Goal: Task Accomplishment & Management: Use online tool/utility

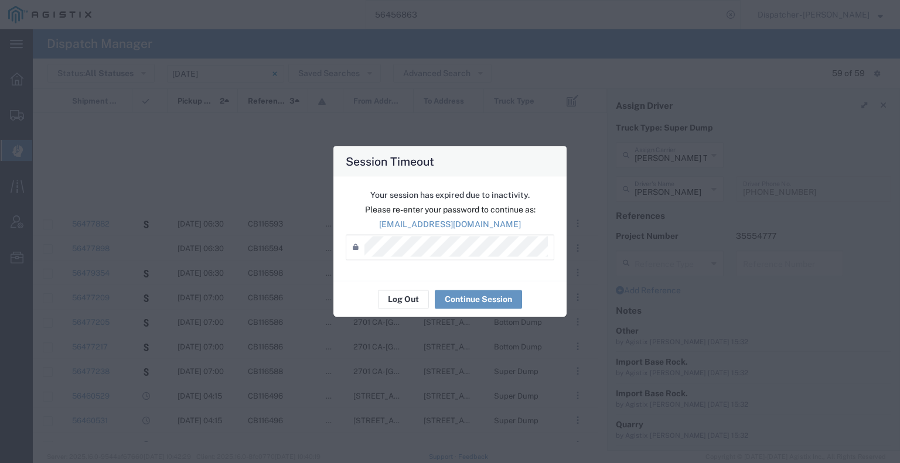
scroll to position [351, 0]
click at [485, 303] on button "Continue Session" at bounding box center [478, 299] width 87 height 19
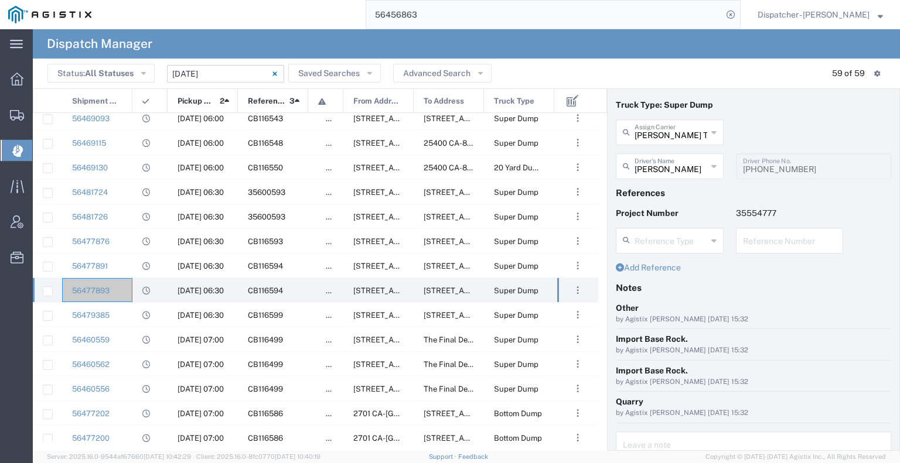
click at [230, 77] on input "[DATE] - [DATE]" at bounding box center [225, 74] width 117 height 18
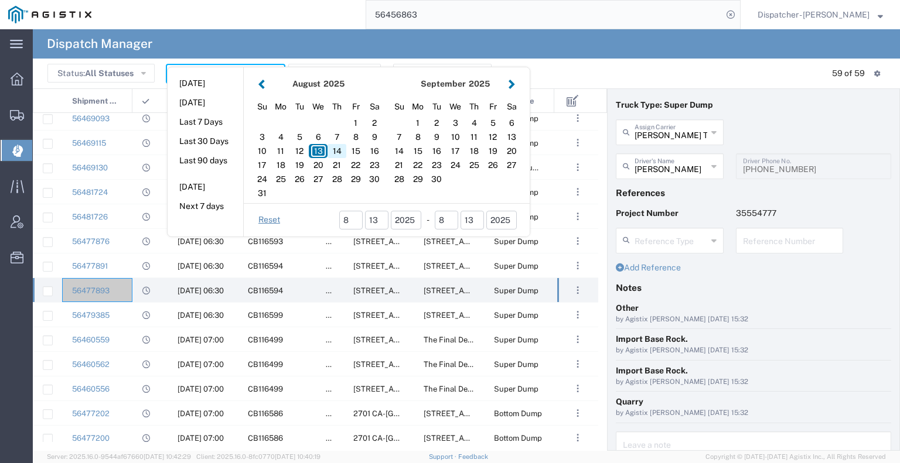
click at [336, 153] on div "14" at bounding box center [336, 151] width 19 height 14
type input "[DATE]"
type input "[DATE] - [DATE]"
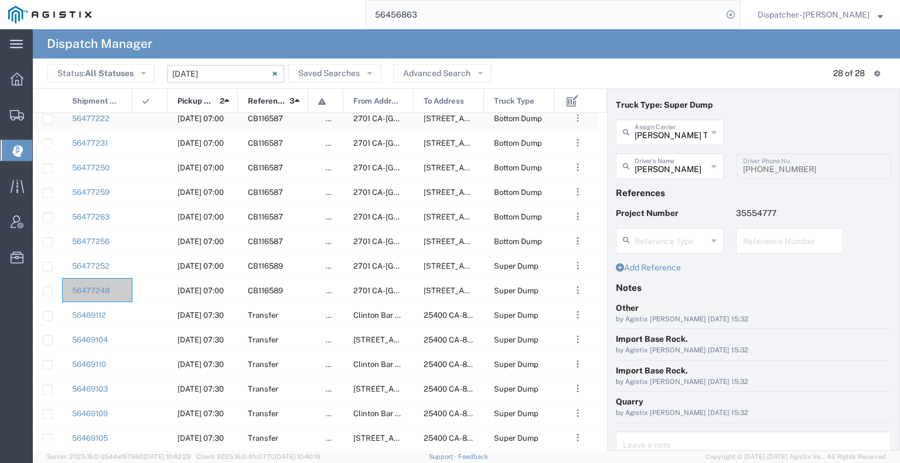
click at [159, 121] on div at bounding box center [149, 118] width 35 height 24
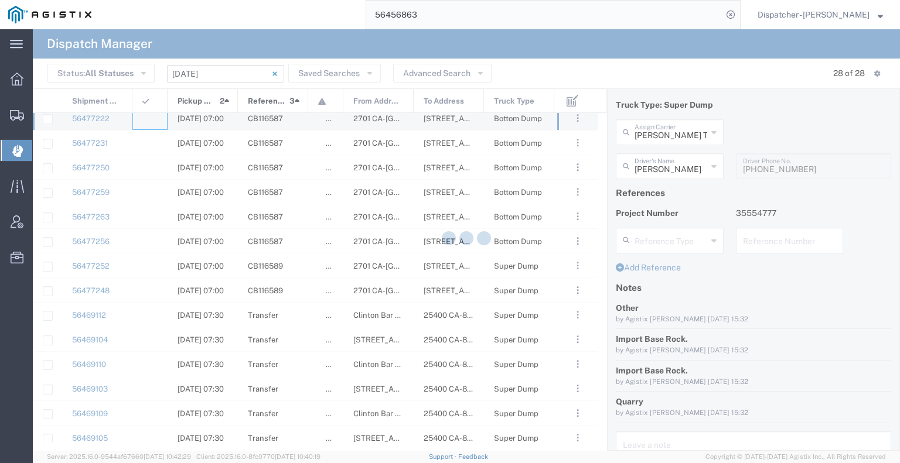
type input "[PERSON_NAME] & Sons Trucking, Inc"
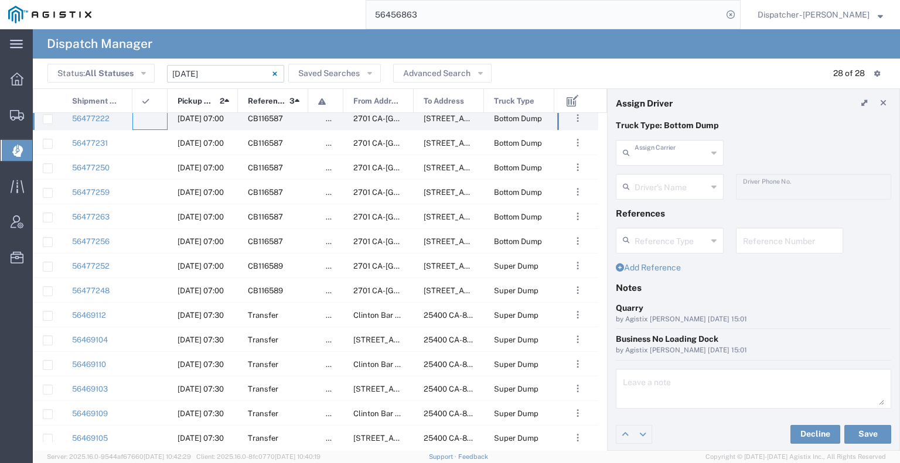
click at [665, 152] on input "text" at bounding box center [670, 152] width 73 height 21
type input "r"
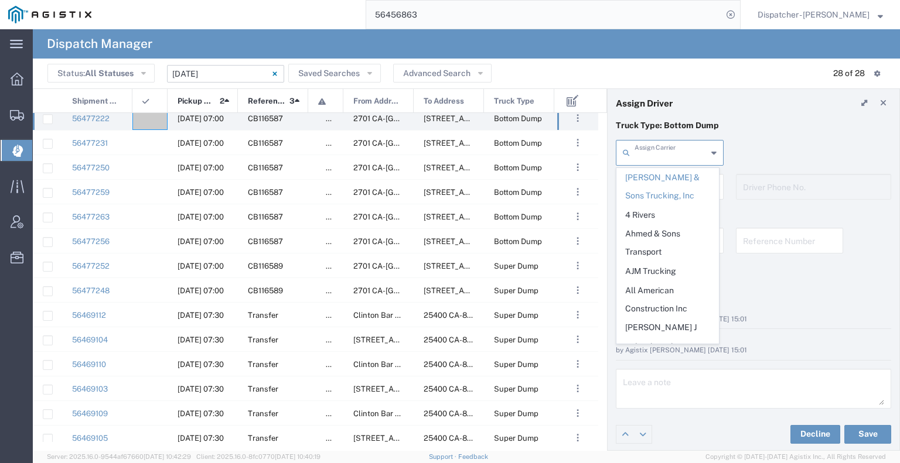
drag, startPoint x: 438, startPoint y: 15, endPoint x: 258, endPoint y: -9, distance: 182.0
click at [258, 0] on html "main_menu Created with Sketch. Collapse Menu Dashboard Shipments Create Shipmen…" at bounding box center [450, 231] width 900 height 463
type input "[PERSON_NAME] & Sons Trucking, Inc"
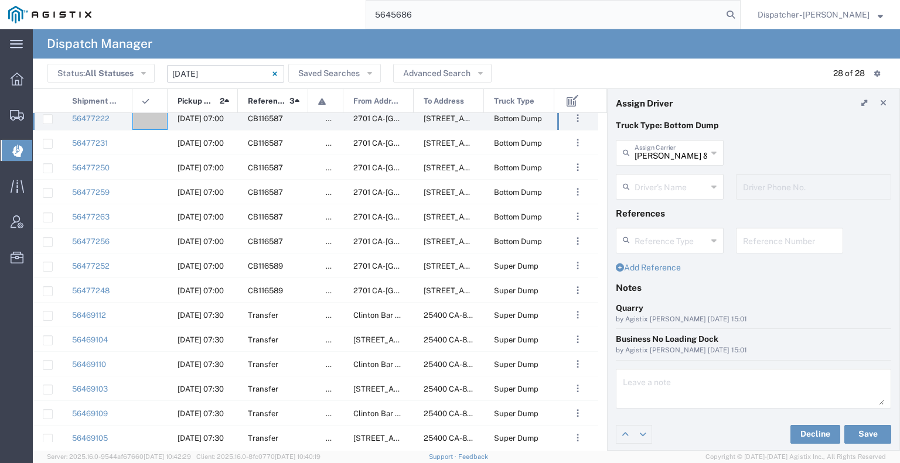
type input "56456863"
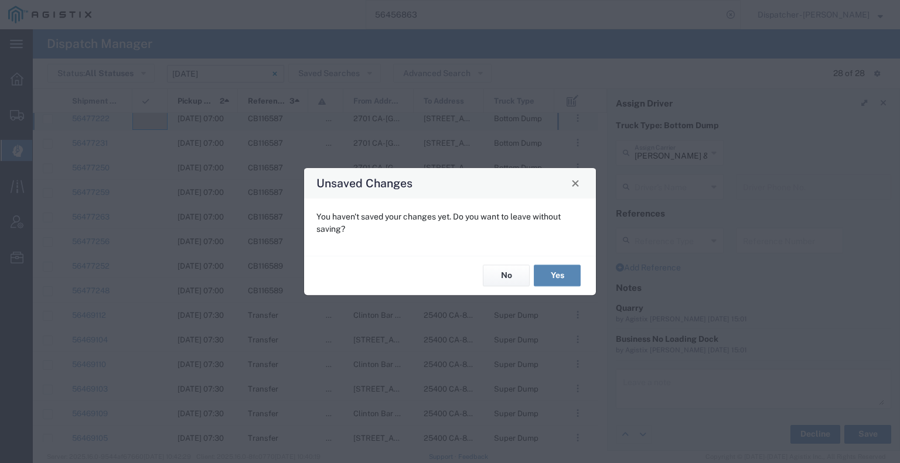
click at [554, 276] on button "Yes" at bounding box center [557, 276] width 47 height 22
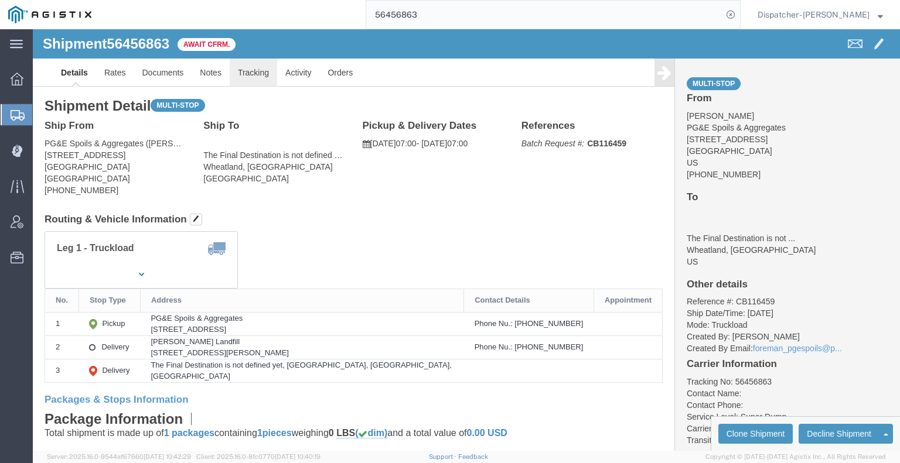
click link "Tracking"
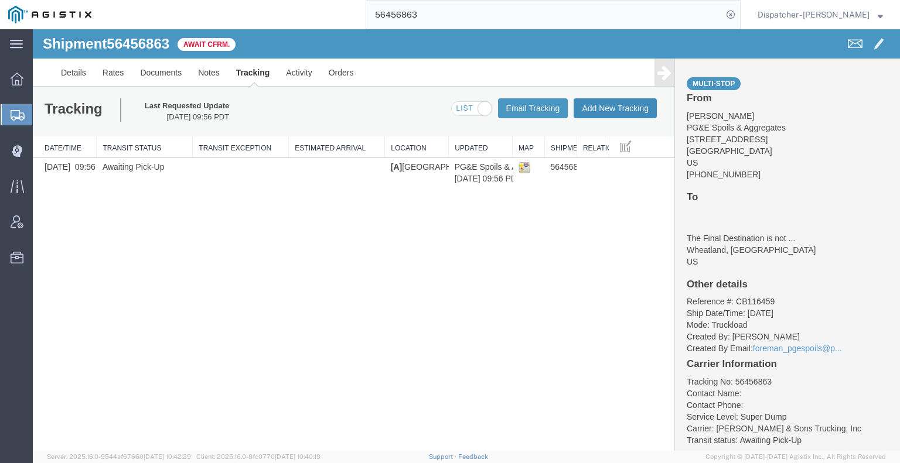
click at [609, 106] on button "Add New Tracking" at bounding box center [614, 108] width 83 height 20
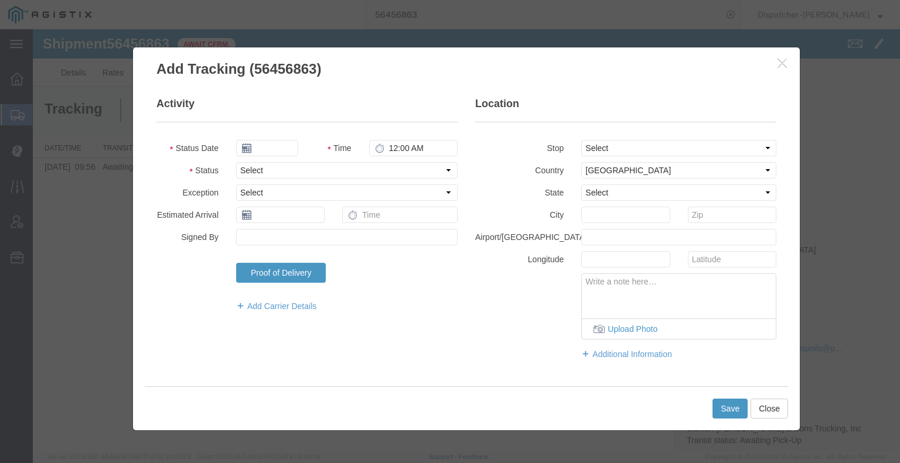
type input "[DATE]"
type input "10:00 AM"
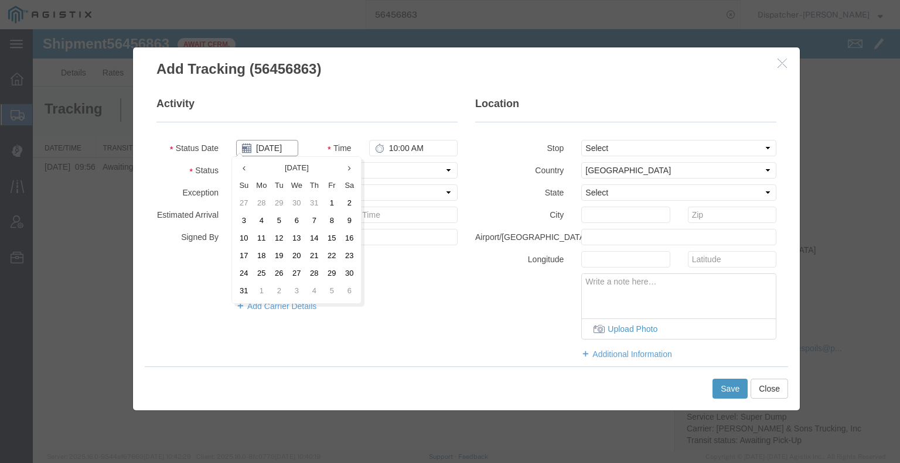
click at [270, 150] on input "[DATE]" at bounding box center [267, 148] width 62 height 16
click at [280, 241] on td "12" at bounding box center [279, 239] width 18 height 18
type input "[DATE]"
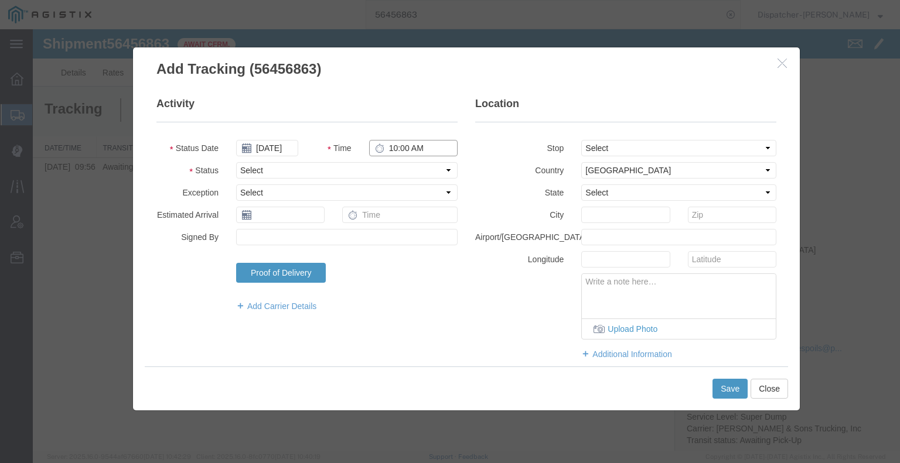
click at [398, 152] on input "10:00 AM" at bounding box center [413, 148] width 88 height 16
type input "7:00 AM"
click at [416, 168] on select "Select Arrival Notice Available Arrival Notice Imported Arrive at Delivery Loca…" at bounding box center [346, 170] width 221 height 16
select select "ARVPULOC"
click at [236, 162] on select "Select Arrival Notice Available Arrival Notice Imported Arrive at Delivery Loca…" at bounding box center [346, 170] width 221 height 16
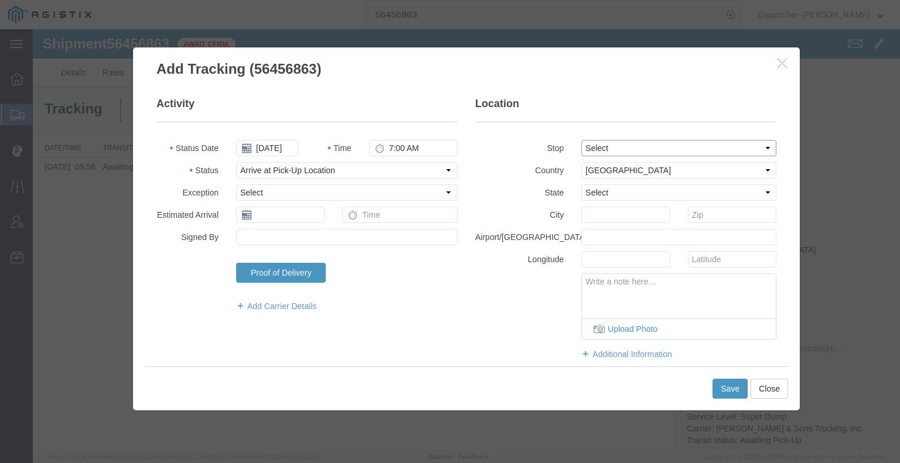
drag, startPoint x: 593, startPoint y: 146, endPoint x: 595, endPoint y: 156, distance: 10.7
click at [593, 146] on select "Select From: [STREET_ADDRESS] Stop 2: [STREET_ADDRESS][PERSON_NAME] To: The Fin…" at bounding box center [678, 148] width 195 height 16
select select "{"pickupDeliveryInfoId": "122200061","pickupOrDelivery": "P","stopNum": "1","lo…"
click at [581, 140] on select "Select From: [STREET_ADDRESS] Stop 2: [STREET_ADDRESS][PERSON_NAME] To: The Fin…" at bounding box center [678, 148] width 195 height 16
select select "CA"
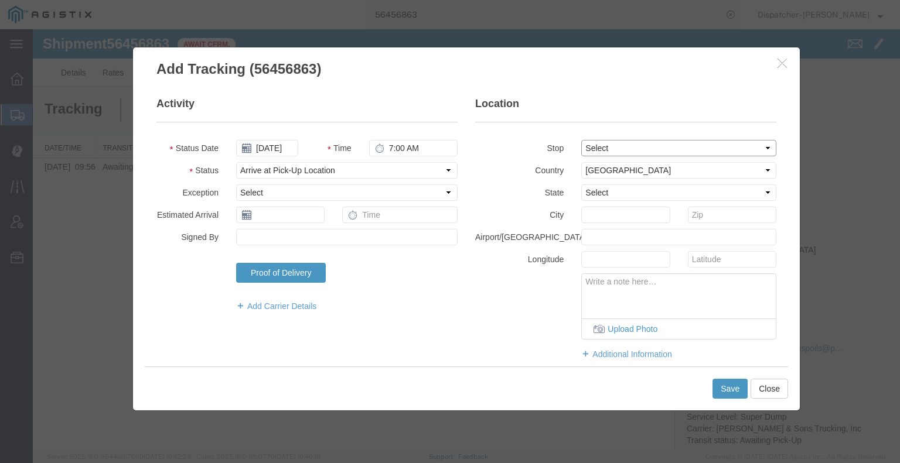
type input "Auburn"
click at [730, 392] on button "Save" at bounding box center [729, 389] width 35 height 20
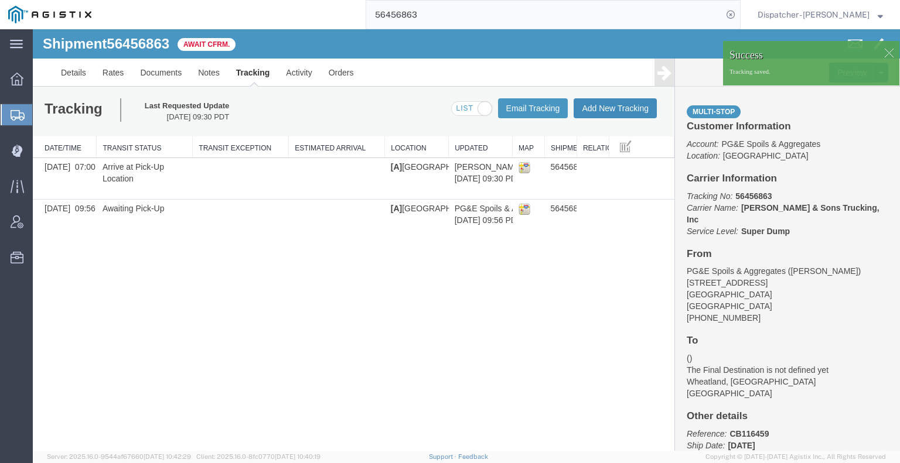
click at [640, 107] on button "Add New Tracking" at bounding box center [614, 108] width 83 height 20
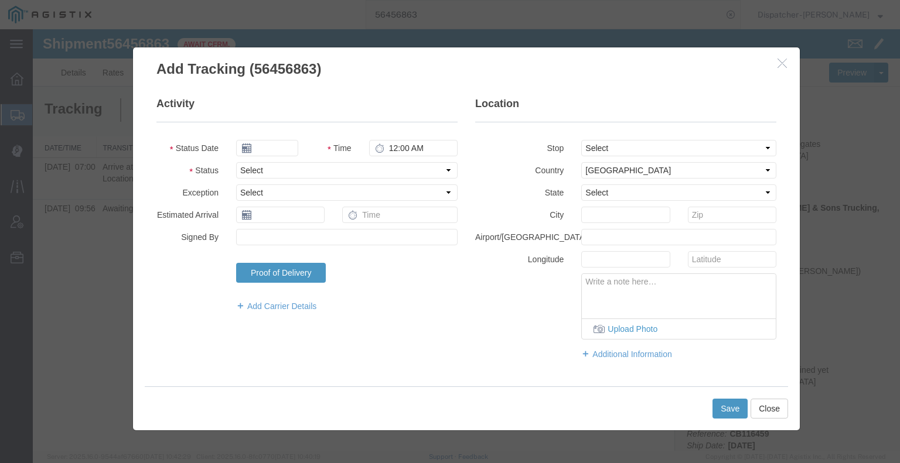
type input "[DATE]"
type input "10:00 AM"
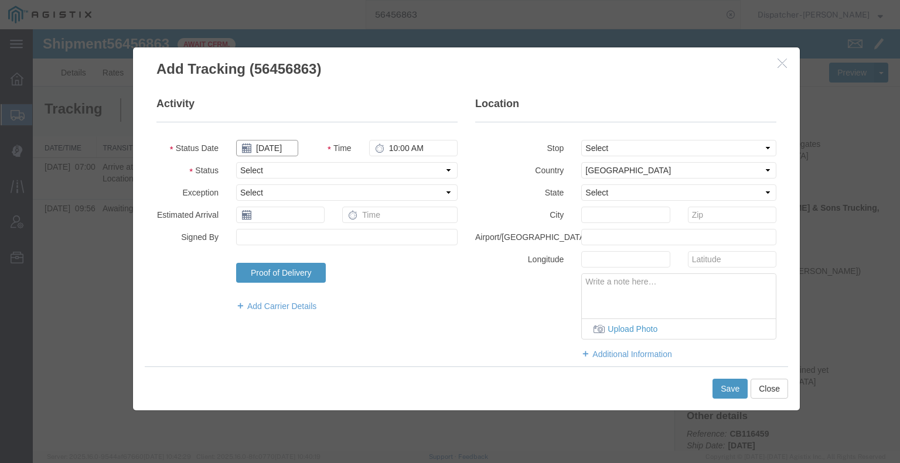
click at [272, 152] on input "[DATE]" at bounding box center [267, 148] width 62 height 16
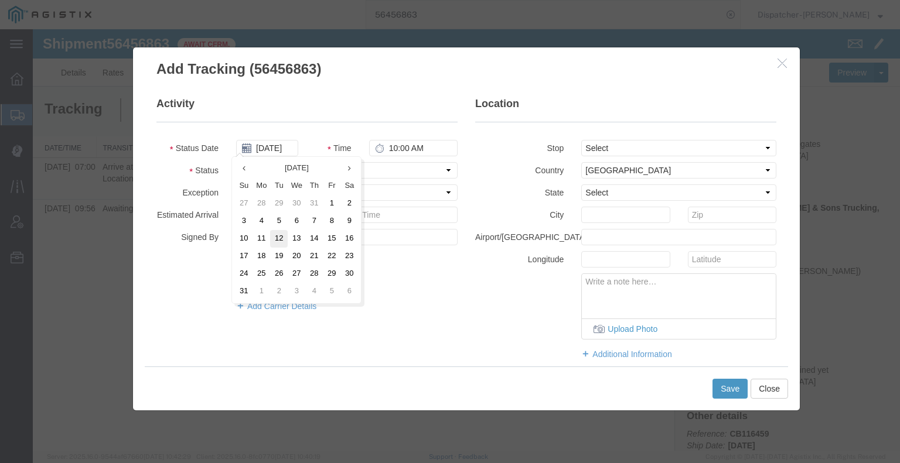
click at [276, 231] on td "12" at bounding box center [279, 239] width 18 height 18
type input "[DATE]"
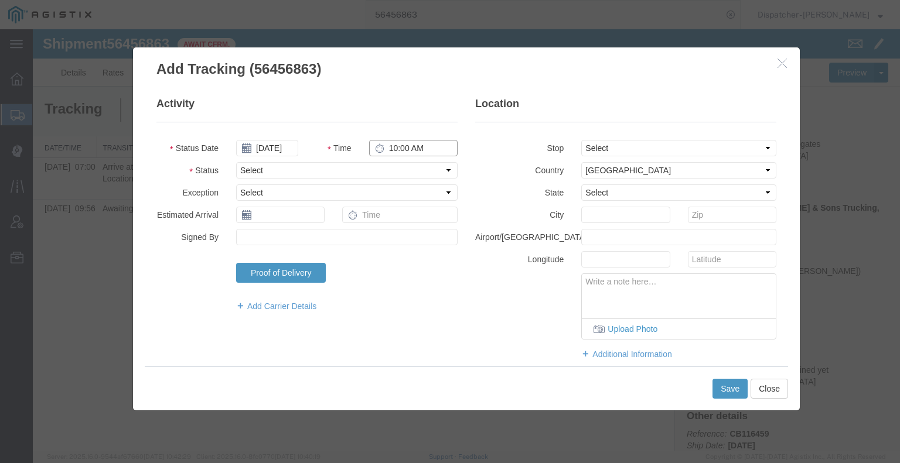
click at [421, 149] on input "10:00 AM" at bounding box center [413, 148] width 88 height 16
type input "3:00 PM"
click at [414, 175] on select "Select Arrival Notice Available Arrival Notice Imported Arrive at Delivery Loca…" at bounding box center [346, 170] width 221 height 16
select select "DPTDLVLOC"
click at [236, 162] on select "Select Arrival Notice Available Arrival Notice Imported Arrive at Delivery Loca…" at bounding box center [346, 170] width 221 height 16
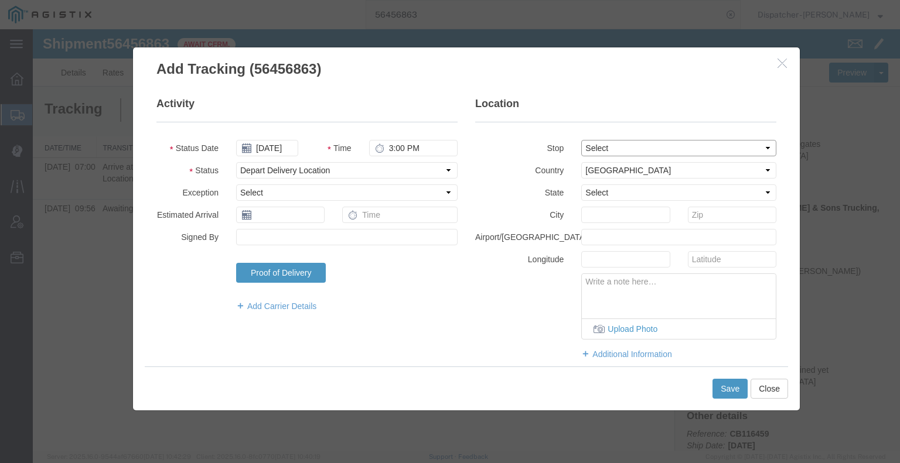
drag, startPoint x: 589, startPoint y: 147, endPoint x: 592, endPoint y: 153, distance: 7.3
click at [590, 148] on select "Select From: [STREET_ADDRESS] Stop 2: [STREET_ADDRESS][PERSON_NAME] To: The Fin…" at bounding box center [678, 148] width 195 height 16
select select "{"pickupDeliveryInfoId": "122200062","pickupOrDelivery": "D","stopNum": "2","lo…"
click at [581, 140] on select "Select From: [STREET_ADDRESS] Stop 2: [STREET_ADDRESS][PERSON_NAME] To: The Fin…" at bounding box center [678, 148] width 195 height 16
select select "CA"
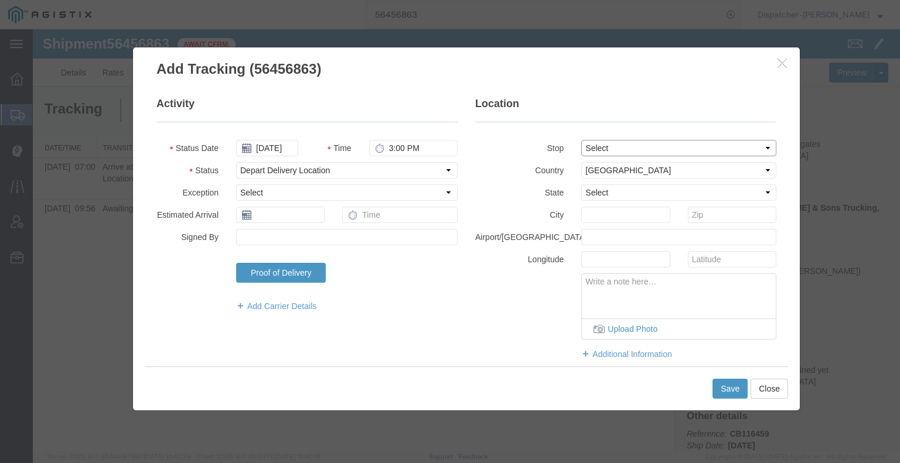
type input "Wheatland"
click at [731, 391] on button "Save" at bounding box center [729, 389] width 35 height 20
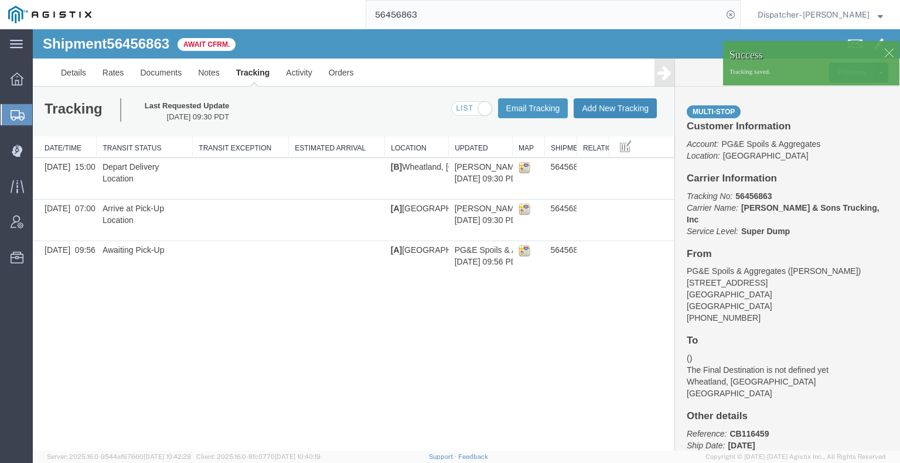
click at [609, 107] on button "Add New Tracking" at bounding box center [614, 108] width 83 height 20
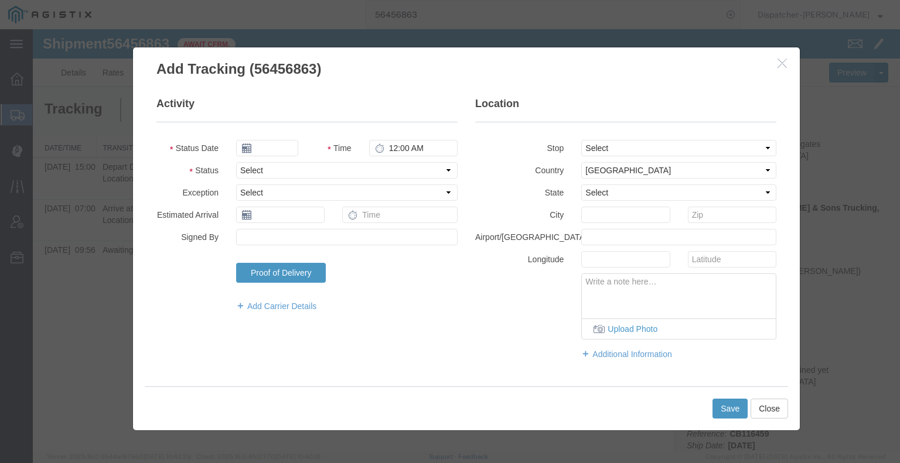
type input "[DATE]"
type input "10:00 AM"
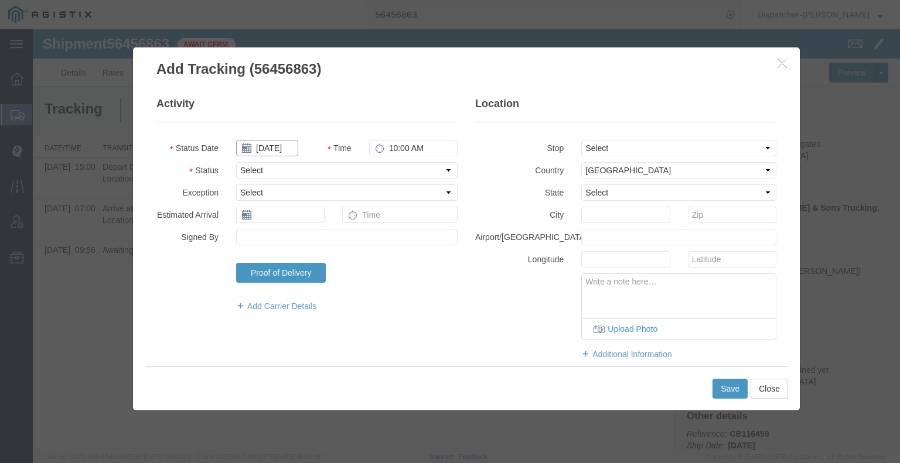
click at [285, 147] on input "[DATE]" at bounding box center [267, 148] width 62 height 16
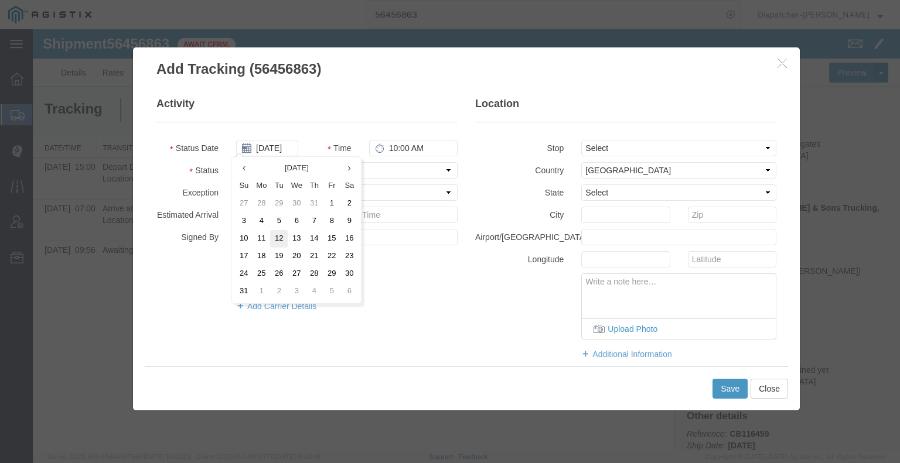
click at [281, 238] on td "12" at bounding box center [279, 239] width 18 height 18
type input "[DATE]"
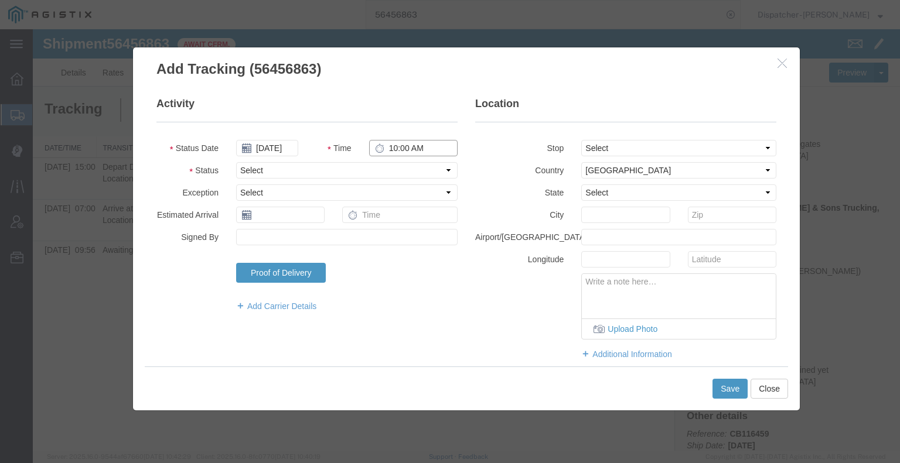
click at [398, 153] on input "10:00 AM" at bounding box center [413, 148] width 88 height 16
type input "3:00 PM"
click at [401, 168] on select "Select Arrival Notice Available Arrival Notice Imported Arrive at Delivery Loca…" at bounding box center [346, 170] width 221 height 16
select select "BREAKSTART"
click at [236, 162] on select "Select Arrival Notice Available Arrival Notice Imported Arrive at Delivery Loca…" at bounding box center [346, 170] width 221 height 16
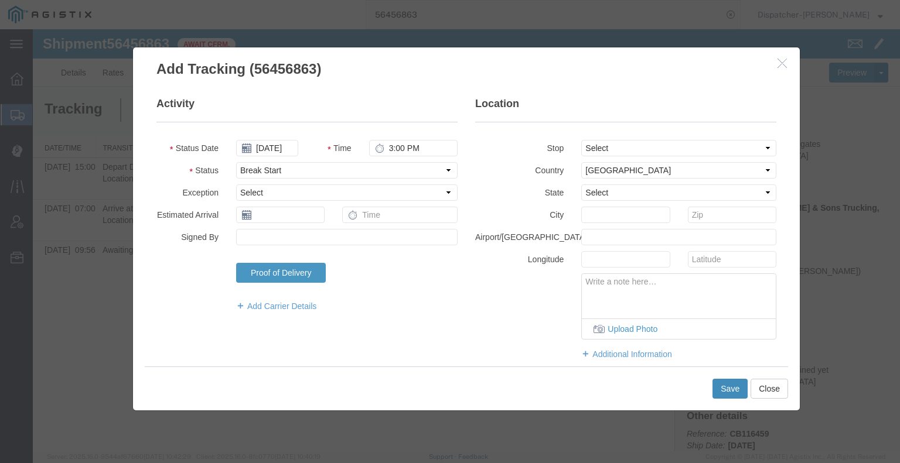
click at [726, 391] on button "Save" at bounding box center [729, 389] width 35 height 20
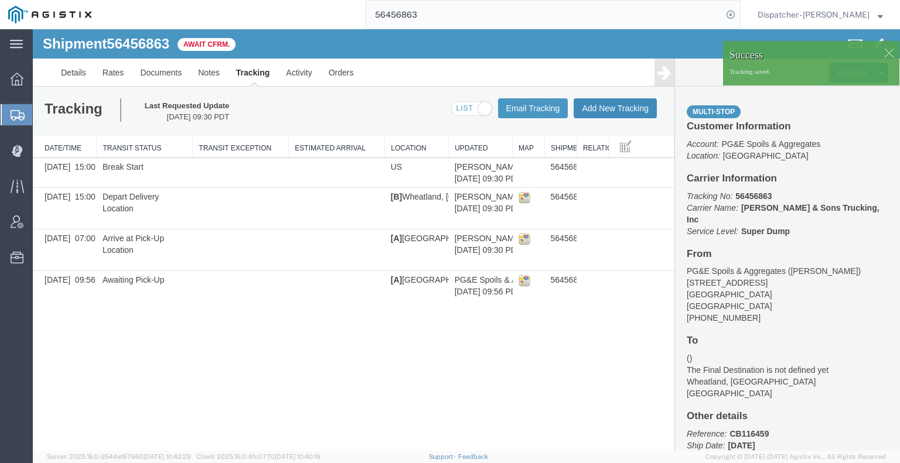
click at [611, 113] on button "Add New Tracking" at bounding box center [614, 108] width 83 height 20
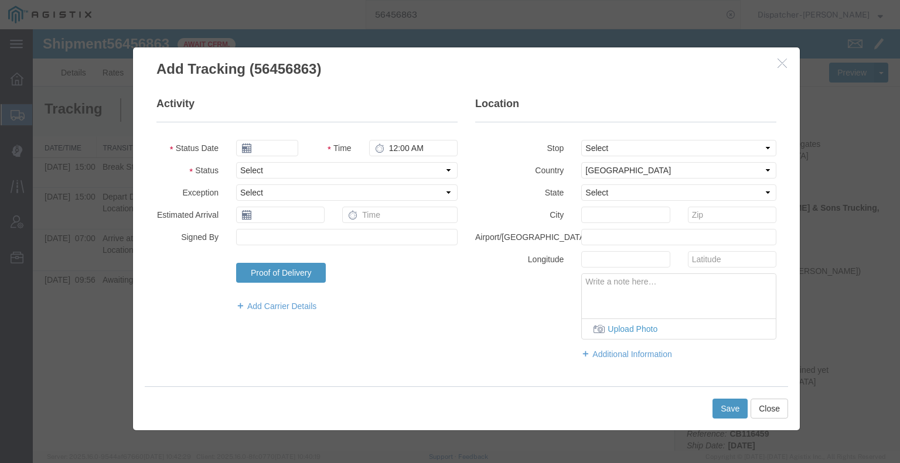
type input "[DATE]"
type input "10:00 AM"
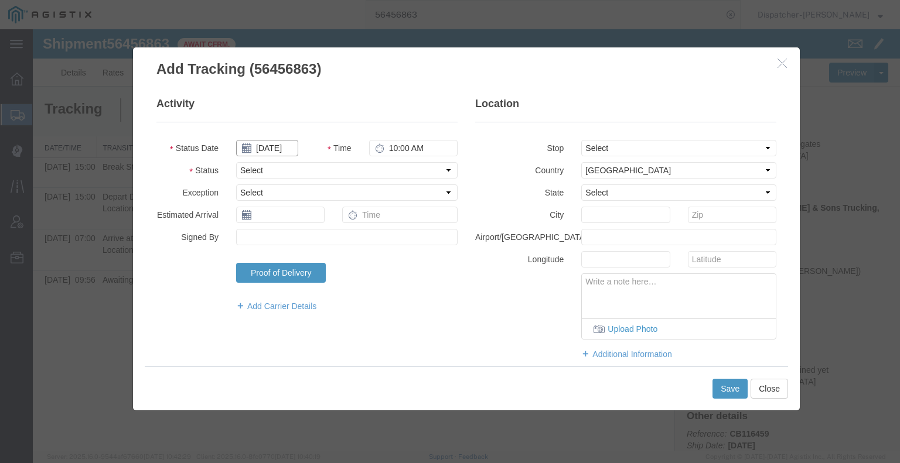
click at [282, 146] on input "[DATE]" at bounding box center [267, 148] width 62 height 16
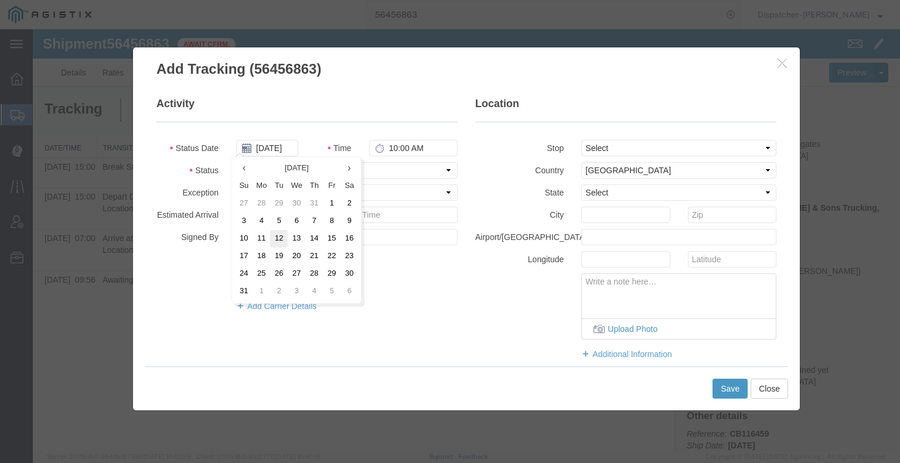
click at [282, 237] on td "12" at bounding box center [279, 239] width 18 height 18
type input "[DATE]"
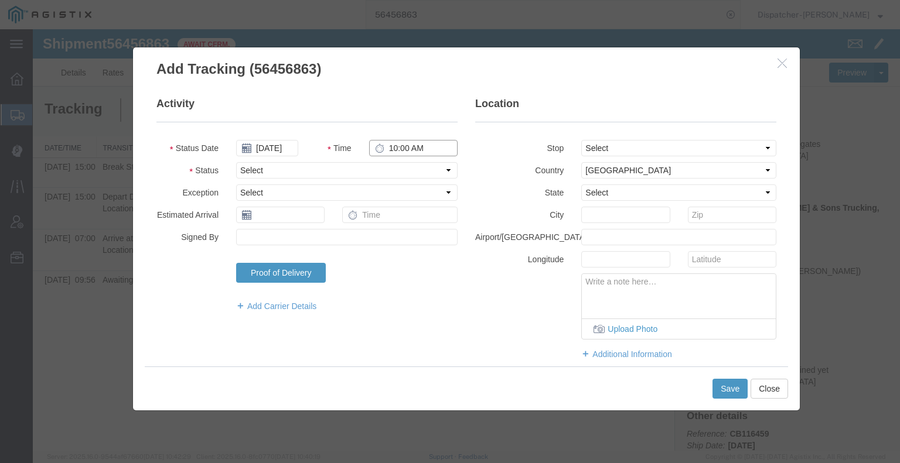
click at [394, 151] on input "10:00 AM" at bounding box center [413, 148] width 88 height 16
type input "3:30 PM"
click at [398, 169] on select "Select Arrival Notice Available Arrival Notice Imported Arrive at Delivery Loca…" at bounding box center [346, 170] width 221 height 16
select select "BREAKSTOP"
click at [236, 162] on select "Select Arrival Notice Available Arrival Notice Imported Arrive at Delivery Loca…" at bounding box center [346, 170] width 221 height 16
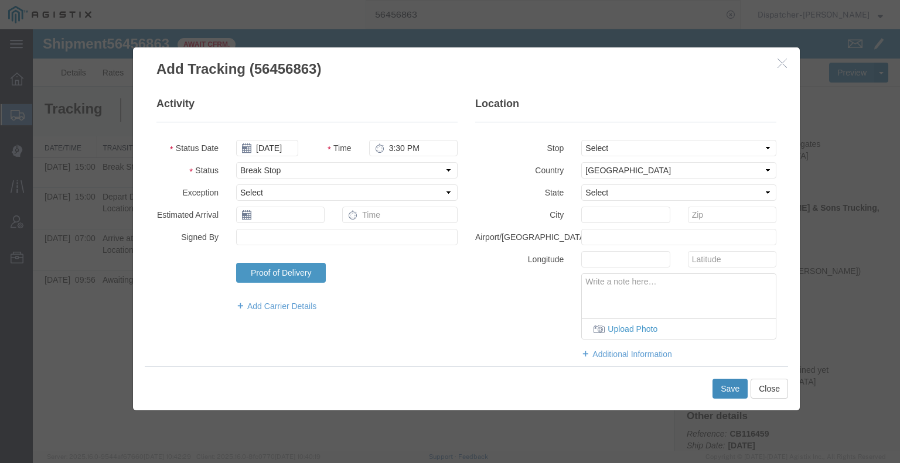
click at [720, 392] on button "Save" at bounding box center [729, 389] width 35 height 20
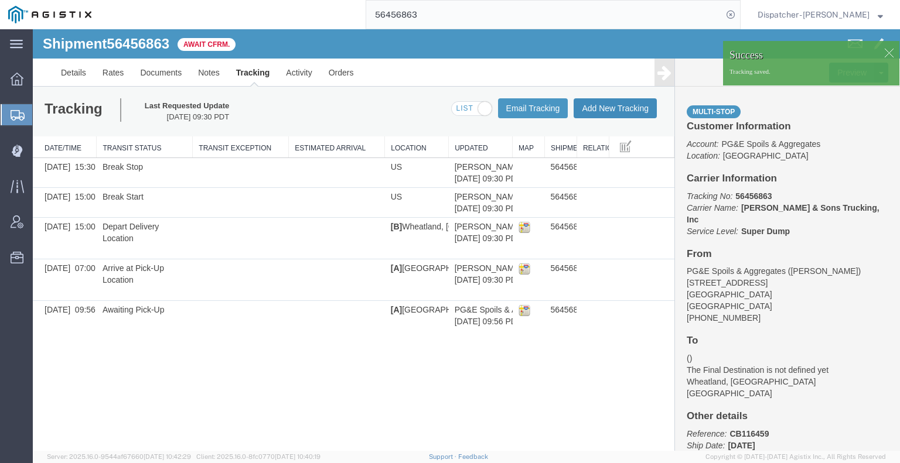
click at [637, 111] on button "Add New Tracking" at bounding box center [614, 108] width 83 height 20
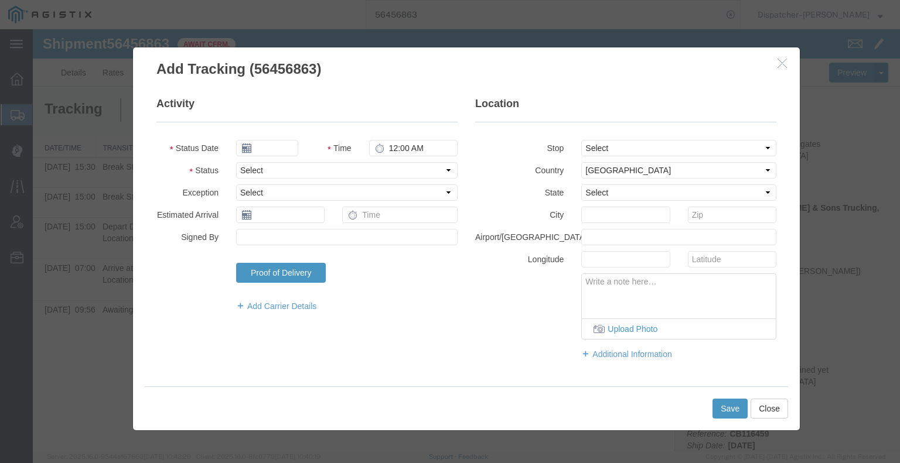
type input "[DATE]"
type input "10:00 AM"
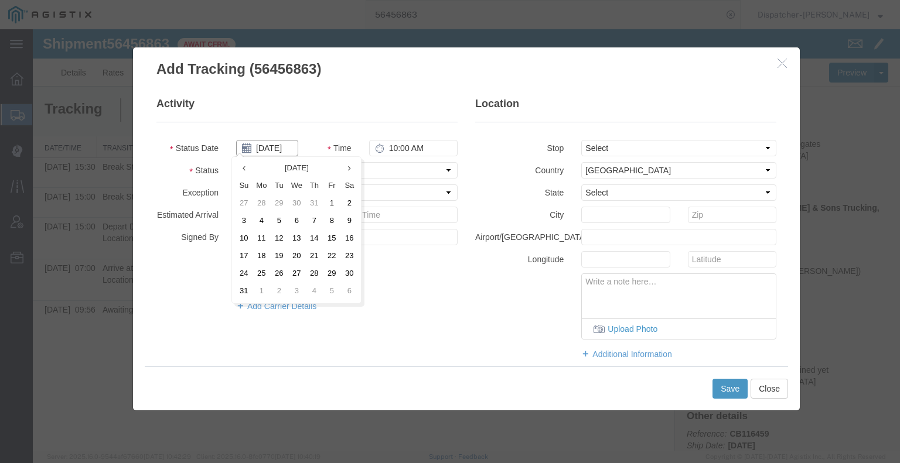
click at [272, 146] on input "[DATE]" at bounding box center [267, 148] width 62 height 16
click at [275, 237] on td "12" at bounding box center [279, 239] width 18 height 18
type input "[DATE]"
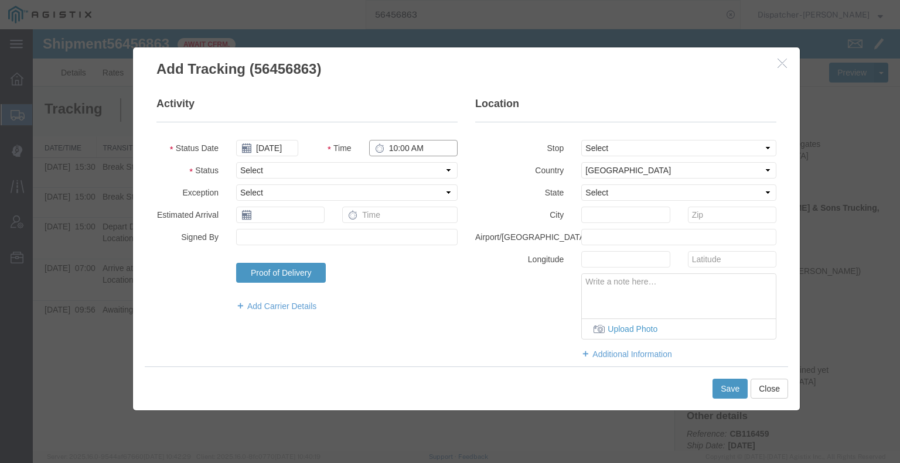
click at [391, 151] on input "10:00 AM" at bounding box center [413, 148] width 88 height 16
type input "4:45 PM"
click at [391, 167] on select "Select Arrival Notice Available Arrival Notice Imported Arrive at Delivery Loca…" at bounding box center [346, 170] width 221 height 16
select select "DELIVRED"
click at [236, 162] on select "Select Arrival Notice Available Arrival Notice Imported Arrive at Delivery Loca…" at bounding box center [346, 170] width 221 height 16
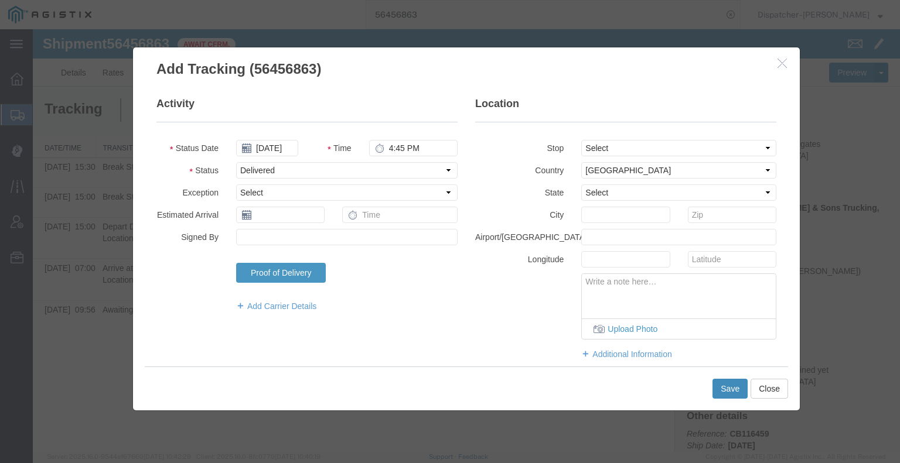
click at [715, 394] on button "Save" at bounding box center [729, 389] width 35 height 20
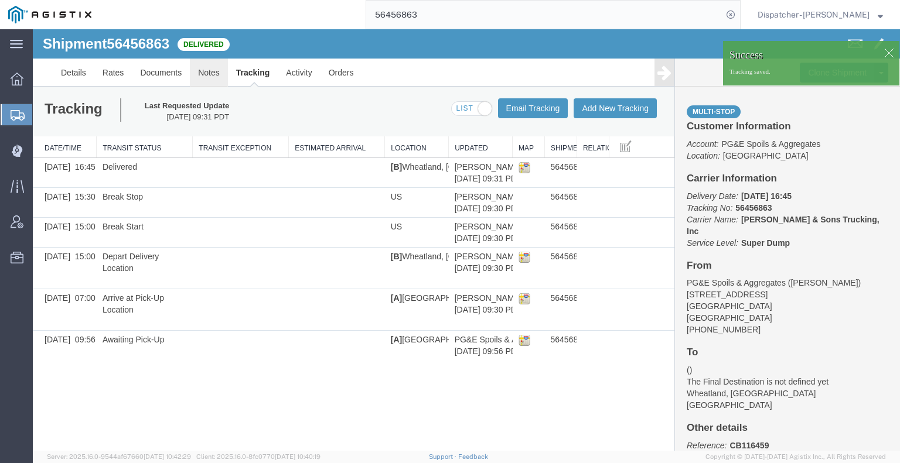
click at [198, 66] on link "Notes" at bounding box center [209, 73] width 38 height 28
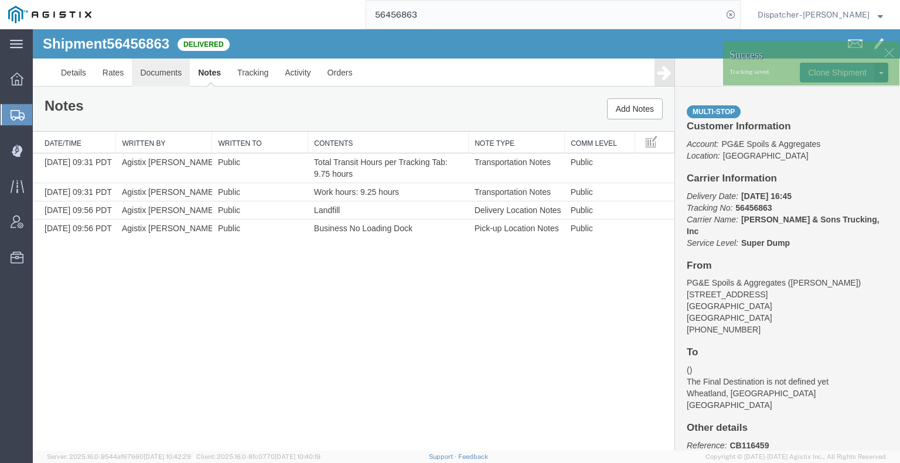
click at [163, 71] on link "Documents" at bounding box center [161, 73] width 58 height 28
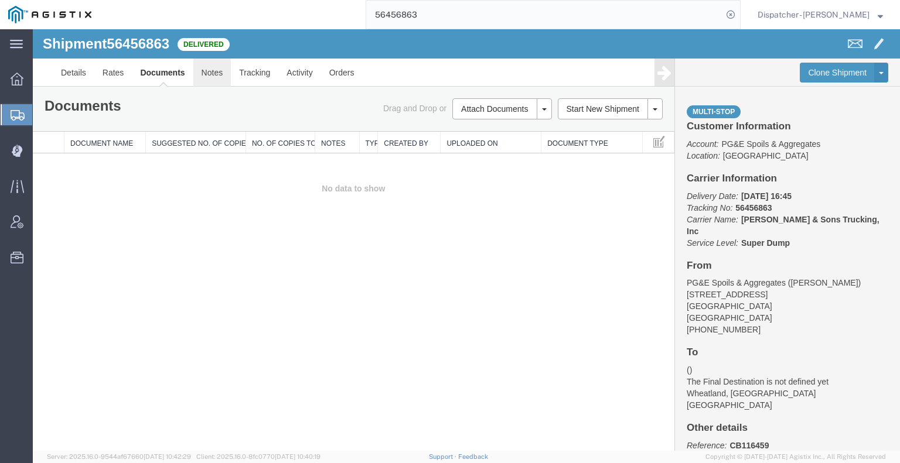
click at [209, 74] on link "Notes" at bounding box center [212, 73] width 38 height 28
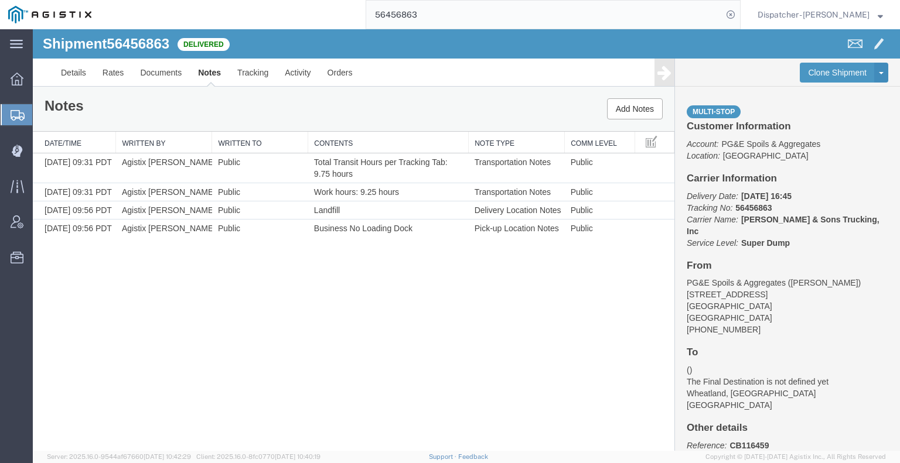
click at [94, 250] on div "Shipment 56456863 4 of 4 Delivered Details Rates Documents Notes Tracking Activ…" at bounding box center [466, 240] width 867 height 422
click at [158, 77] on link "Documents" at bounding box center [161, 73] width 58 height 28
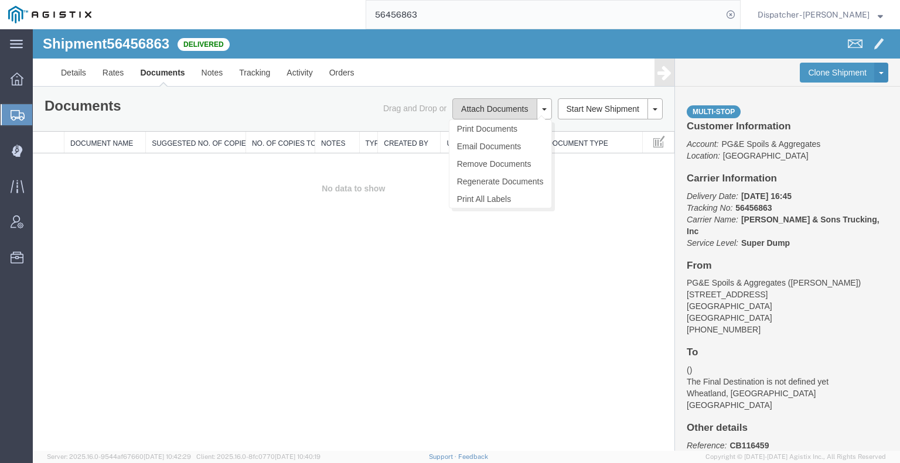
click at [511, 110] on button "Attach Documents" at bounding box center [494, 108] width 84 height 21
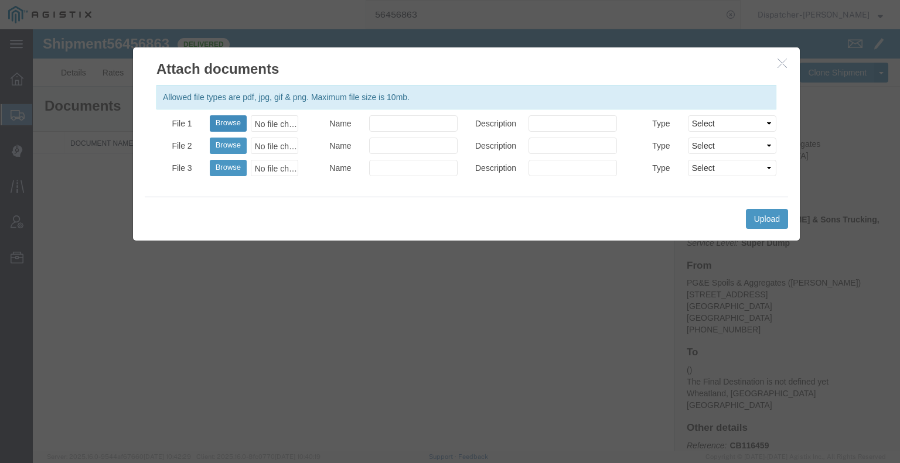
click at [230, 121] on button "Browse" at bounding box center [228, 123] width 37 height 16
type input "C:\fakepath\56456863trktag.pdf"
click at [767, 218] on button "Upload" at bounding box center [767, 219] width 42 height 20
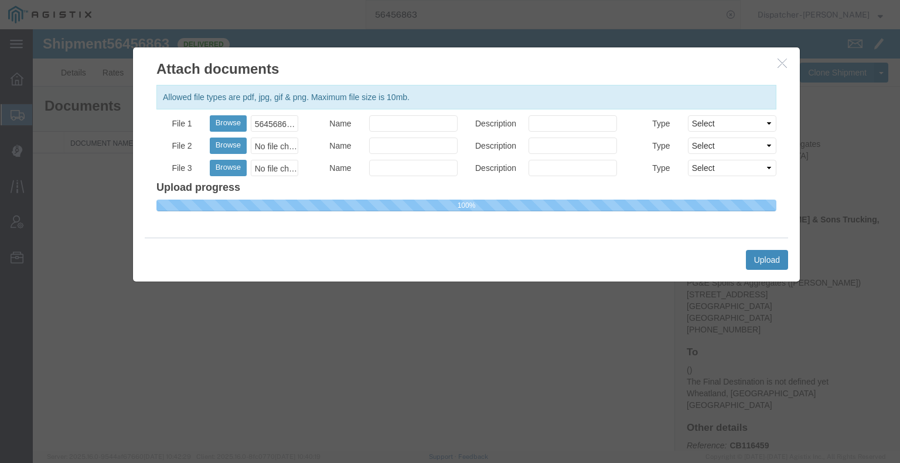
select select
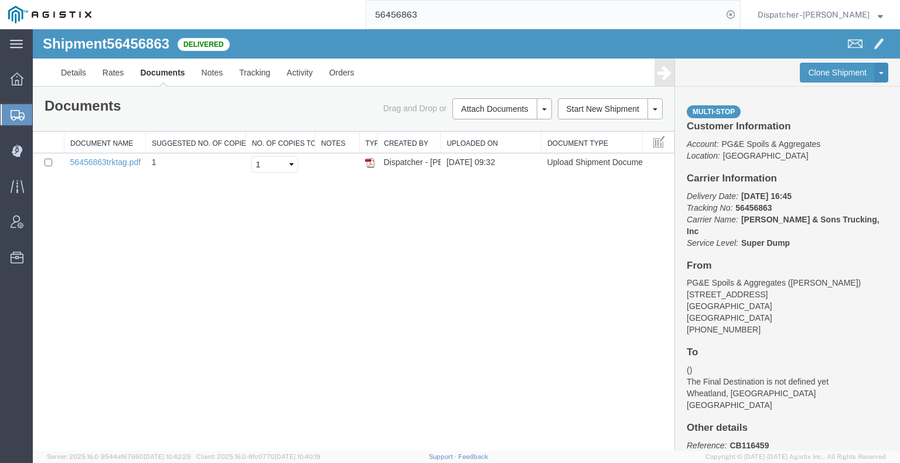
drag, startPoint x: 424, startPoint y: 11, endPoint x: 279, endPoint y: 10, distance: 145.3
click at [279, 10] on div "56456863" at bounding box center [420, 14] width 641 height 29
type input "56456852"
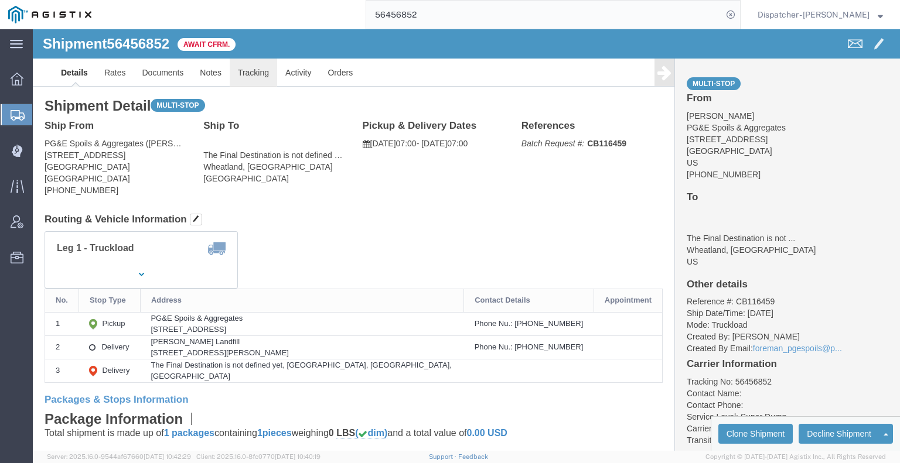
click link "Tracking"
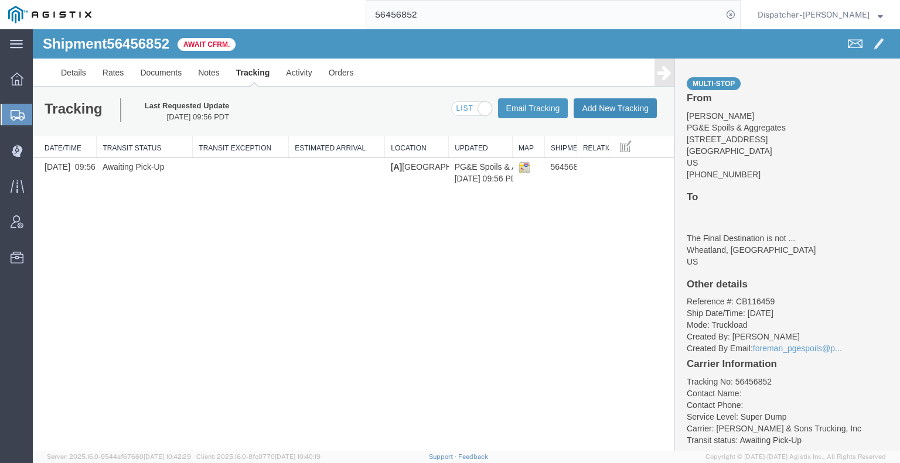
click at [604, 112] on button "Add New Tracking" at bounding box center [614, 108] width 83 height 20
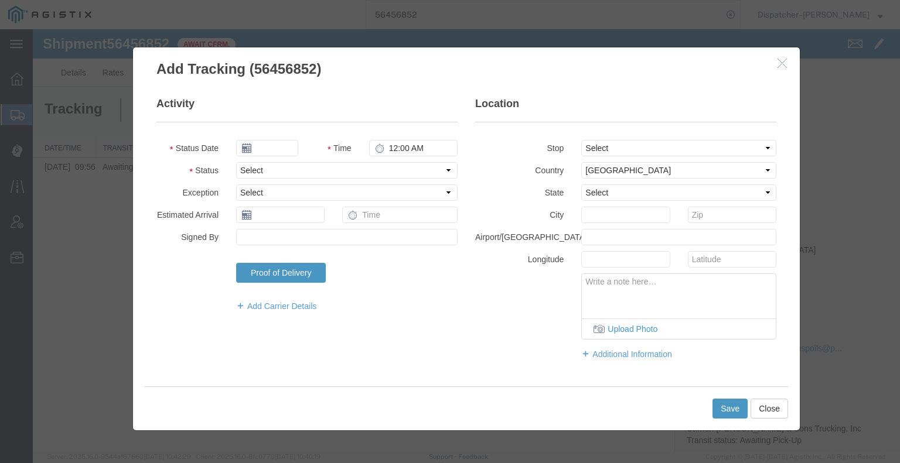
type input "[DATE]"
type input "10:00 AM"
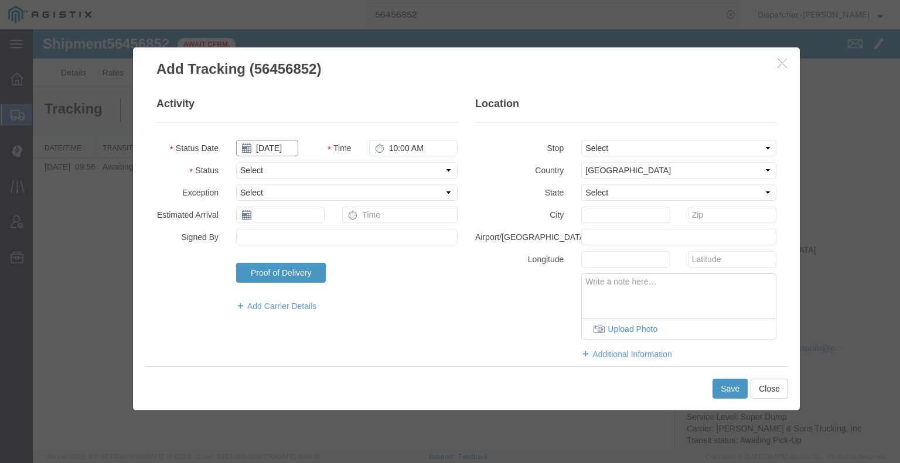
click at [267, 151] on input "[DATE]" at bounding box center [267, 148] width 62 height 16
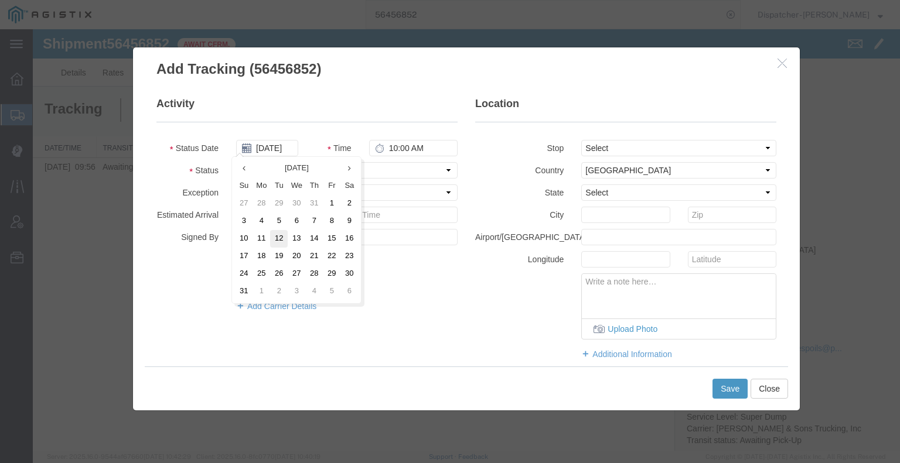
click at [280, 234] on td "12" at bounding box center [279, 239] width 18 height 18
type input "[DATE]"
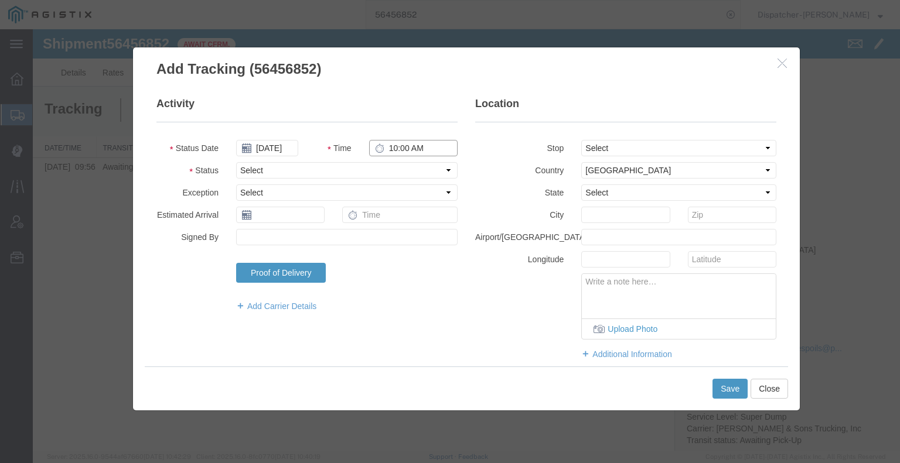
click at [394, 151] on input "10:00 AM" at bounding box center [413, 148] width 88 height 16
type input "7:00 AM"
click at [409, 169] on select "Select Arrival Notice Available Arrival Notice Imported Arrive at Delivery Loca…" at bounding box center [346, 170] width 221 height 16
click at [236, 162] on select "Select Arrival Notice Available Arrival Notice Imported Arrive at Delivery Loca…" at bounding box center [346, 170] width 221 height 16
drag, startPoint x: 388, startPoint y: 170, endPoint x: 388, endPoint y: 176, distance: 6.4
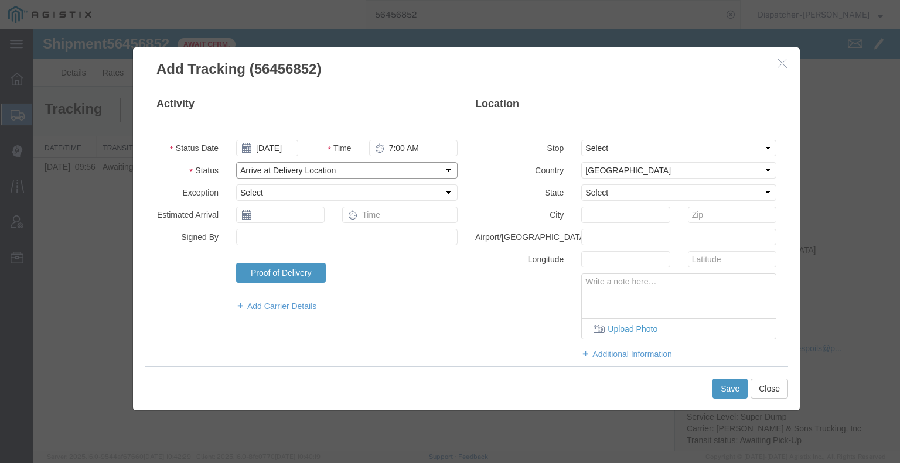
click at [388, 170] on select "Select Arrival Notice Available Arrival Notice Imported Arrive at Delivery Loca…" at bounding box center [346, 170] width 221 height 16
select select "ARVPULOC"
click at [236, 162] on select "Select Arrival Notice Available Arrival Notice Imported Arrive at Delivery Loca…" at bounding box center [346, 170] width 221 height 16
click at [599, 145] on select "Select From: [STREET_ADDRESS] Stop 2: [STREET_ADDRESS][PERSON_NAME] To: The Fin…" at bounding box center [678, 148] width 195 height 16
select select "{"pickupDeliveryInfoId": "122200036","pickupOrDelivery": "P","stopNum": "1","lo…"
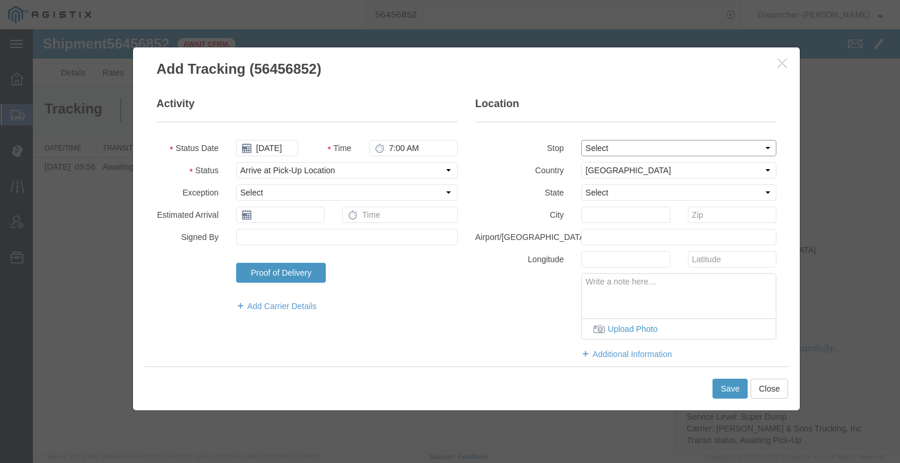
click at [581, 140] on select "Select From: [STREET_ADDRESS] Stop 2: [STREET_ADDRESS][PERSON_NAME] To: The Fin…" at bounding box center [678, 148] width 195 height 16
select select "CA"
type input "Auburn"
click at [722, 388] on button "Save" at bounding box center [729, 389] width 35 height 20
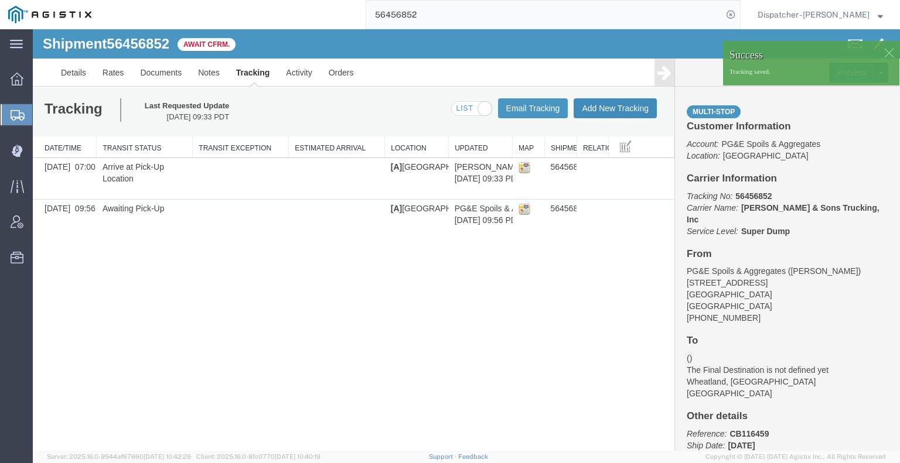
click at [620, 108] on button "Add New Tracking" at bounding box center [614, 108] width 83 height 20
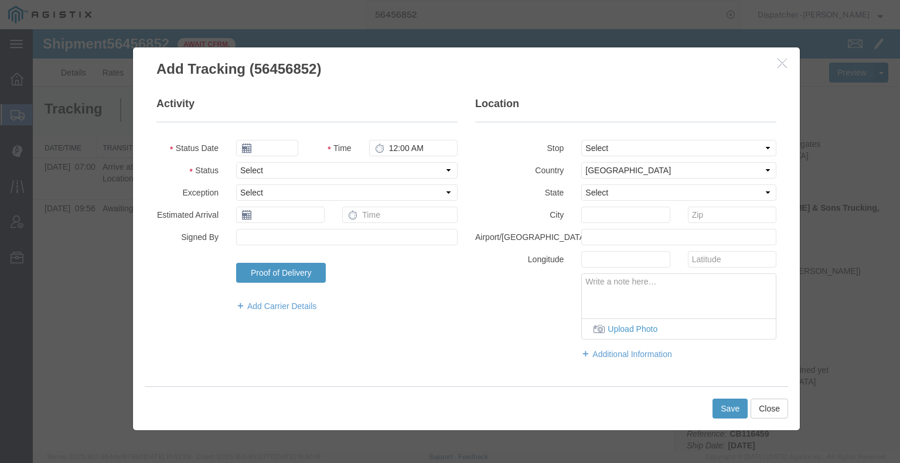
type input "[DATE]"
type input "10:00 AM"
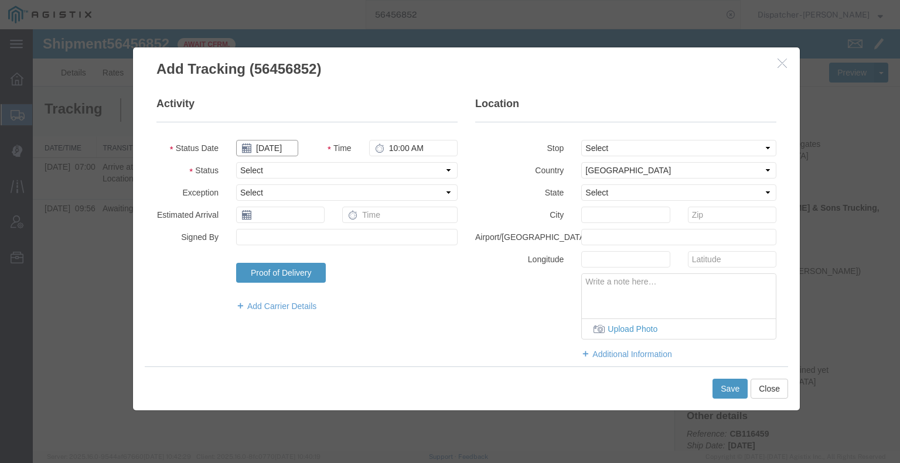
click at [270, 149] on input "[DATE]" at bounding box center [267, 148] width 62 height 16
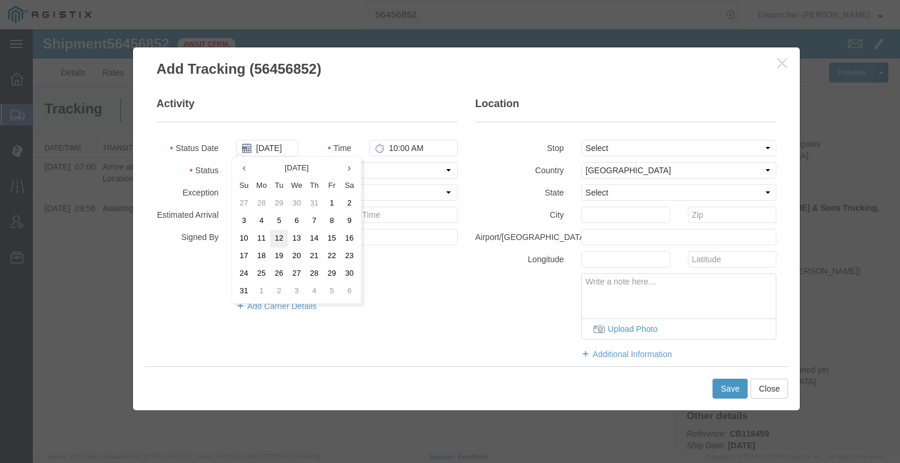
click at [282, 237] on td "12" at bounding box center [279, 239] width 18 height 18
type input "[DATE]"
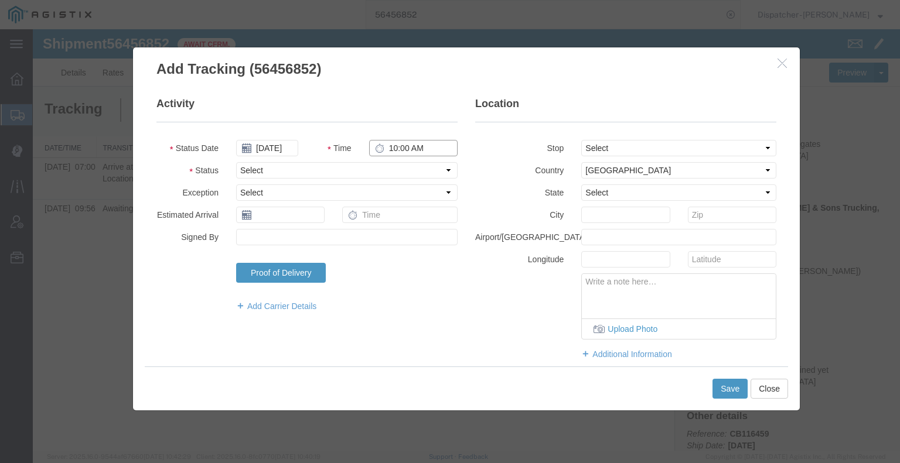
click at [390, 151] on input "10:00 AM" at bounding box center [413, 148] width 88 height 16
type input "3:00 PM"
click at [391, 173] on select "Select Arrival Notice Available Arrival Notice Imported Arrive at Delivery Loca…" at bounding box center [346, 170] width 221 height 16
select select "DPTDLVLOC"
click at [236, 162] on select "Select Arrival Notice Available Arrival Notice Imported Arrive at Delivery Loca…" at bounding box center [346, 170] width 221 height 16
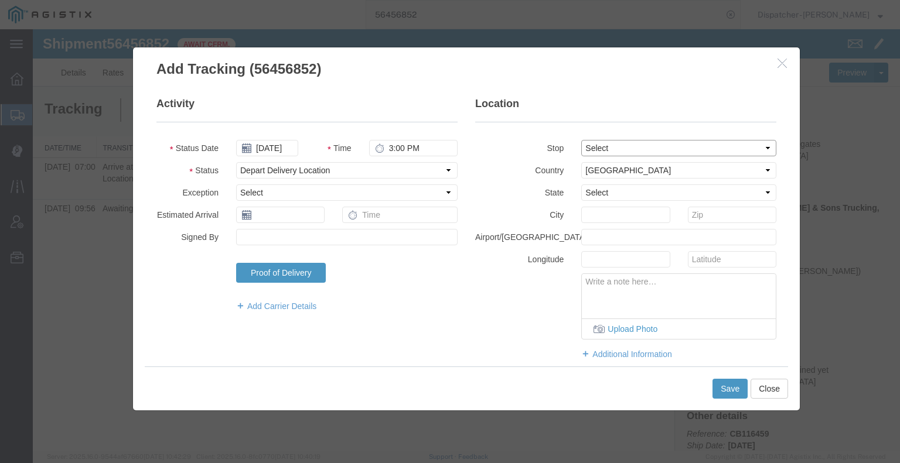
click at [599, 142] on select "Select From: [STREET_ADDRESS] Stop 2: [STREET_ADDRESS][PERSON_NAME] To: The Fin…" at bounding box center [678, 148] width 195 height 16
select select "{"pickupDeliveryInfoId": "122200037","pickupOrDelivery": "D","stopNum": "2","lo…"
click at [581, 140] on select "Select From: [STREET_ADDRESS] Stop 2: [STREET_ADDRESS][PERSON_NAME] To: The Fin…" at bounding box center [678, 148] width 195 height 16
select select "CA"
type input "Wheatland"
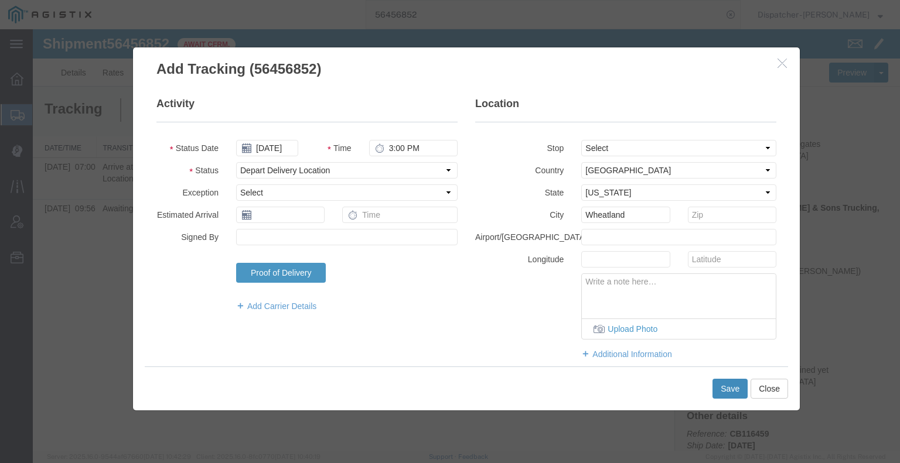
click at [731, 389] on button "Save" at bounding box center [729, 389] width 35 height 20
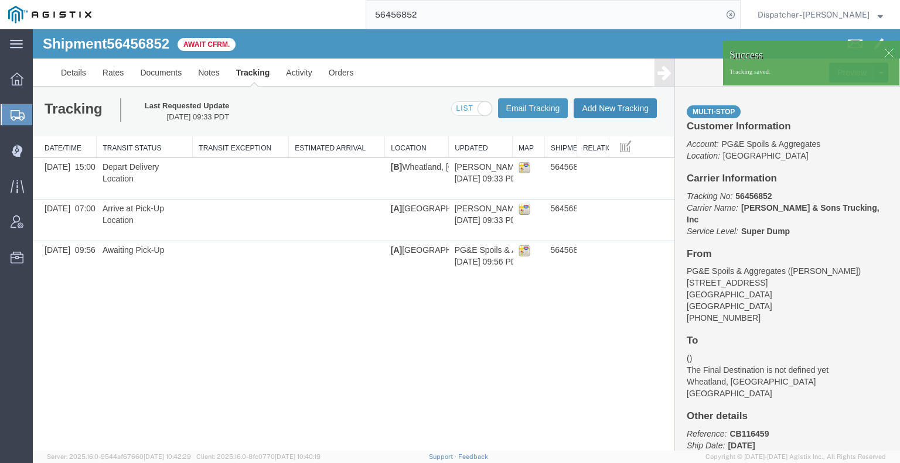
click at [618, 108] on button "Add New Tracking" at bounding box center [614, 108] width 83 height 20
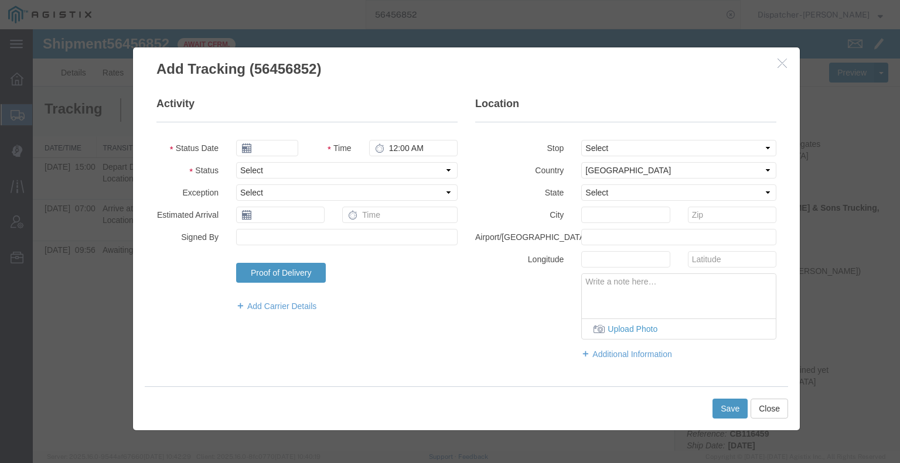
type input "[DATE]"
type input "10:00 AM"
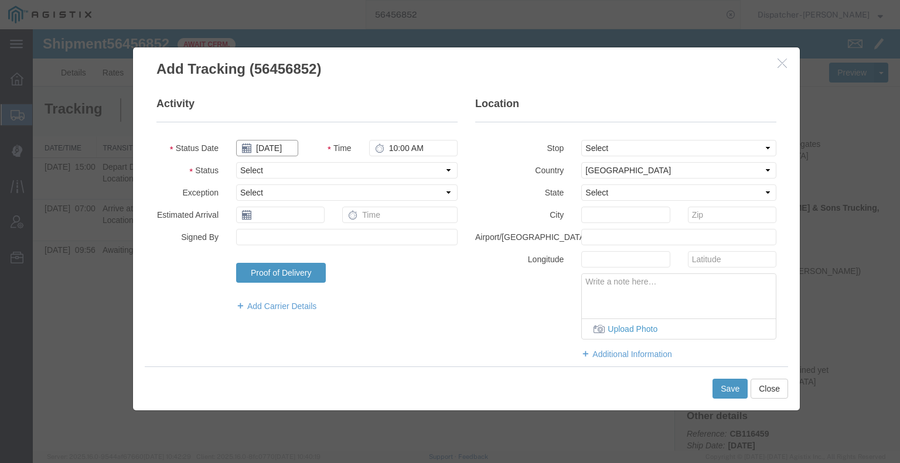
click at [279, 149] on input "[DATE]" at bounding box center [267, 148] width 62 height 16
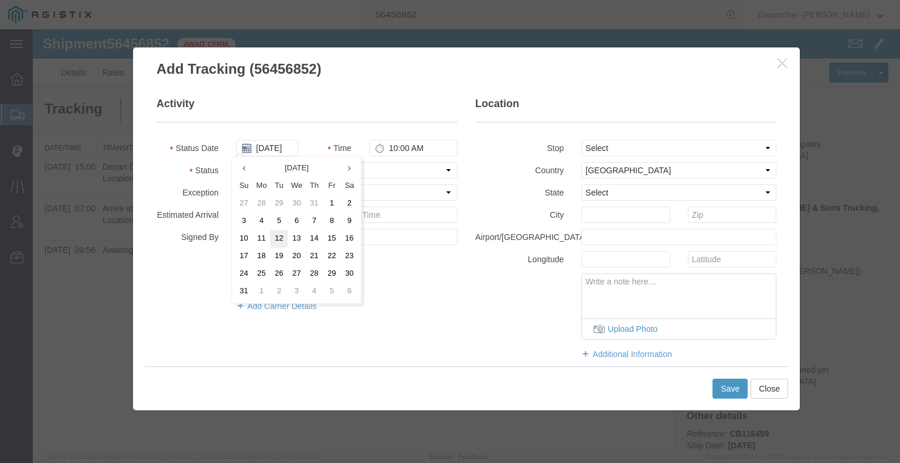
click at [283, 243] on td "12" at bounding box center [279, 239] width 18 height 18
type input "[DATE]"
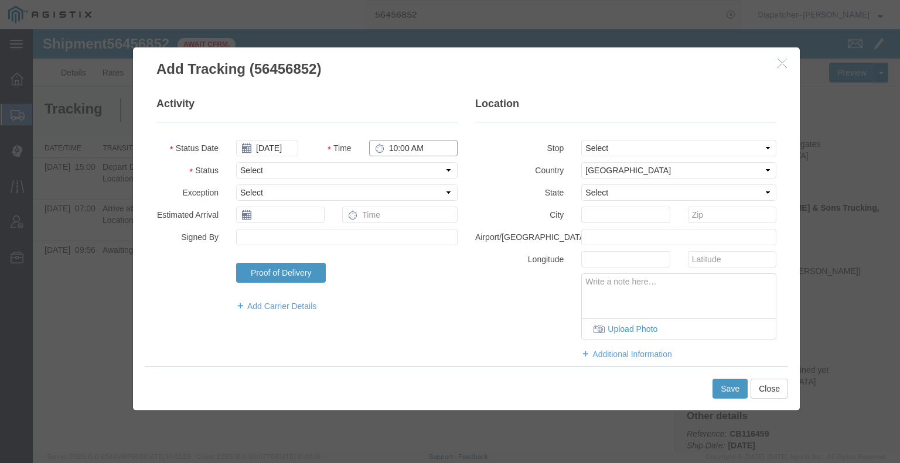
click at [418, 154] on input "10:00 AM" at bounding box center [413, 148] width 88 height 16
type input "4:45 PM"
click at [415, 169] on select "Select Arrival Notice Available Arrival Notice Imported Arrive at Delivery Loca…" at bounding box center [346, 170] width 221 height 16
select select "DELIVRED"
click at [236, 162] on select "Select Arrival Notice Available Arrival Notice Imported Arrive at Delivery Loca…" at bounding box center [346, 170] width 221 height 16
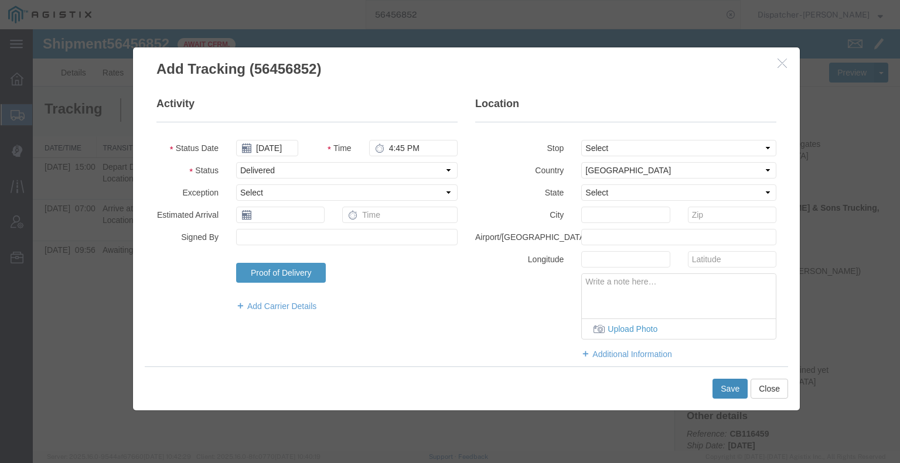
click at [727, 391] on button "Save" at bounding box center [729, 389] width 35 height 20
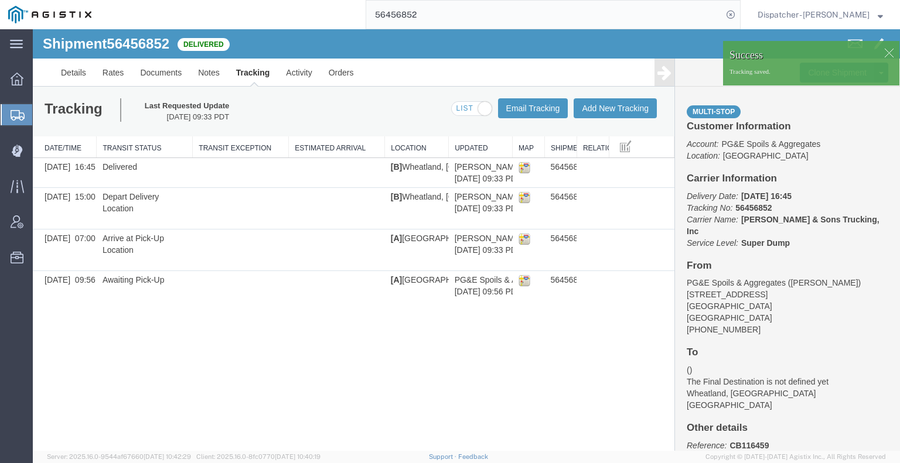
click at [661, 77] on icon at bounding box center [664, 72] width 14 height 16
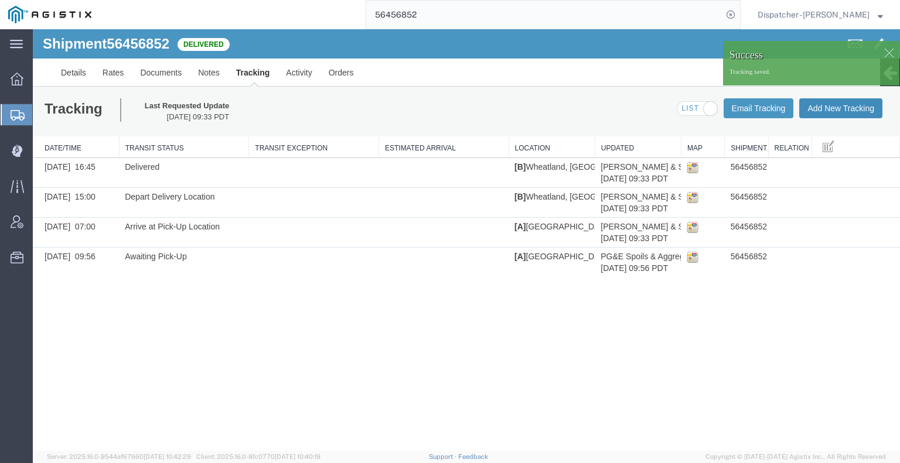
click at [822, 111] on button "Add New Tracking" at bounding box center [840, 108] width 83 height 20
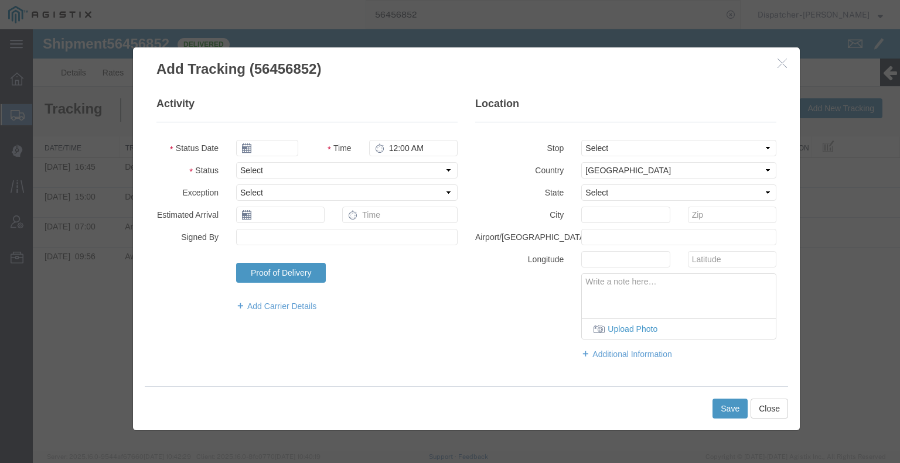
type input "[DATE]"
type input "10:00 AM"
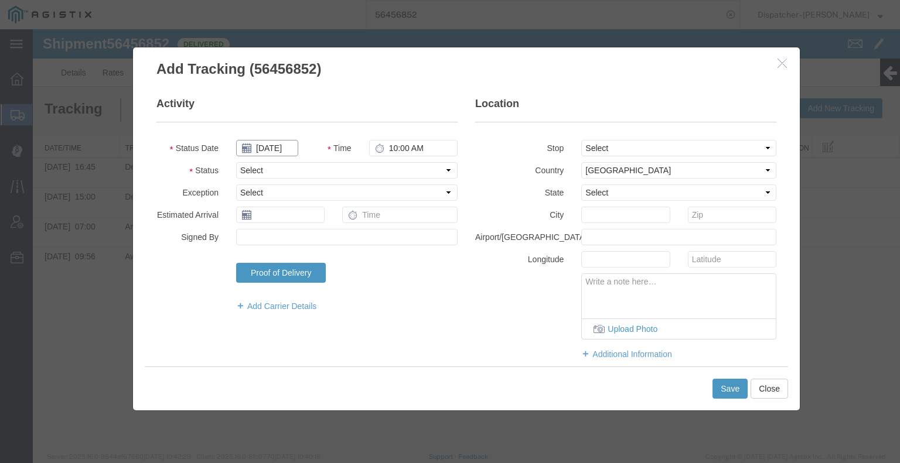
click at [267, 145] on input "[DATE]" at bounding box center [267, 148] width 62 height 16
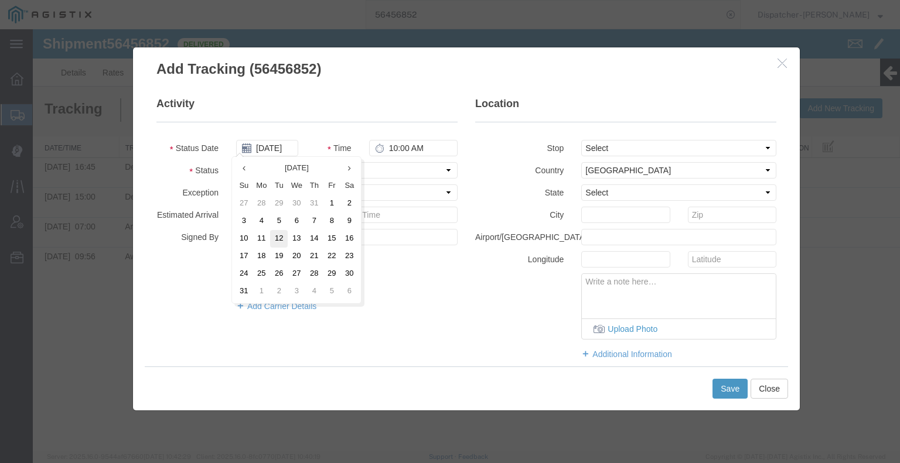
click at [279, 241] on td "12" at bounding box center [279, 239] width 18 height 18
type input "[DATE]"
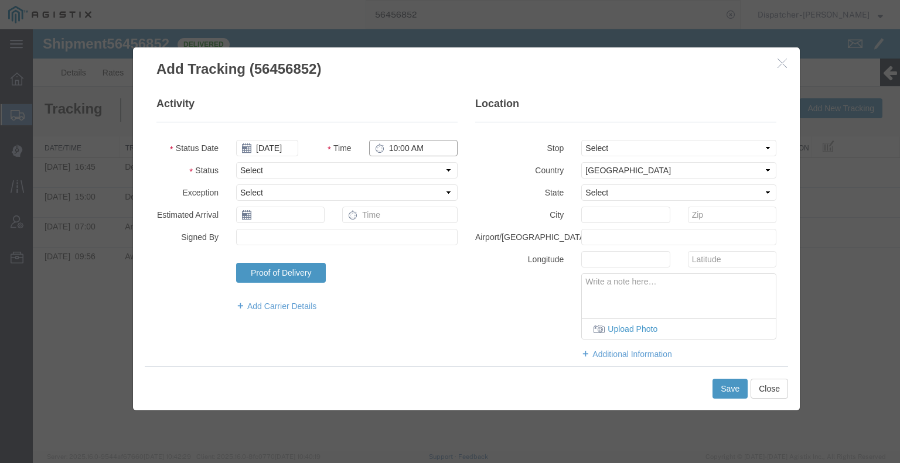
click at [422, 151] on input "10:00 AM" at bounding box center [413, 148] width 88 height 16
type input "3:00 PM"
click at [405, 171] on select "Select Arrival Notice Available Arrival Notice Imported Arrive at Delivery Loca…" at bounding box center [346, 170] width 221 height 16
select select "BREAKSTART"
click at [236, 162] on select "Select Arrival Notice Available Arrival Notice Imported Arrive at Delivery Loca…" at bounding box center [346, 170] width 221 height 16
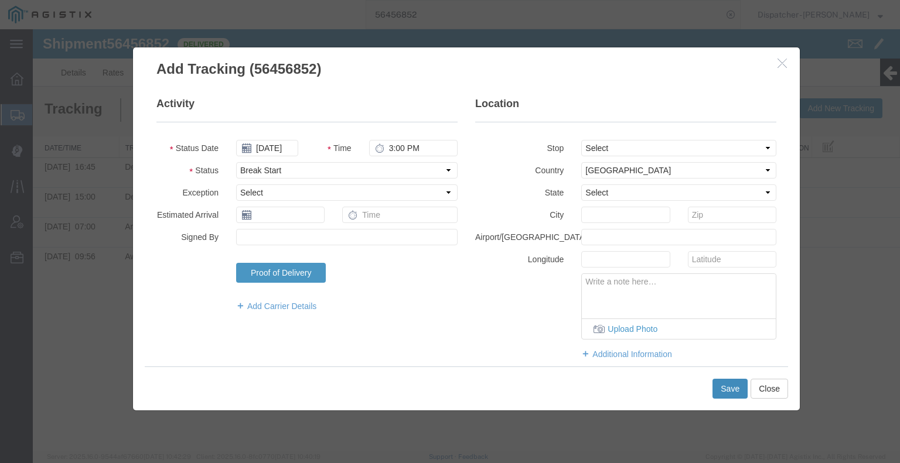
click at [726, 384] on button "Save" at bounding box center [729, 389] width 35 height 20
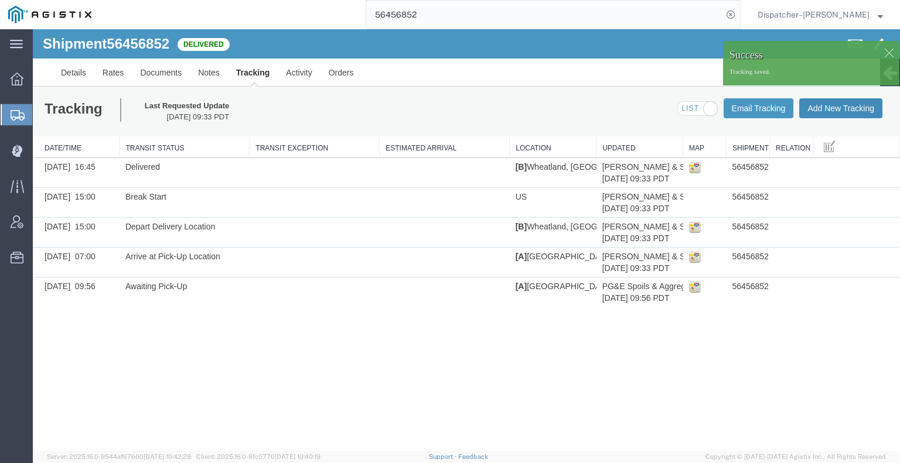
click at [829, 105] on button "Add New Tracking" at bounding box center [840, 108] width 83 height 20
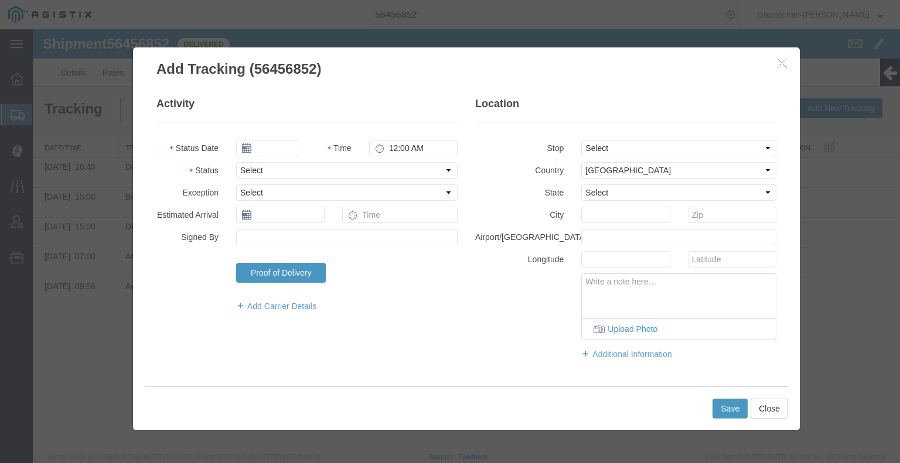
type input "[DATE]"
type input "10:00 AM"
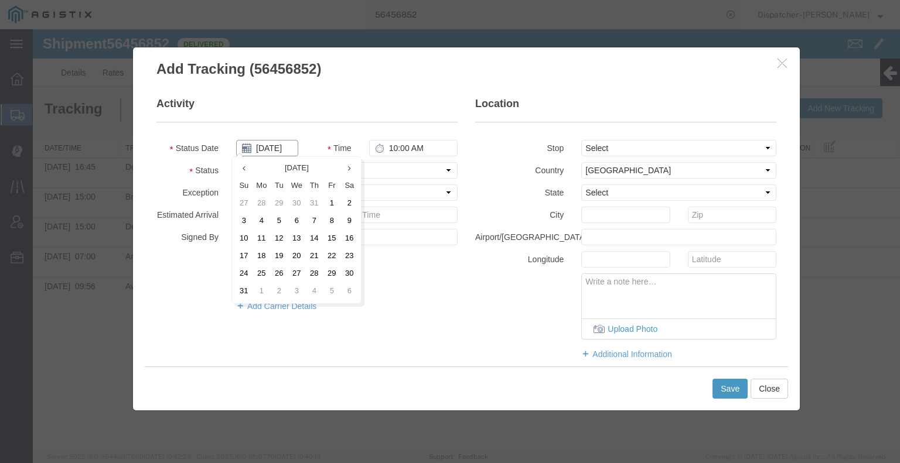
click at [269, 149] on input "[DATE]" at bounding box center [267, 148] width 62 height 16
click at [281, 241] on td "12" at bounding box center [279, 239] width 18 height 18
type input "[DATE]"
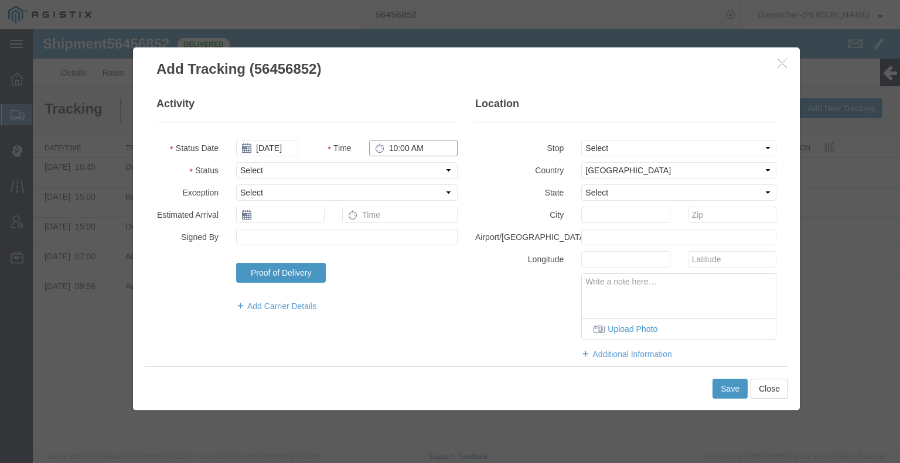
click at [415, 152] on input "10:00 AM" at bounding box center [413, 148] width 88 height 16
type input "3:30 PM"
click at [412, 168] on select "Select Arrival Notice Available Arrival Notice Imported Arrive at Delivery Loca…" at bounding box center [346, 170] width 221 height 16
select select "BREAKSTOP"
click at [236, 162] on select "Select Arrival Notice Available Arrival Notice Imported Arrive at Delivery Loca…" at bounding box center [346, 170] width 221 height 16
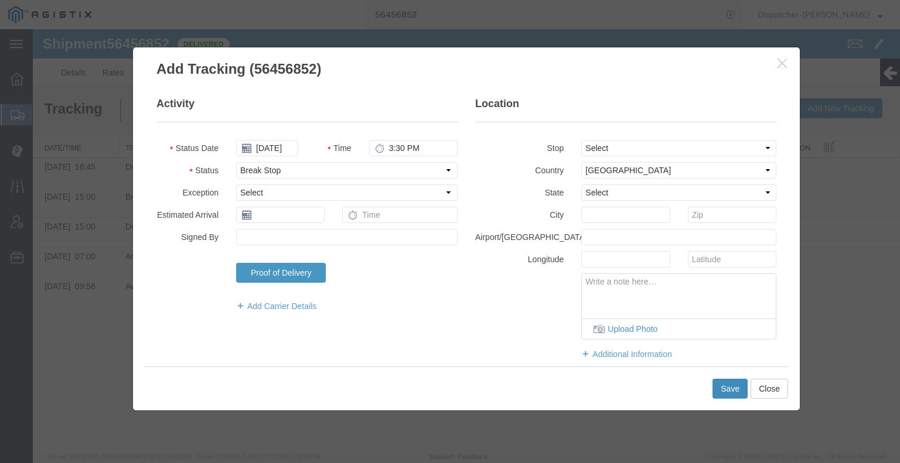
click at [729, 388] on button "Save" at bounding box center [729, 389] width 35 height 20
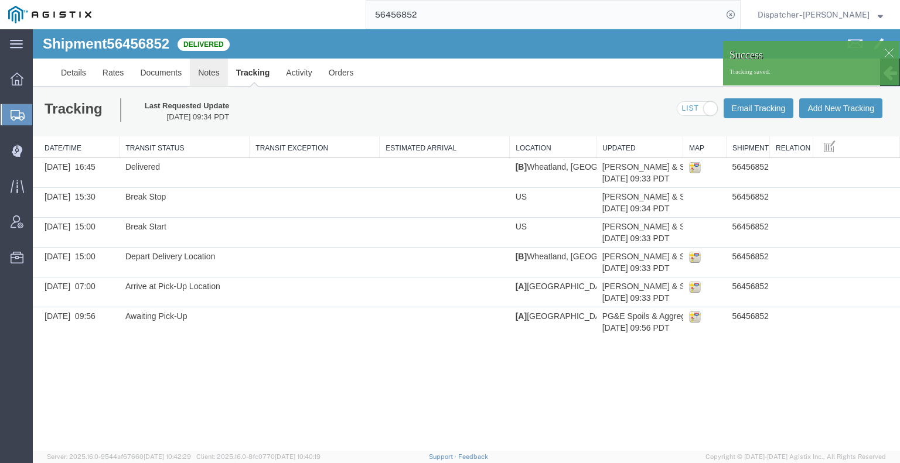
click at [213, 78] on link "Notes" at bounding box center [209, 73] width 38 height 28
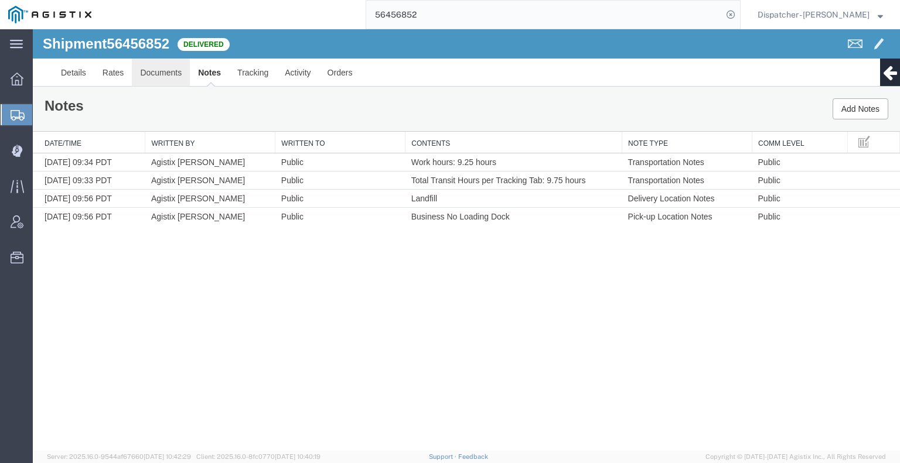
click at [171, 77] on link "Documents" at bounding box center [161, 73] width 58 height 28
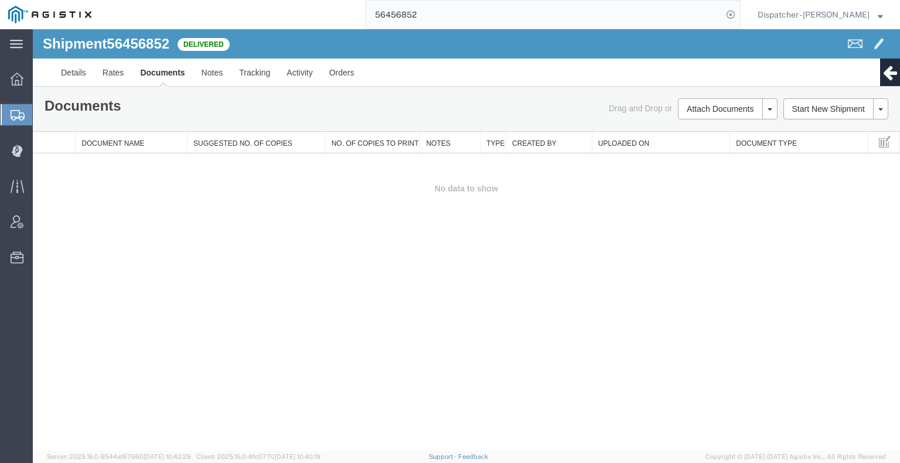
drag, startPoint x: 811, startPoint y: 259, endPoint x: 786, endPoint y: 195, distance: 68.4
click at [811, 259] on div "Shipment 56456852 0 of 0 Delivered Details Rates Documents Notes Tracking Activ…" at bounding box center [466, 240] width 867 height 422
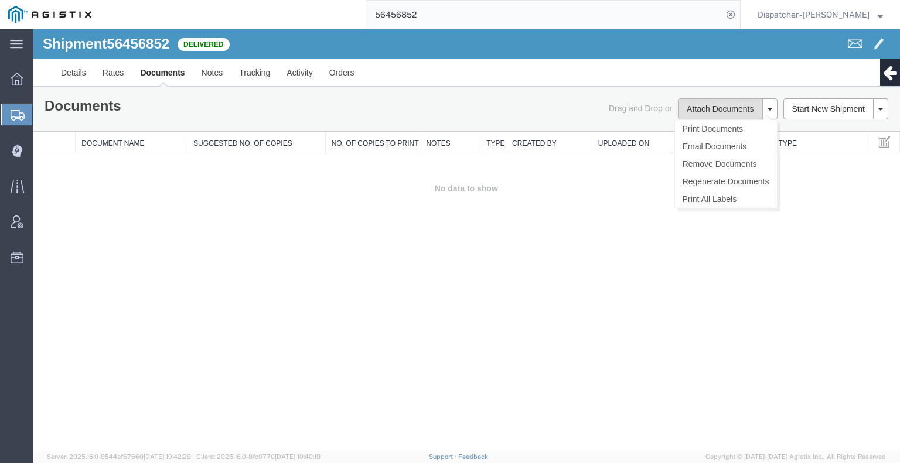
click at [715, 108] on button "Attach Documents" at bounding box center [720, 108] width 84 height 21
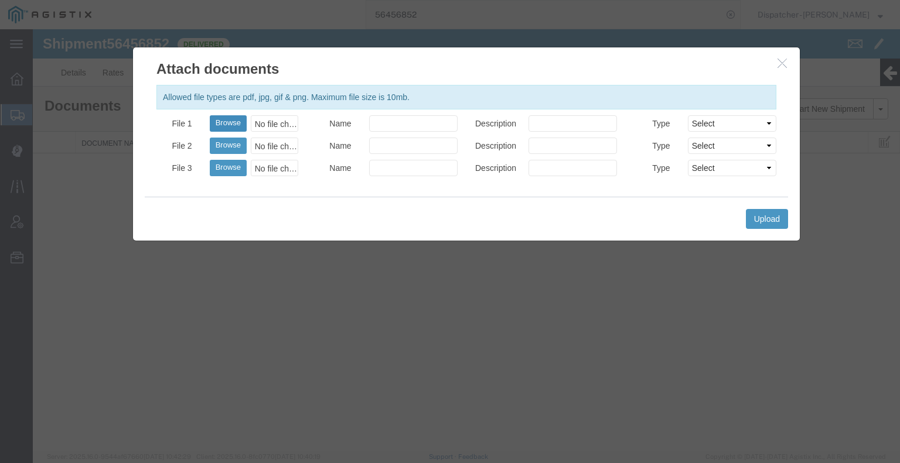
click at [223, 120] on button "Browse" at bounding box center [228, 123] width 37 height 16
type input "C:\fakepath\56456852trktag.pdf"
click at [760, 223] on button "Upload" at bounding box center [767, 219] width 42 height 20
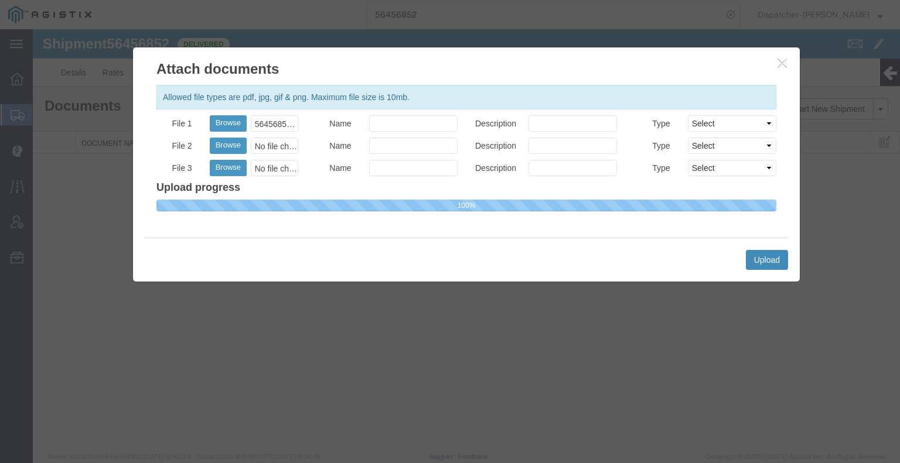
select select
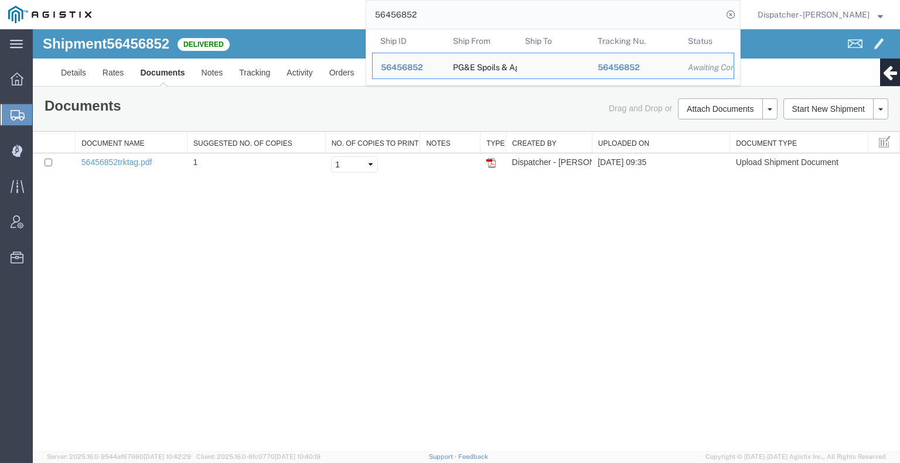
drag, startPoint x: 419, startPoint y: 12, endPoint x: 332, endPoint y: 17, distance: 88.0
click at [334, 16] on div "56456852 Ship ID Ship From Ship To Tracking Nu. Status Ship ID 56456852 Ship Fr…" at bounding box center [420, 14] width 641 height 29
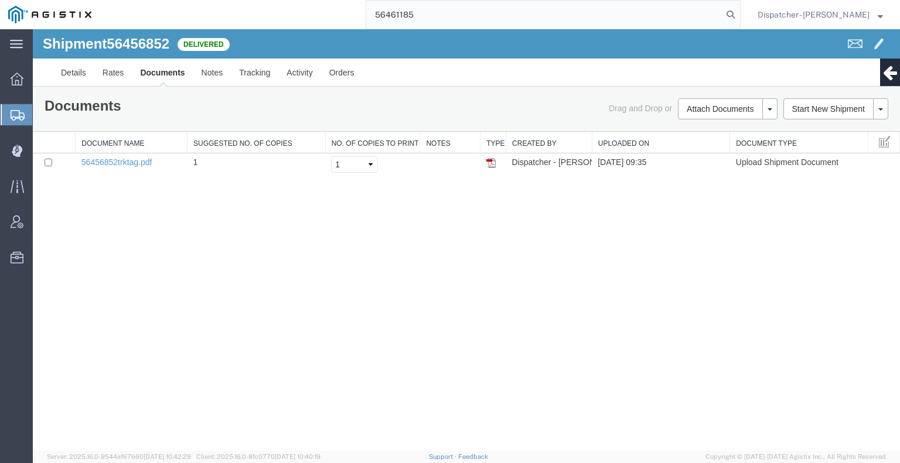
type input "56461185"
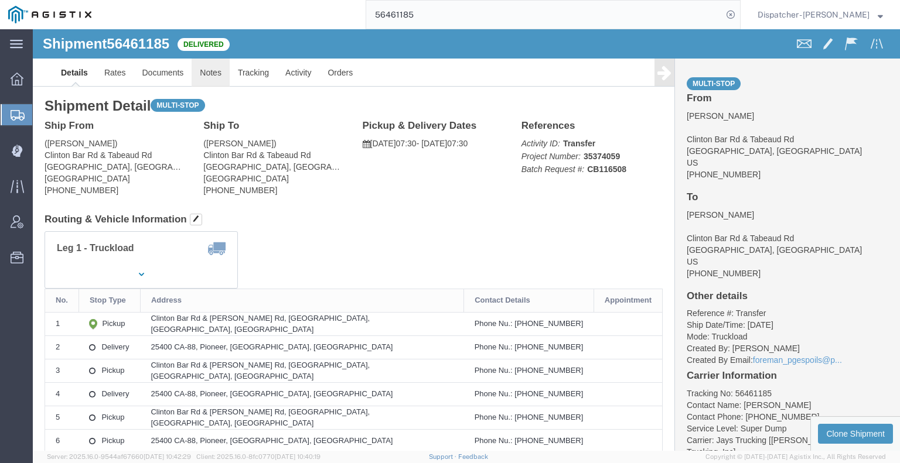
click link "Notes"
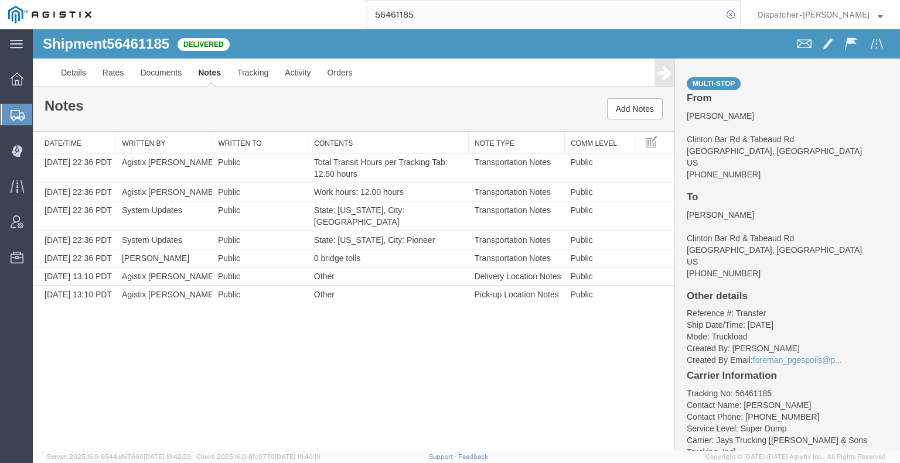
click at [190, 74] on link "Notes" at bounding box center [209, 73] width 39 height 28
click at [162, 76] on link "Documents" at bounding box center [161, 73] width 58 height 28
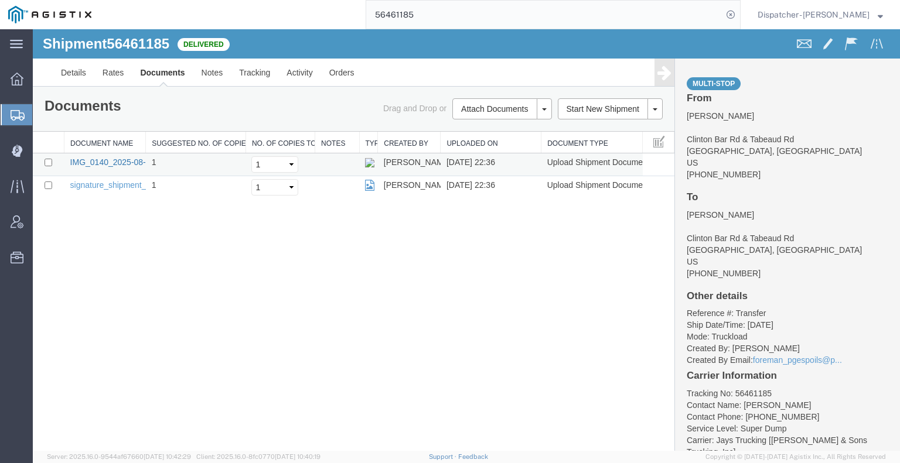
click at [118, 163] on link "IMG_0140_2025-08-12_22_36_12.jpeg" at bounding box center [142, 162] width 144 height 9
drag, startPoint x: 421, startPoint y: 13, endPoint x: 309, endPoint y: 8, distance: 112.0
click at [339, 11] on div "56461185" at bounding box center [420, 14] width 641 height 29
type input "56461216"
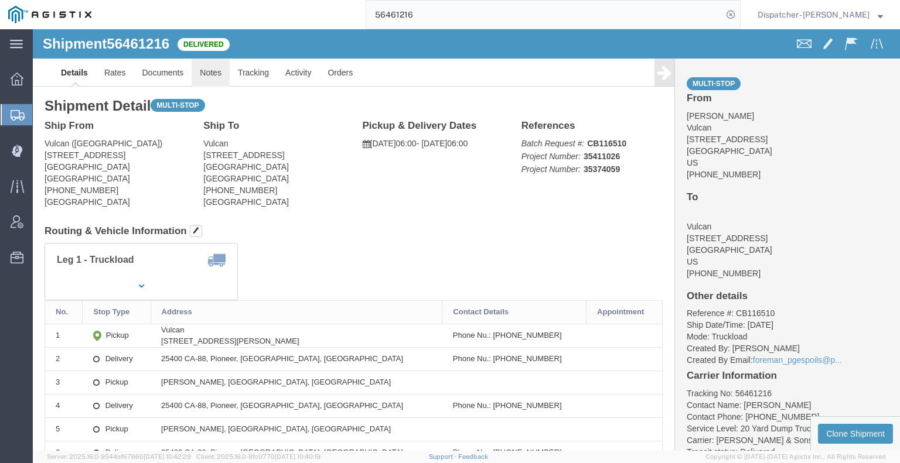
click link "Notes"
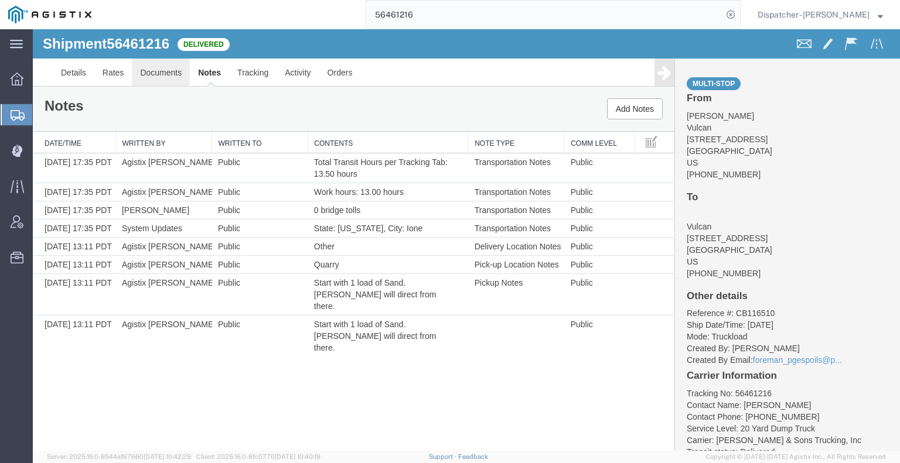
click at [163, 81] on link "Documents" at bounding box center [161, 73] width 58 height 28
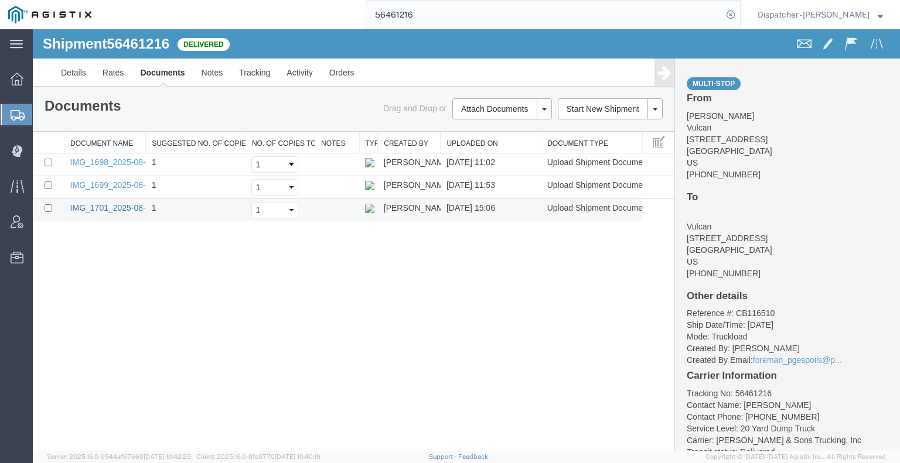
click at [115, 211] on link "IMG_1701_2025-08-12_15_05_55.jpeg" at bounding box center [142, 207] width 144 height 9
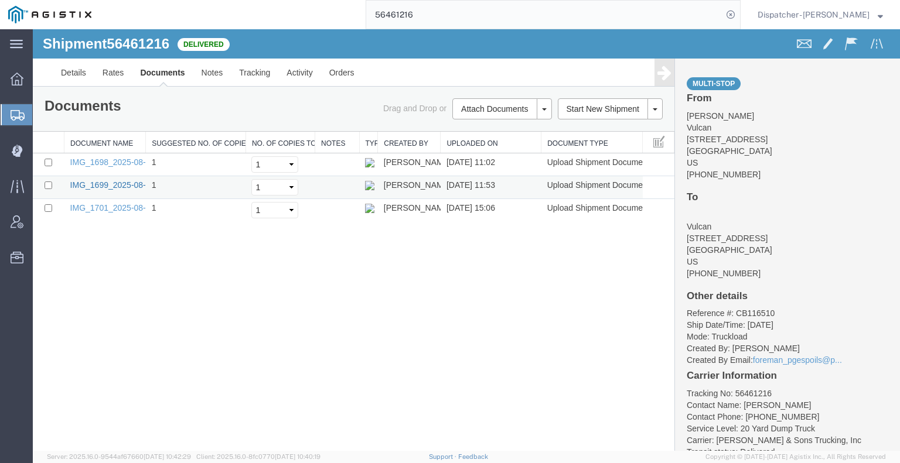
click at [87, 182] on link "IMG_1699_2025-08-12_11_53_16.jpeg" at bounding box center [142, 184] width 144 height 9
click at [128, 160] on link "IMG_1698_2025-08-12_11_01_05.jpeg" at bounding box center [142, 162] width 144 height 9
click at [62, 305] on div "Shipment 56461216 3 of 3 Delivered Details Rates Documents Notes Tracking Activ…" at bounding box center [466, 240] width 867 height 422
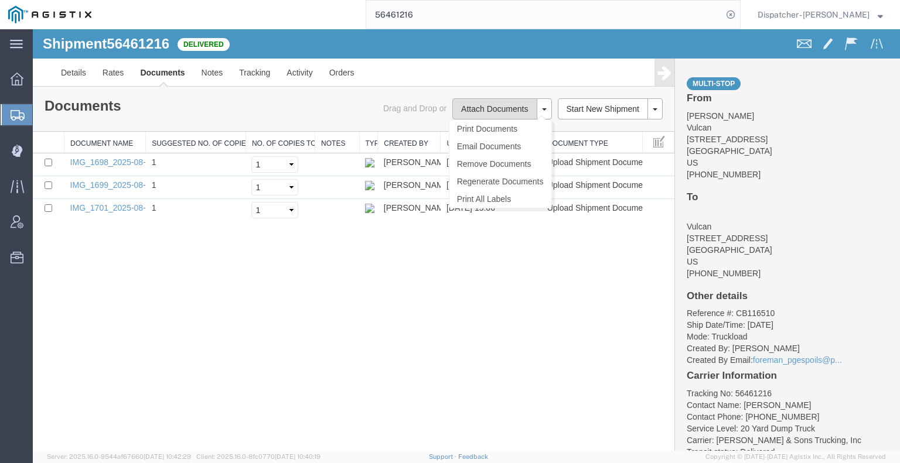
click at [492, 99] on button "Attach Documents" at bounding box center [494, 108] width 84 height 21
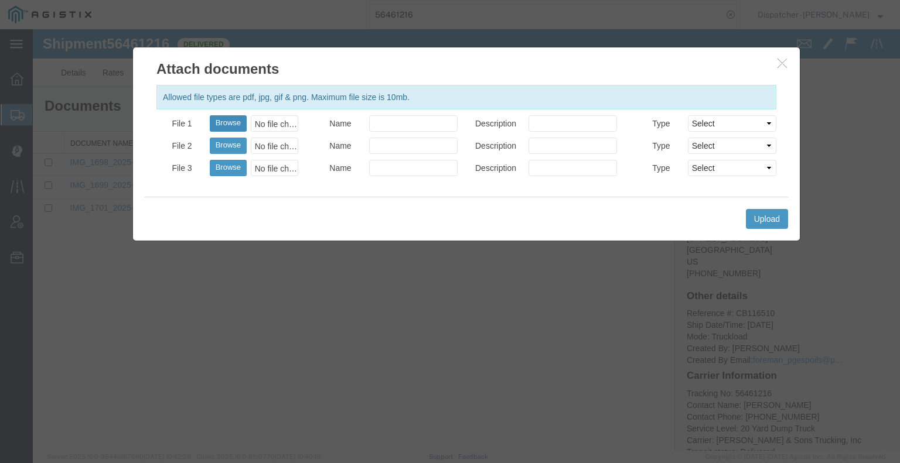
click at [220, 122] on button "Browse" at bounding box center [228, 123] width 37 height 16
type input "C:\fakepath\56461216trktag.pdf"
click at [761, 213] on button "Upload" at bounding box center [767, 219] width 42 height 20
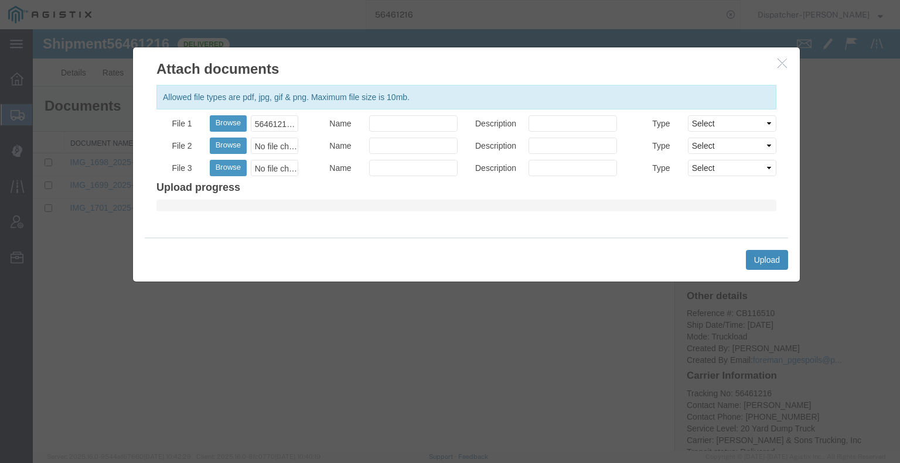
select select
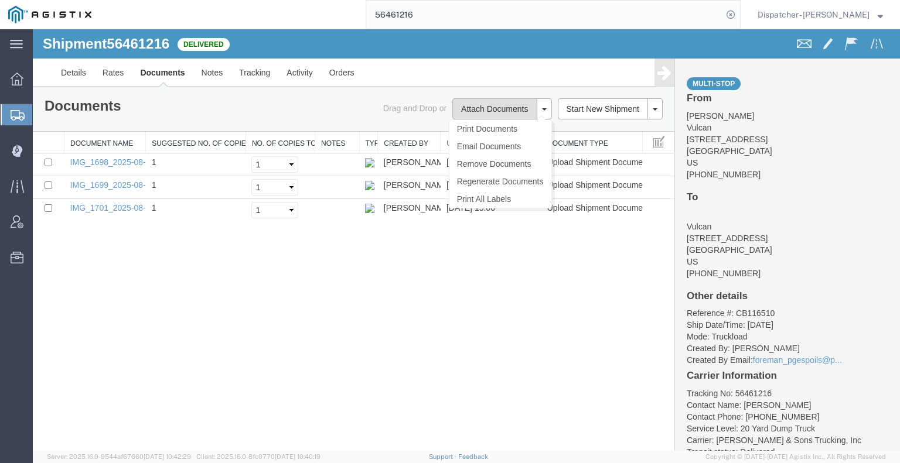
click at [533, 105] on button "Attach Documents" at bounding box center [494, 108] width 84 height 21
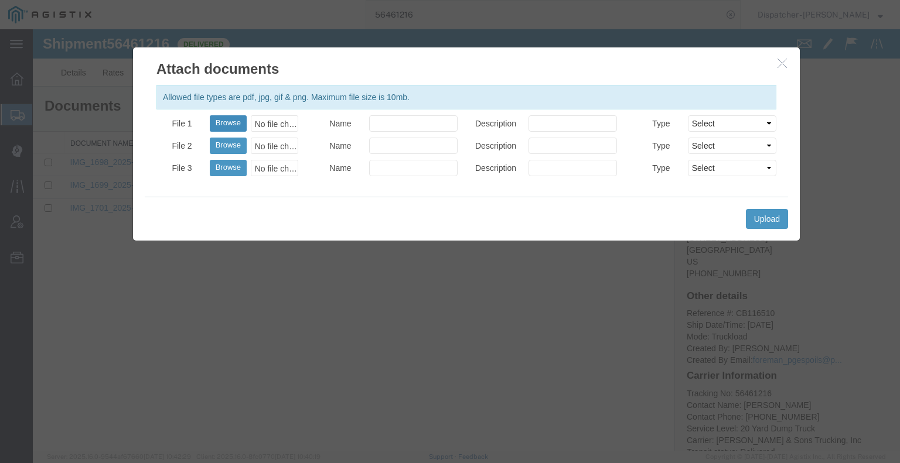
click at [219, 118] on button "Browse" at bounding box center [228, 123] width 37 height 16
type input "C:\fakepath\56461216trktag.pdf"
click at [768, 215] on button "Upload" at bounding box center [767, 219] width 42 height 20
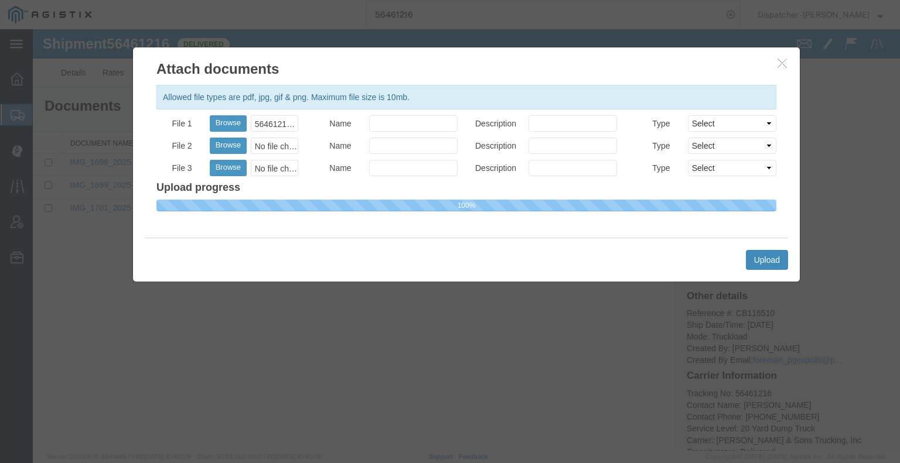
select select
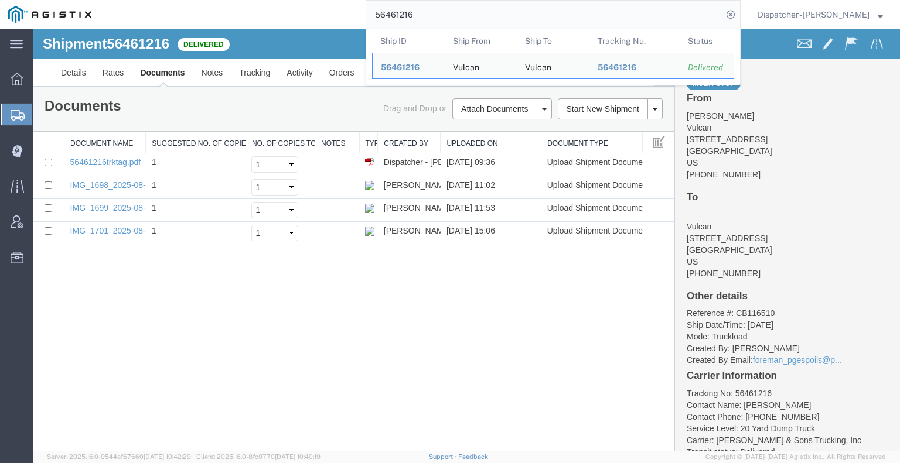
drag, startPoint x: 366, startPoint y: 13, endPoint x: 265, endPoint y: 29, distance: 102.5
click at [288, 22] on div "56461216 Ship ID Ship From Ship To Tracking Nu. Status Ship ID 56461216 Ship Fr…" at bounding box center [420, 14] width 641 height 29
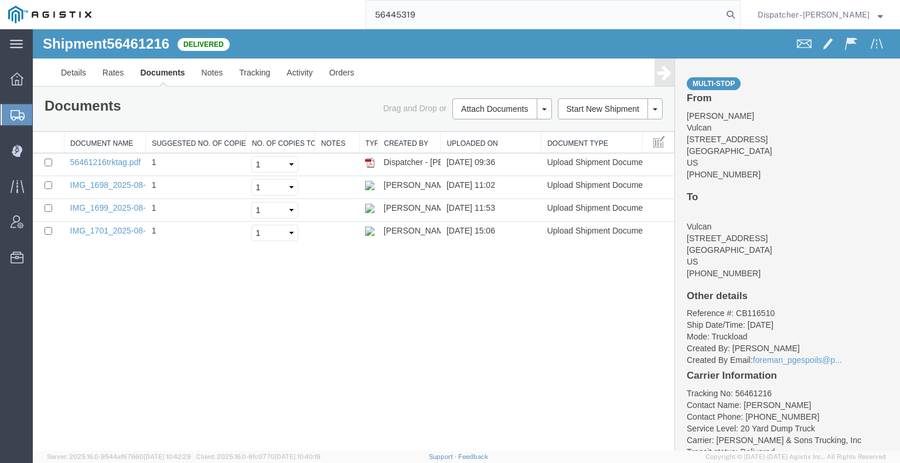
type input "56445319"
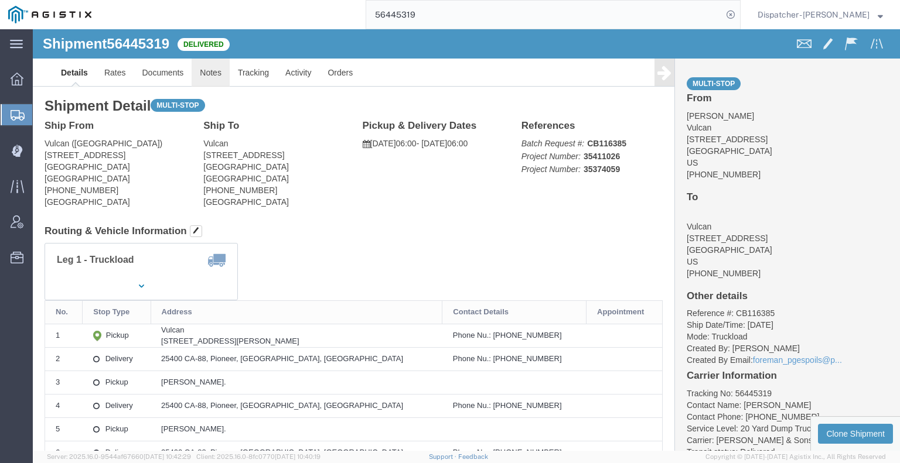
click link "Notes"
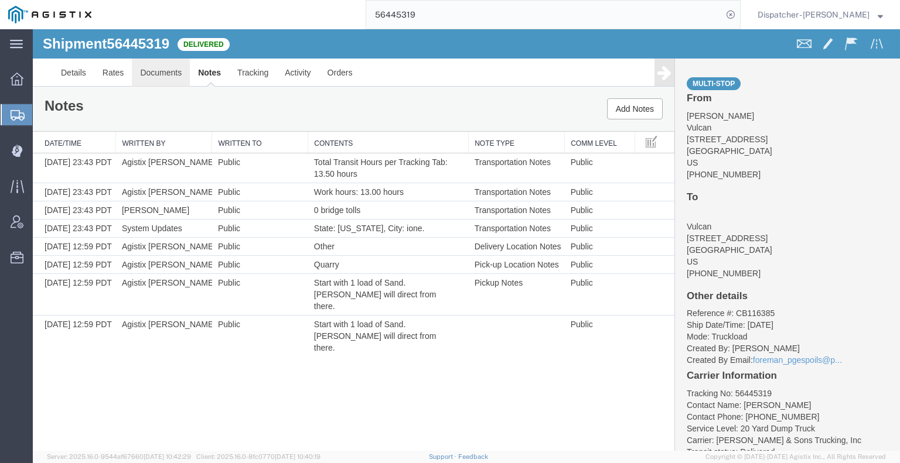
click at [178, 76] on link "Documents" at bounding box center [161, 73] width 58 height 28
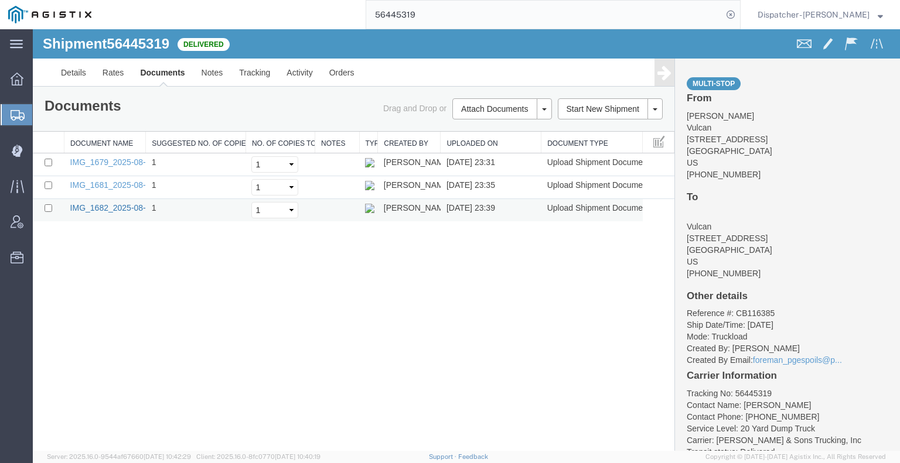
click at [113, 207] on link "IMG_1682_2025-08-11_23_39_26.jpeg" at bounding box center [142, 207] width 144 height 9
click at [115, 185] on link "IMG_1681_2025-08-11_23_35_29.jpeg" at bounding box center [142, 184] width 144 height 9
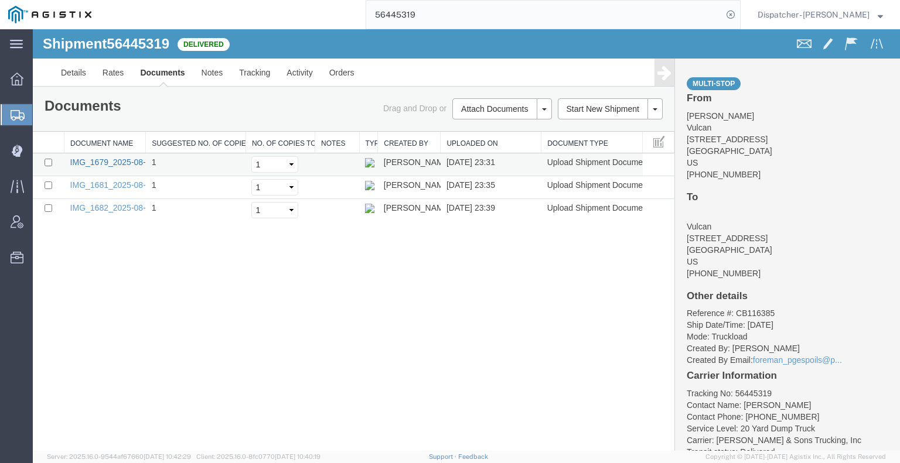
click at [93, 159] on link "IMG_1679_2025-08-11_23_31_46.jpeg" at bounding box center [142, 162] width 144 height 9
click at [69, 306] on div "Shipment 56445319 3 of 3 Delivered Details Rates Documents Notes Tracking Activ…" at bounding box center [466, 240] width 867 height 422
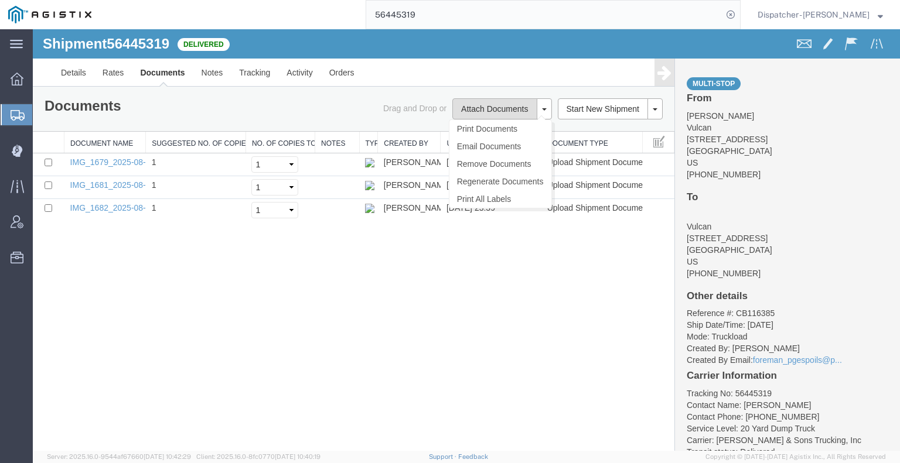
click at [464, 114] on button "Attach Documents" at bounding box center [494, 108] width 84 height 21
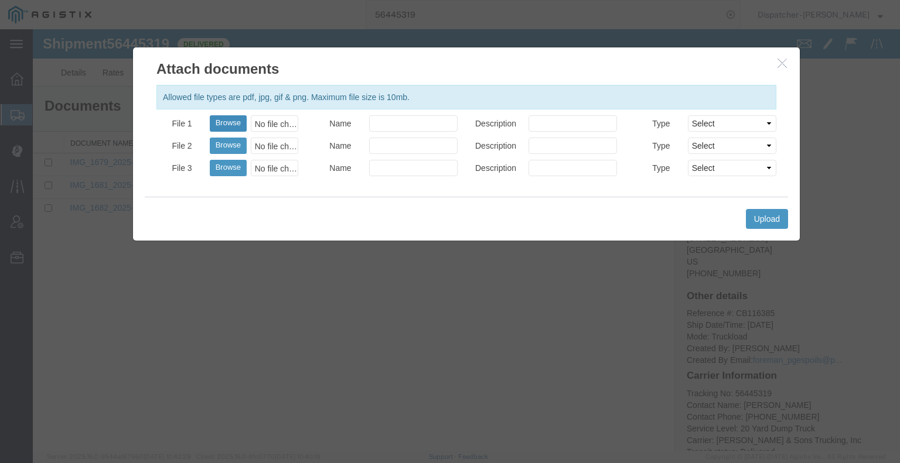
click at [235, 121] on button "Browse" at bounding box center [228, 123] width 37 height 16
type input "C:\fakepath\56445319trktag.pdf"
click at [779, 211] on button "Upload" at bounding box center [767, 219] width 42 height 20
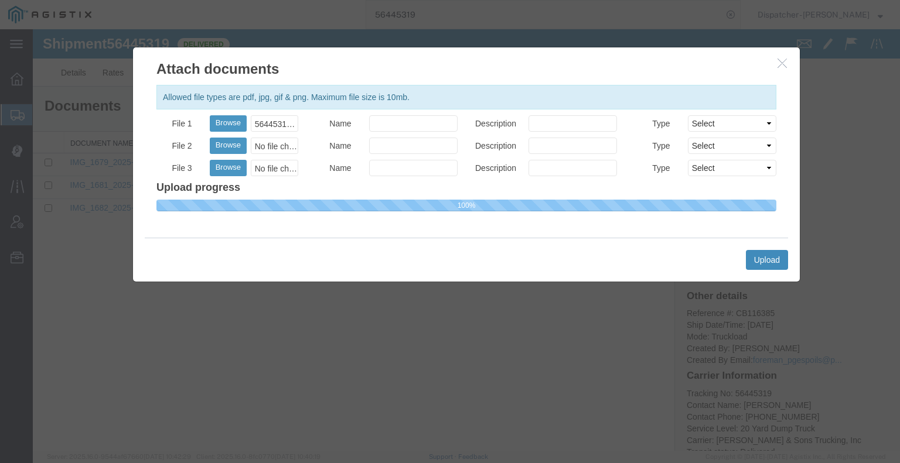
select select
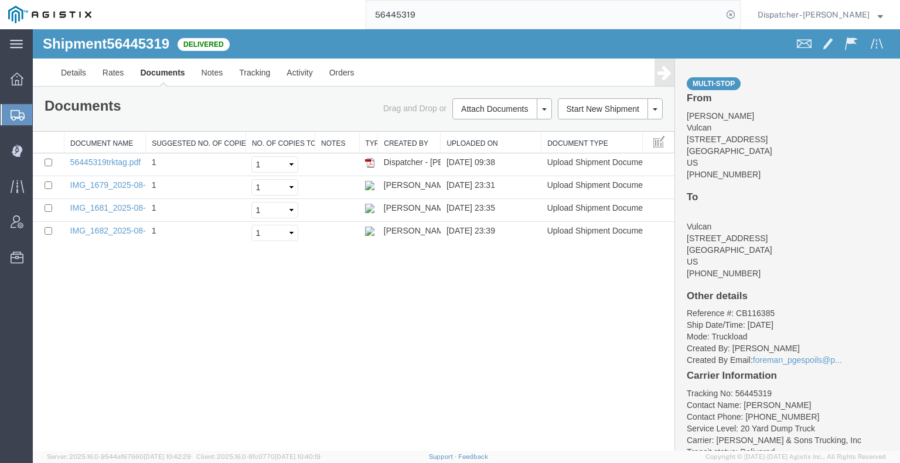
drag, startPoint x: 432, startPoint y: 10, endPoint x: 231, endPoint y: 6, distance: 200.3
click at [234, 5] on div "56445319" at bounding box center [420, 14] width 641 height 29
type input "56460616"
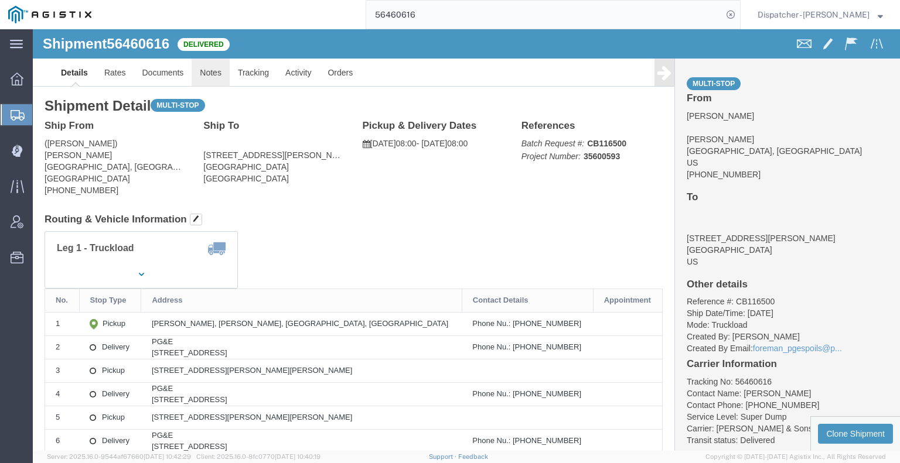
drag, startPoint x: 211, startPoint y: 76, endPoint x: 179, endPoint y: 47, distance: 44.0
click link "Notes"
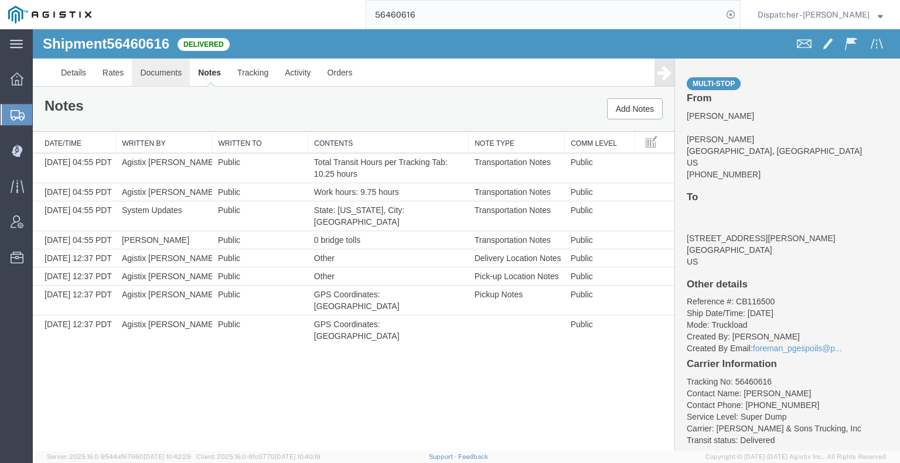
click at [176, 69] on link "Documents" at bounding box center [161, 73] width 58 height 28
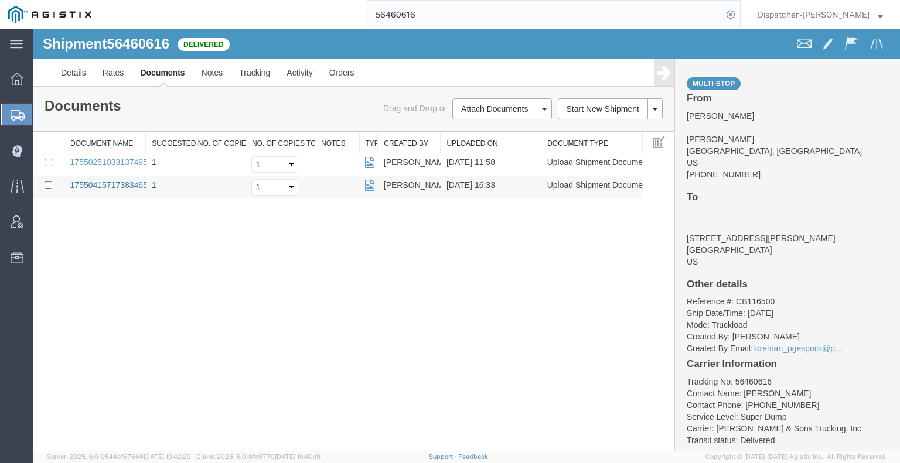
click at [105, 187] on link "17550415717383465628595618305720_2025-08-12_16_33_37.jpg" at bounding box center [193, 184] width 247 height 9
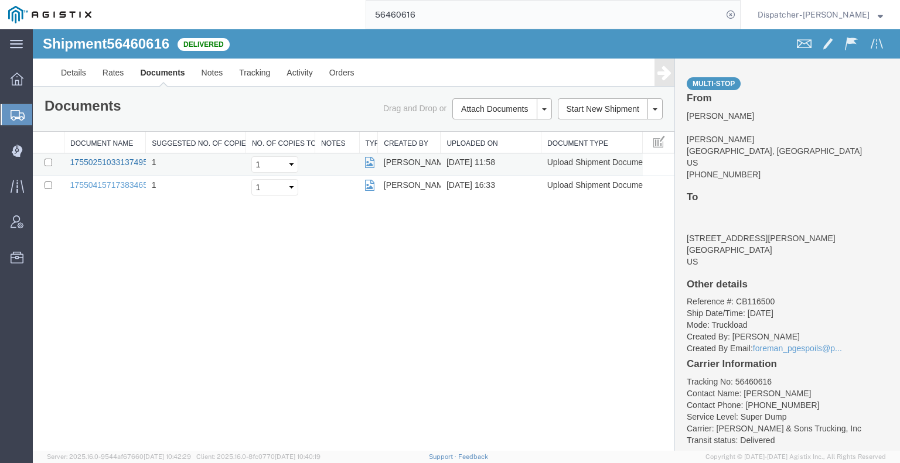
click at [106, 161] on link "17550251033137495877885245921193_2025-08-12_11_58_42.jpg" at bounding box center [193, 162] width 247 height 9
click at [115, 251] on div "Shipment 56460616 2 of 2 Delivered Details Rates Documents Notes Tracking Activ…" at bounding box center [466, 240] width 867 height 422
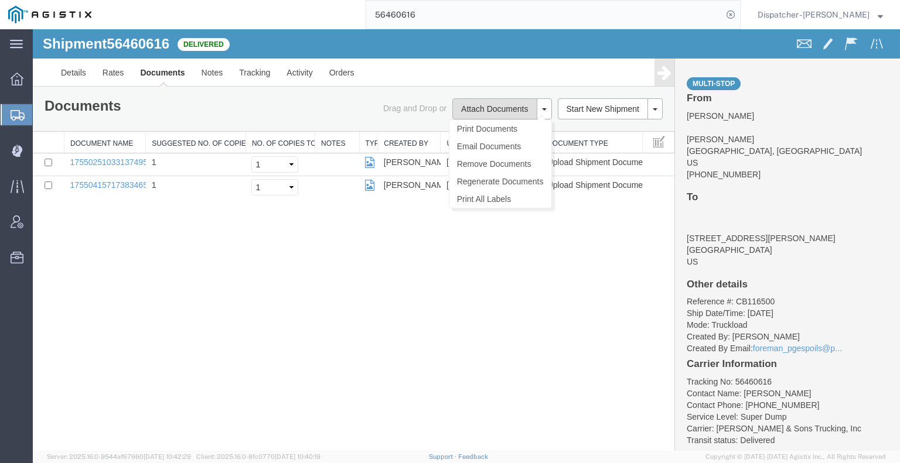
click at [511, 105] on button "Attach Documents" at bounding box center [494, 108] width 84 height 21
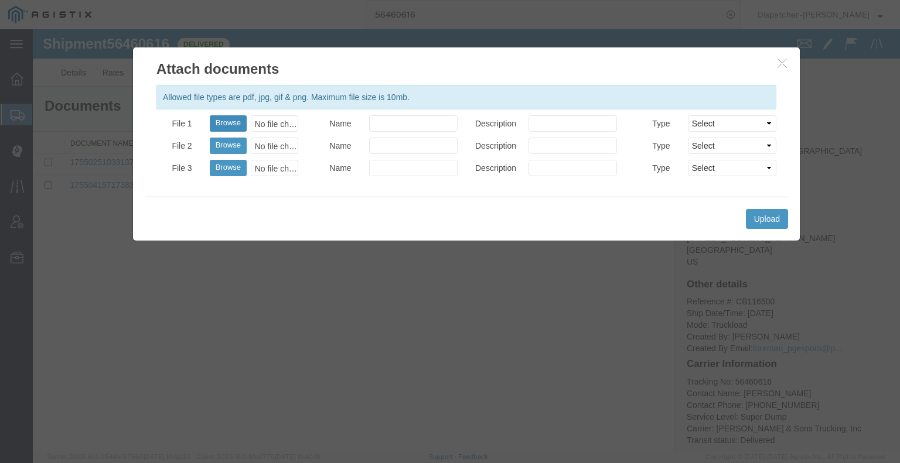
click at [226, 125] on button "Browse" at bounding box center [228, 123] width 37 height 16
type input "C:\fakepath\56460616trktag.pdf"
click at [764, 217] on button "Upload" at bounding box center [767, 219] width 42 height 20
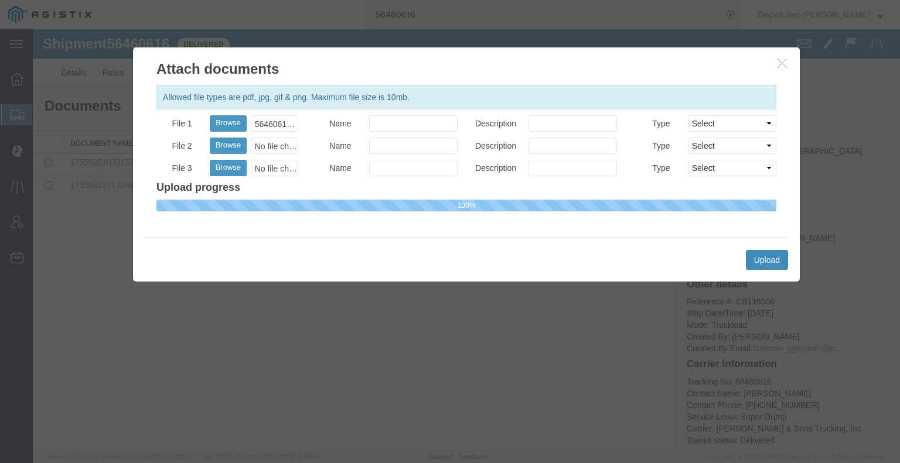
select select
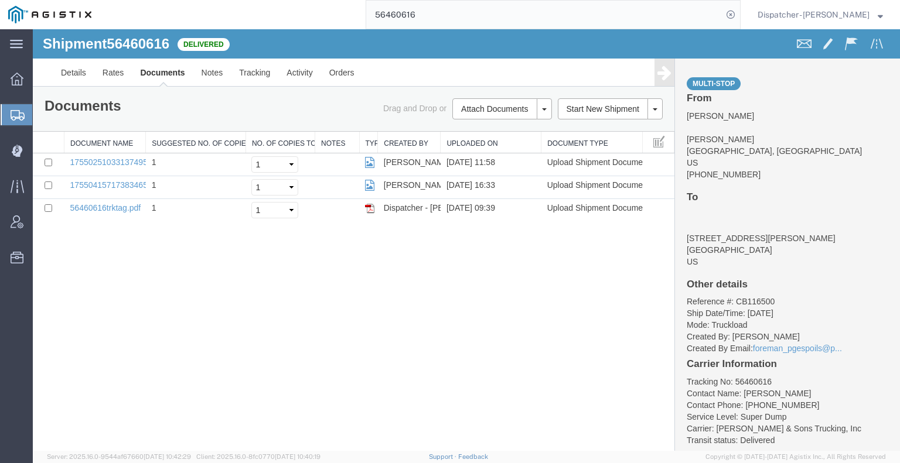
drag, startPoint x: 455, startPoint y: 20, endPoint x: 303, endPoint y: 13, distance: 152.5
click at [356, 13] on div "56460616" at bounding box center [420, 14] width 641 height 29
type input "56460514"
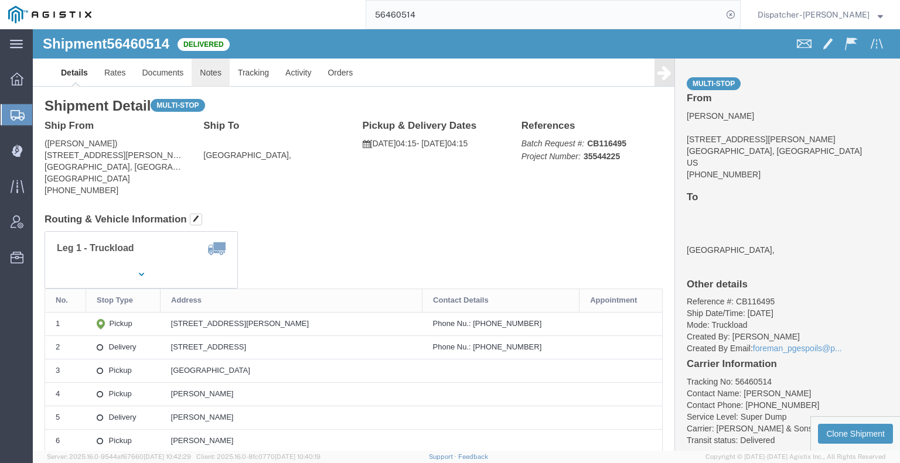
drag, startPoint x: 211, startPoint y: 73, endPoint x: 178, endPoint y: 44, distance: 44.0
click link "Notes"
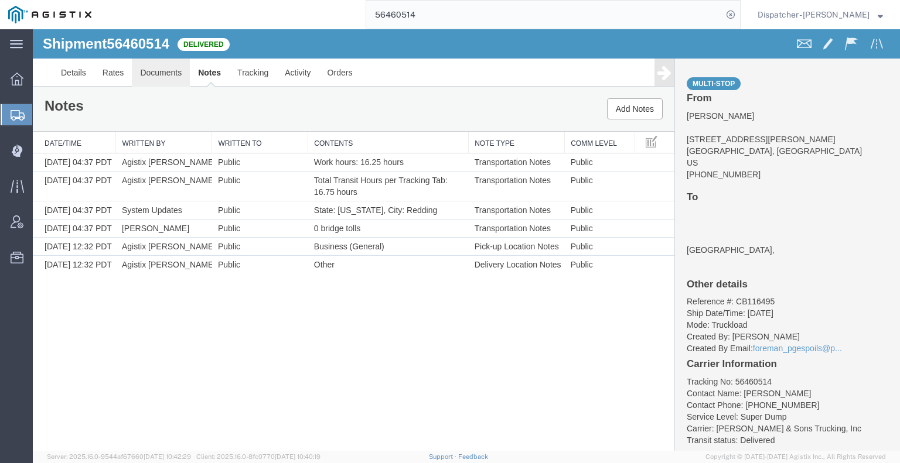
click at [162, 70] on link "Documents" at bounding box center [161, 73] width 58 height 28
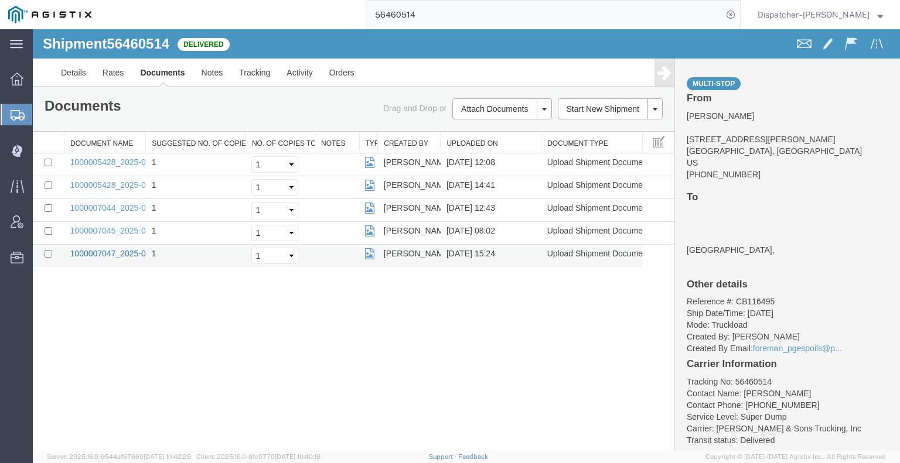
click at [122, 250] on link "1000007047_2025-08-12_15_24_41.jpg" at bounding box center [143, 253] width 146 height 9
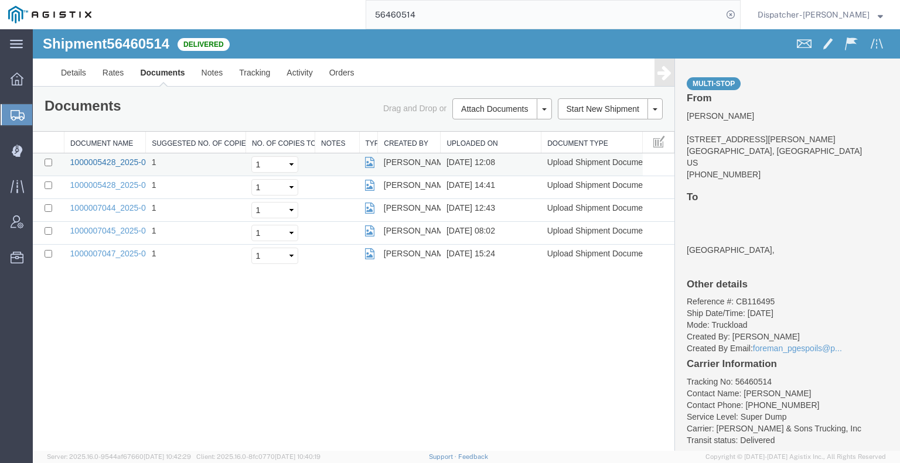
click at [124, 161] on link "1000005428_2025-08-12_12_07_59.jpg" at bounding box center [143, 162] width 146 height 9
click at [112, 183] on link "1000005428_2025-08-12_14_41_39.jpg" at bounding box center [143, 184] width 146 height 9
click at [117, 228] on link "1000007045_2025-08-12_08_02_26.jpg" at bounding box center [143, 230] width 146 height 9
drag, startPoint x: 82, startPoint y: 299, endPoint x: 115, endPoint y: 271, distance: 43.2
click at [82, 299] on div "Shipment 56460514 5 of 5 Delivered Details Rates Documents Notes Tracking Activ…" at bounding box center [466, 240] width 867 height 422
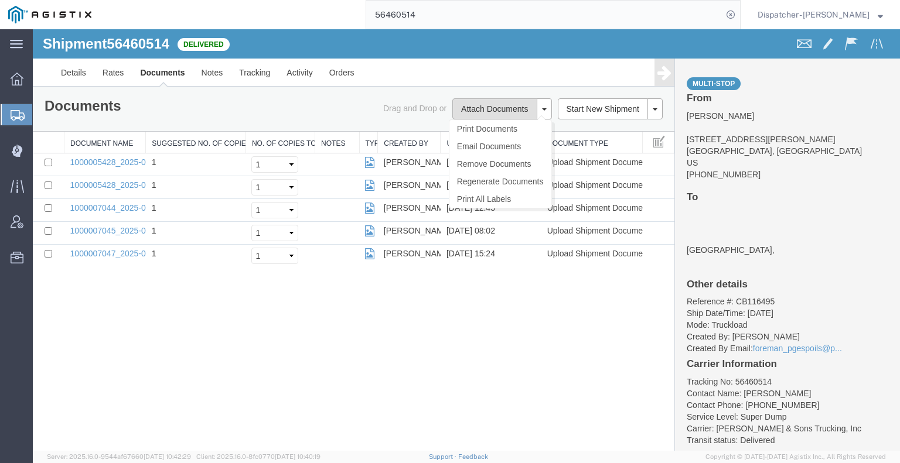
click at [467, 106] on button "Attach Documents" at bounding box center [494, 108] width 84 height 21
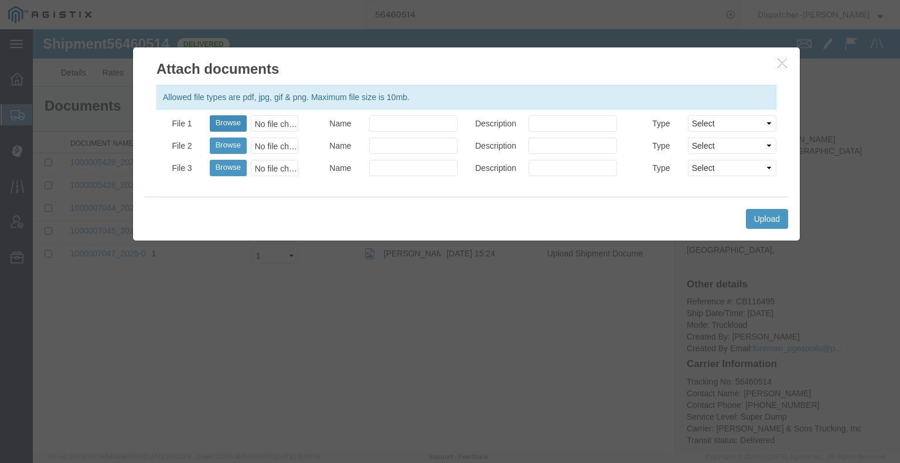
click at [232, 124] on button "Browse" at bounding box center [228, 123] width 37 height 16
type input "C:\fakepath\56460514trktag.pdf"
click at [772, 213] on button "Upload" at bounding box center [767, 219] width 42 height 20
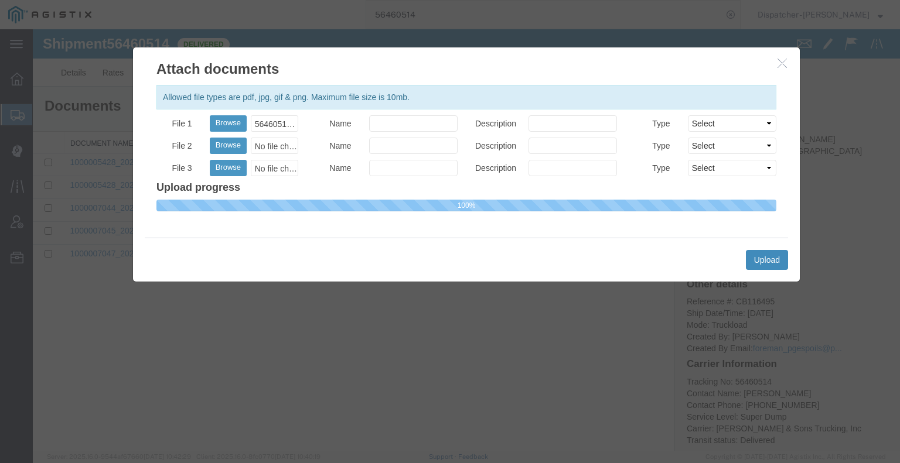
select select
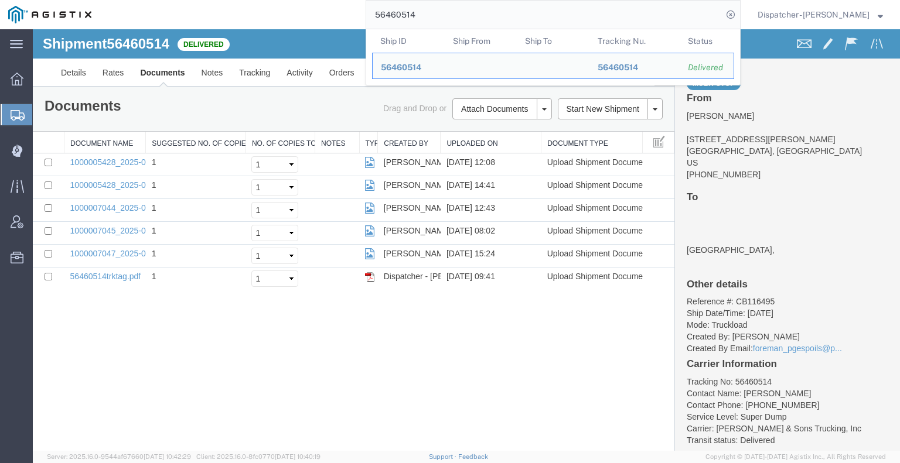
drag, startPoint x: 419, startPoint y: 17, endPoint x: 330, endPoint y: 21, distance: 88.5
click at [326, 14] on div "56460514 Ship ID Ship From Ship To Tracking Nu. Status Ship ID 56460514 Ship Fr…" at bounding box center [420, 14] width 641 height 29
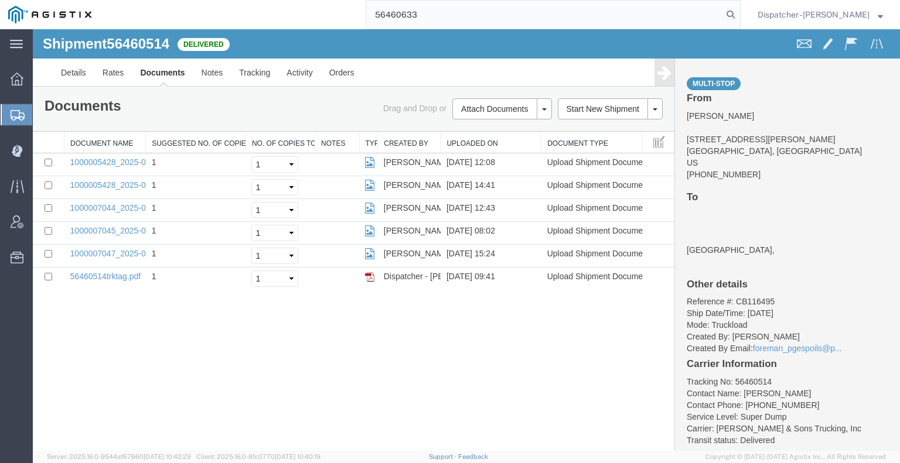
type input "56460633"
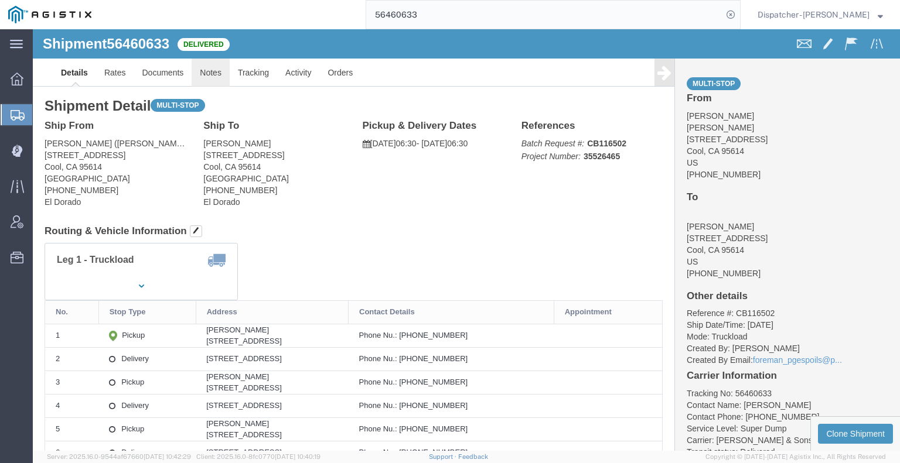
click link "Notes"
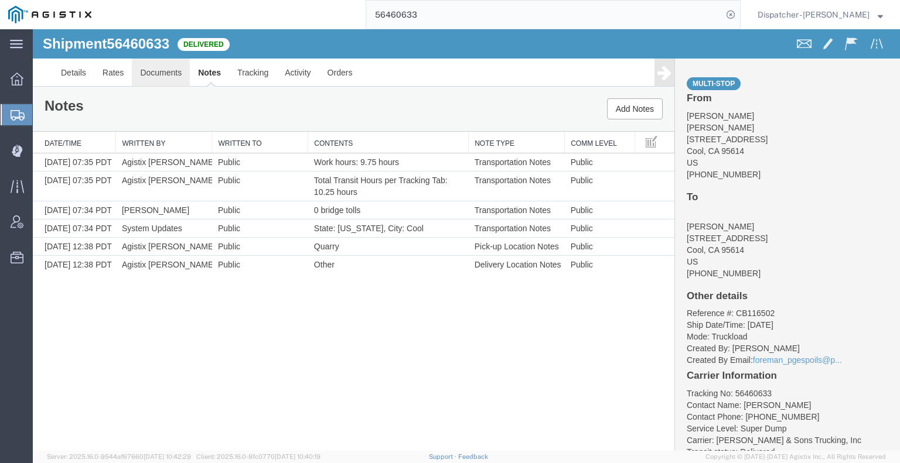
click at [155, 76] on link "Documents" at bounding box center [161, 73] width 58 height 28
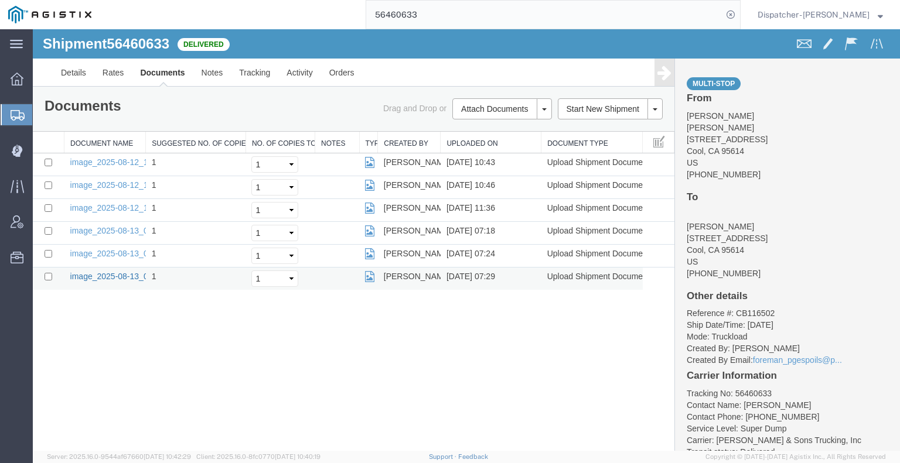
click at [123, 278] on link "image_2025-08-13_07_29_32.jpg" at bounding box center [131, 276] width 123 height 9
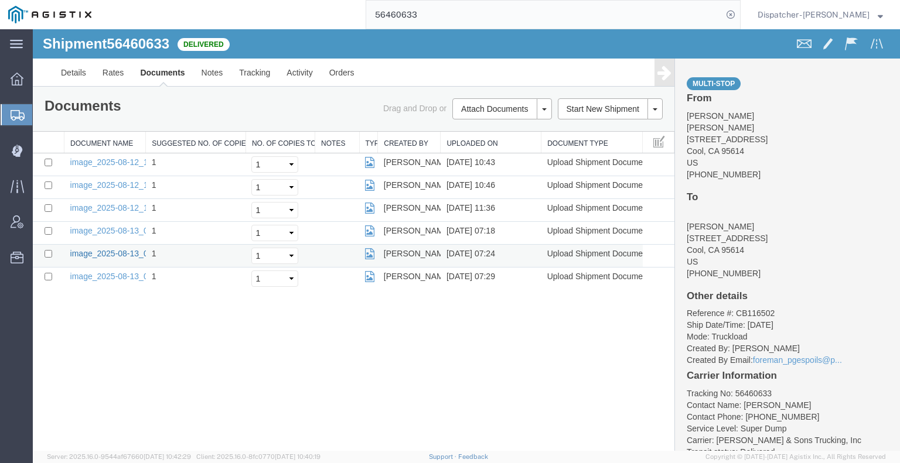
click at [103, 252] on link "image_2025-08-13_07_24_49.jpg" at bounding box center [131, 253] width 123 height 9
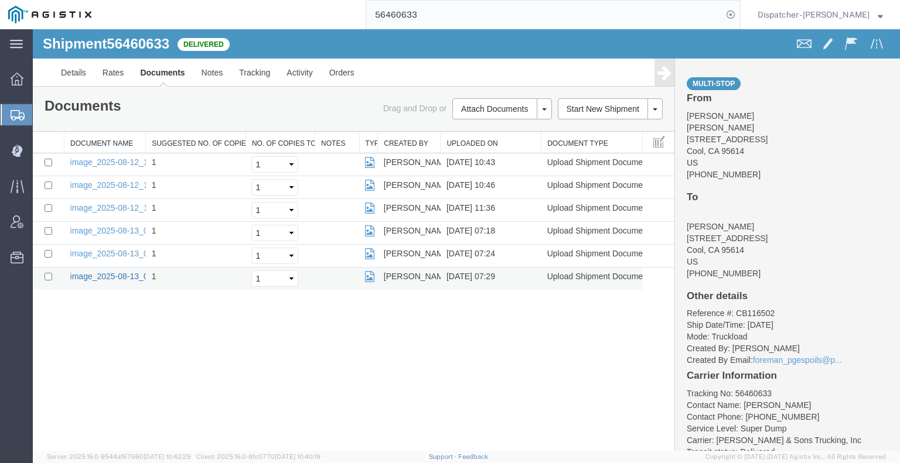
click at [115, 276] on link "image_2025-08-13_07_29_32.jpg" at bounding box center [131, 276] width 123 height 9
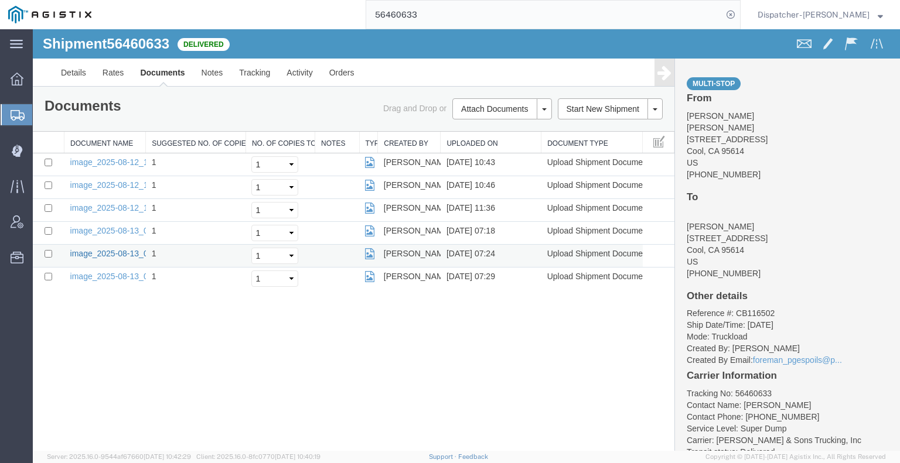
click at [123, 252] on link "image_2025-08-13_07_24_49.jpg" at bounding box center [131, 253] width 123 height 9
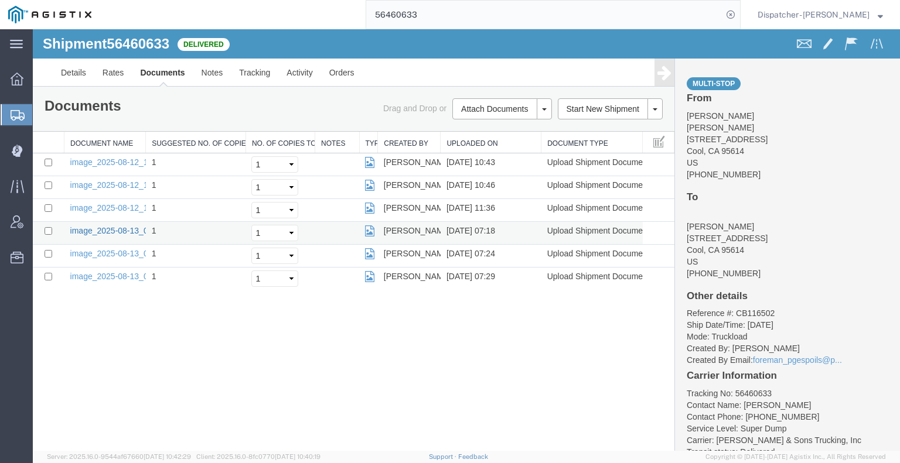
click at [106, 230] on link "image_2025-08-13_07_18_02.jpg" at bounding box center [131, 230] width 123 height 9
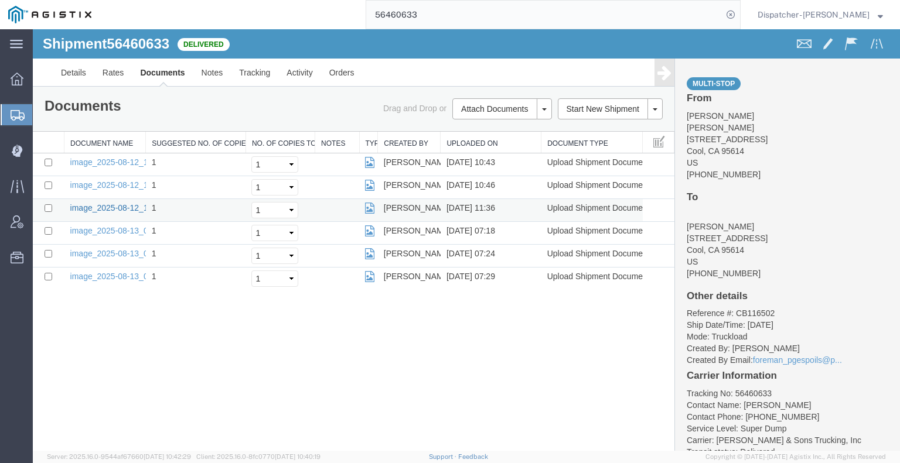
click at [124, 203] on link "image_2025-08-12_11_36_55.jpg" at bounding box center [131, 207] width 123 height 9
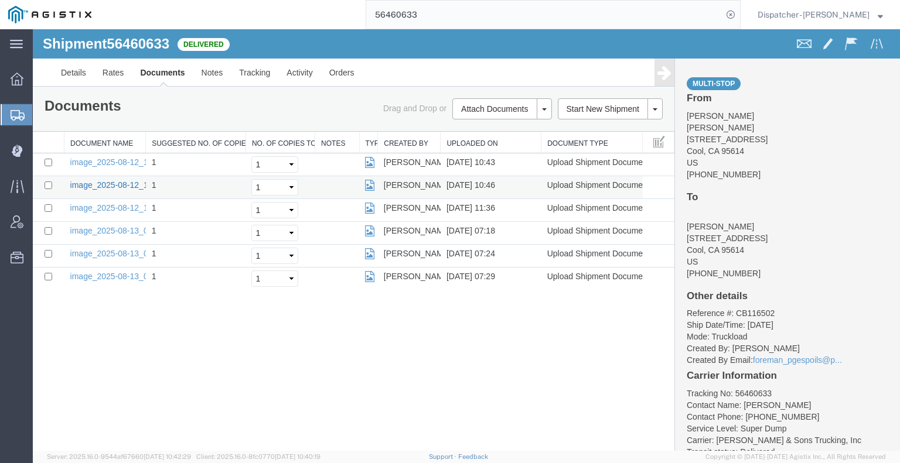
click at [128, 185] on link "image_2025-08-12_10_46_23.jpg" at bounding box center [131, 184] width 123 height 9
click at [86, 163] on link "image_2025-08-12_10_42_57.jpg" at bounding box center [131, 162] width 123 height 9
drag, startPoint x: 52, startPoint y: 375, endPoint x: 77, endPoint y: 356, distance: 32.2
click at [53, 375] on div "Shipment 56460633 6 of 6 Delivered Details Rates Documents Notes Tracking Activ…" at bounding box center [466, 240] width 867 height 422
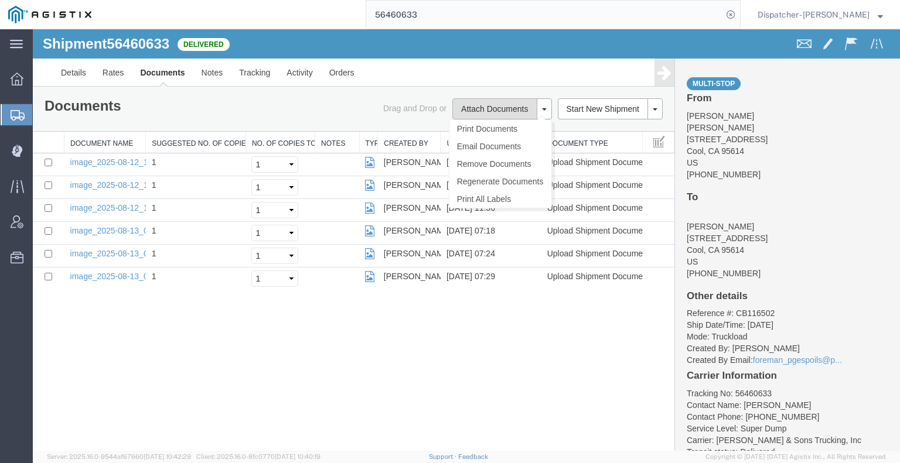
click at [522, 107] on button "Attach Documents" at bounding box center [494, 108] width 84 height 21
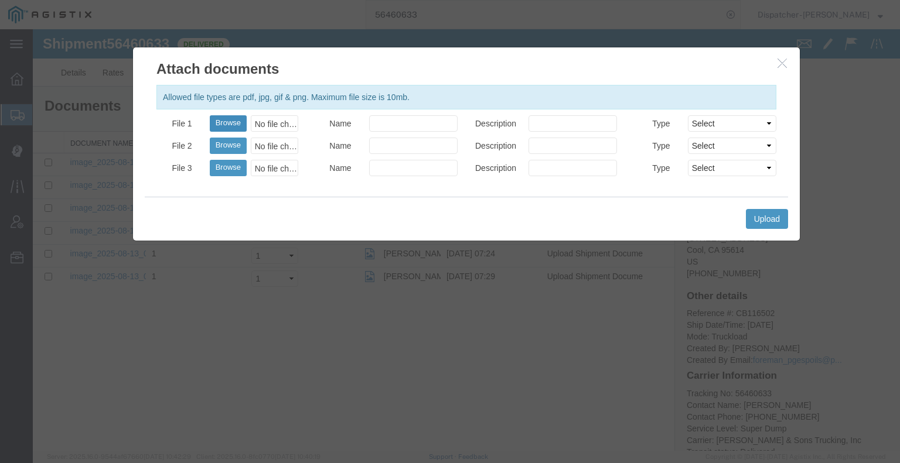
click at [221, 126] on button "Browse" at bounding box center [228, 123] width 37 height 16
type input "C:\fakepath\56460633trktag.pdf"
click at [767, 227] on button "Upload" at bounding box center [767, 219] width 42 height 20
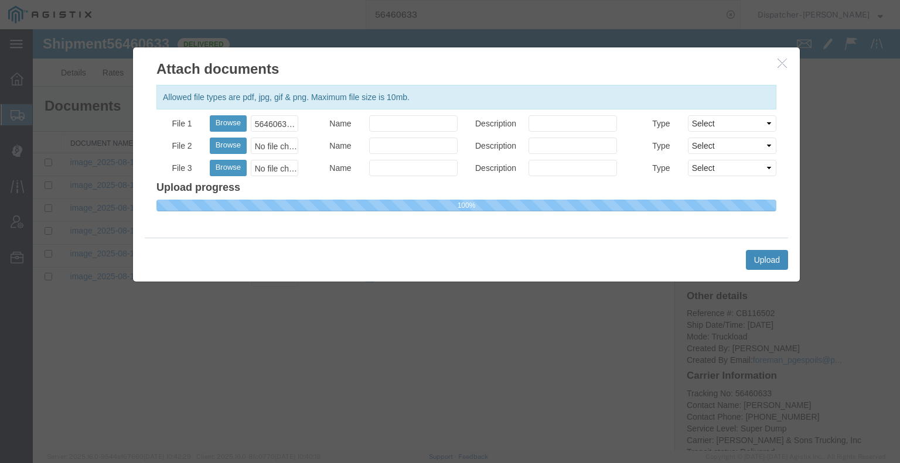
select select
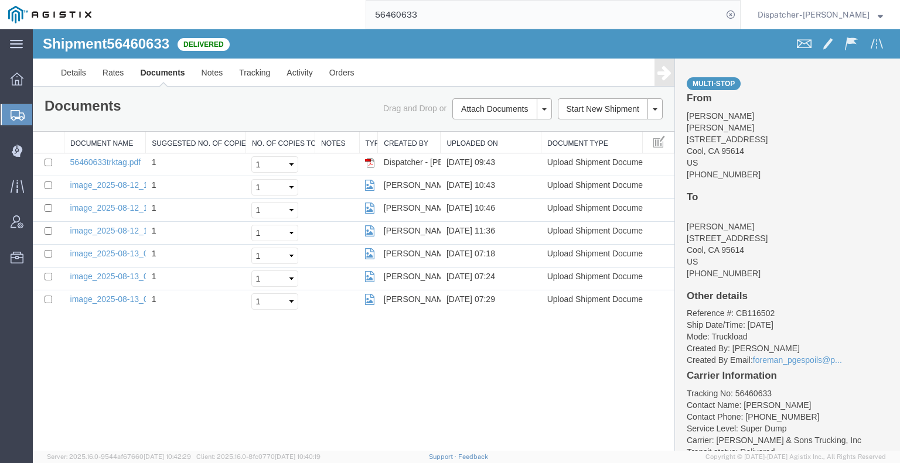
drag, startPoint x: 400, startPoint y: 15, endPoint x: 228, endPoint y: 18, distance: 171.6
click at [252, 18] on div "56460633" at bounding box center [420, 14] width 641 height 29
type input "56460520"
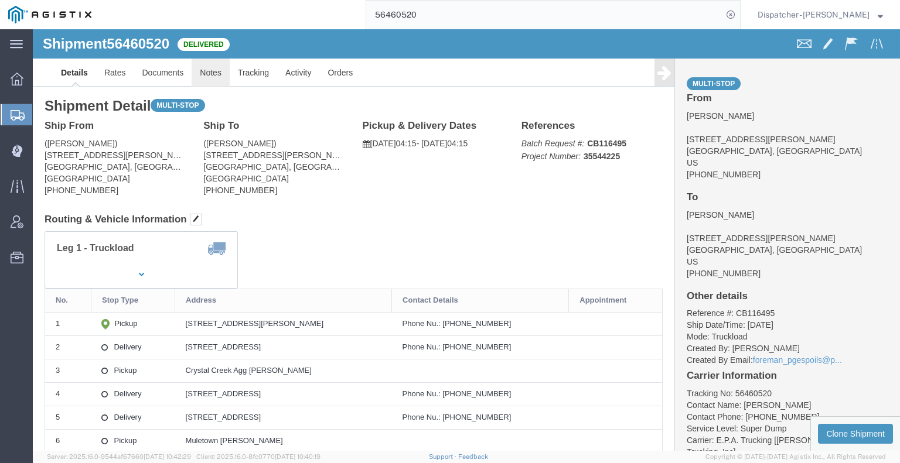
click link "Notes"
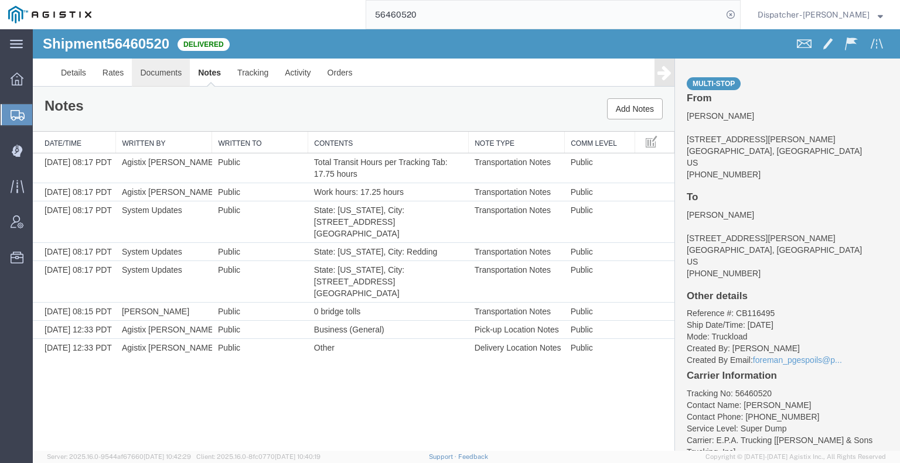
click at [170, 73] on link "Documents" at bounding box center [161, 73] width 58 height 28
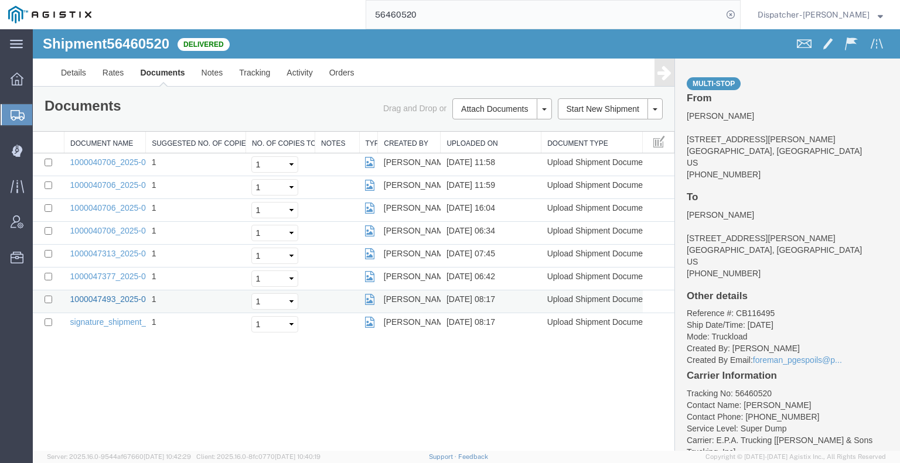
click at [117, 299] on link "1000047493_2025-08-13_08_17_51.jpg" at bounding box center [143, 299] width 146 height 9
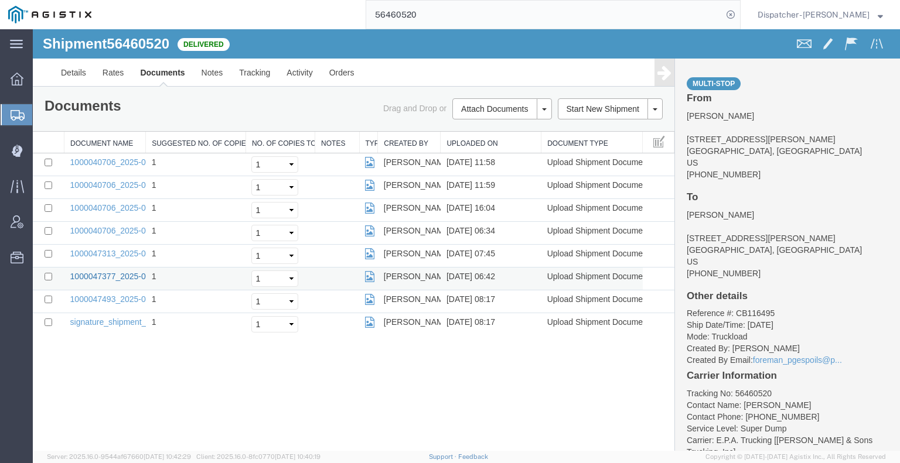
click at [104, 274] on link "1000047377_2025-08-13_06_42_13.jpg" at bounding box center [143, 276] width 146 height 9
click at [87, 159] on link "1000040706_2025-08-12_11_57_45.jpg" at bounding box center [143, 162] width 146 height 9
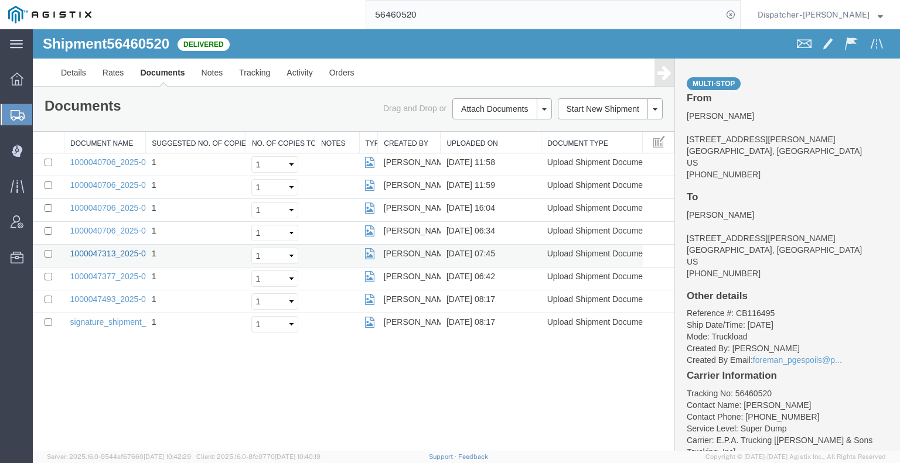
click at [108, 249] on link "1000047313_2025-08-12_07_45_17.jpg" at bounding box center [143, 253] width 146 height 9
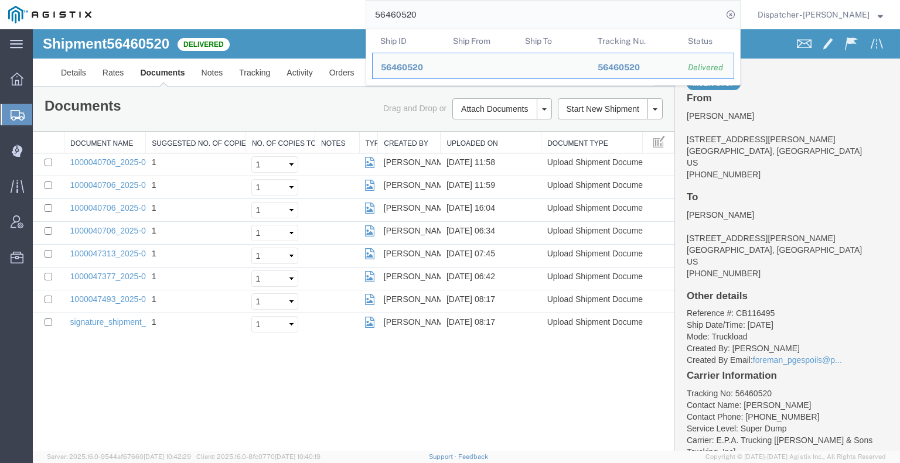
drag, startPoint x: 432, startPoint y: 20, endPoint x: 286, endPoint y: 25, distance: 146.5
click at [286, 24] on div "56460520 Ship ID Ship From Ship To Tracking Nu. Status Ship ID 56460520 Ship Fr…" at bounding box center [420, 14] width 641 height 29
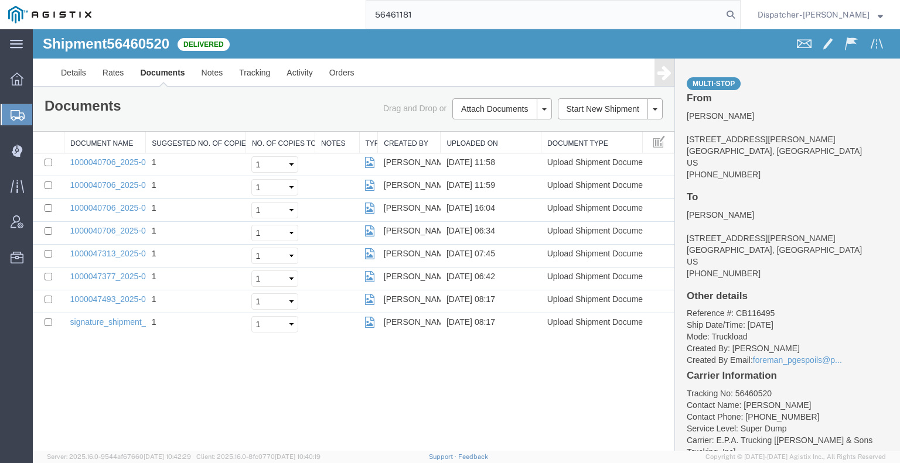
type input "56461181"
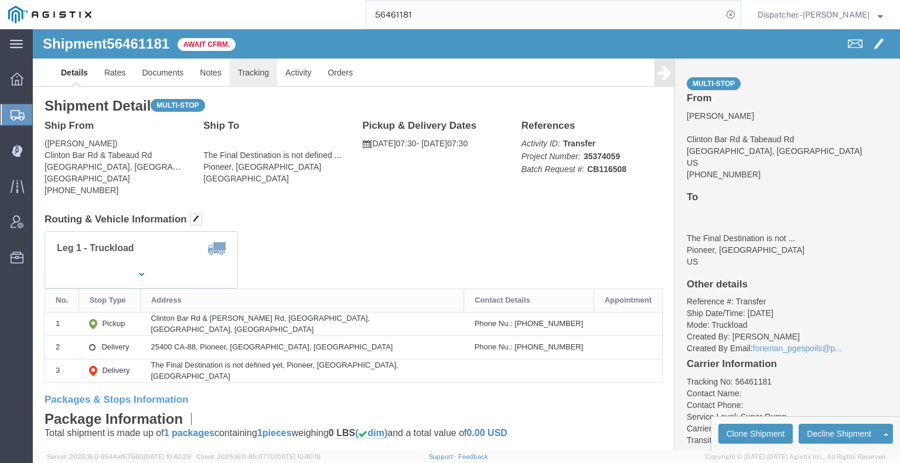
click link "Tracking"
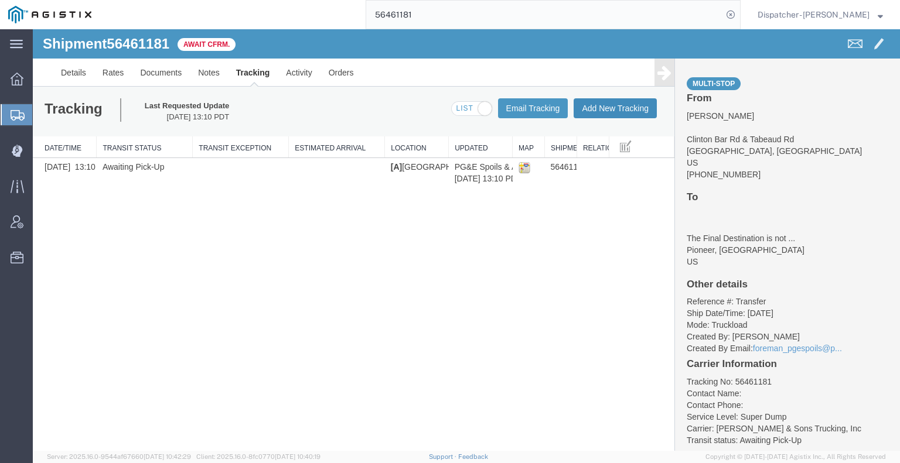
click at [626, 104] on button "Add New Tracking" at bounding box center [614, 108] width 83 height 20
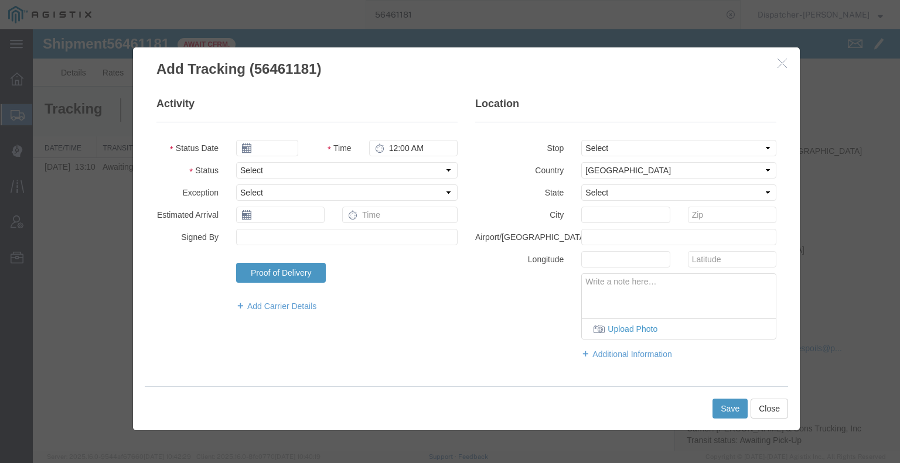
type input "[DATE]"
type input "10:00 AM"
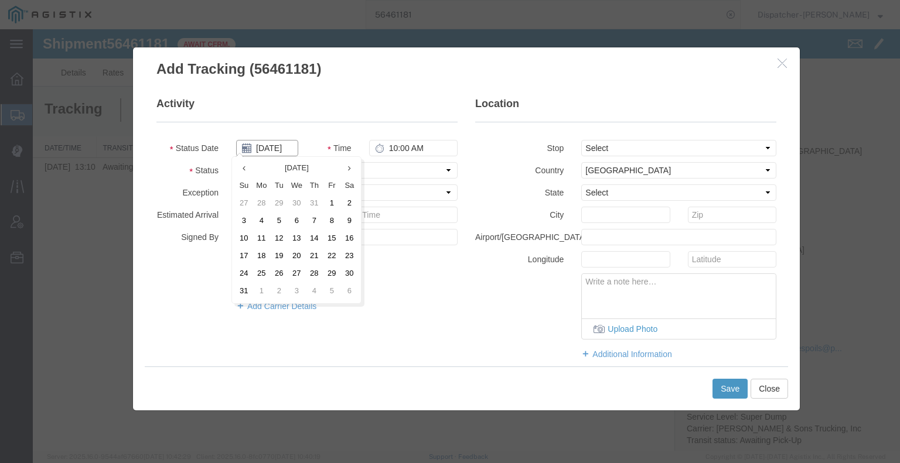
click at [272, 148] on input "[DATE]" at bounding box center [267, 148] width 62 height 16
click at [279, 231] on td "12" at bounding box center [279, 239] width 18 height 18
type input "[DATE]"
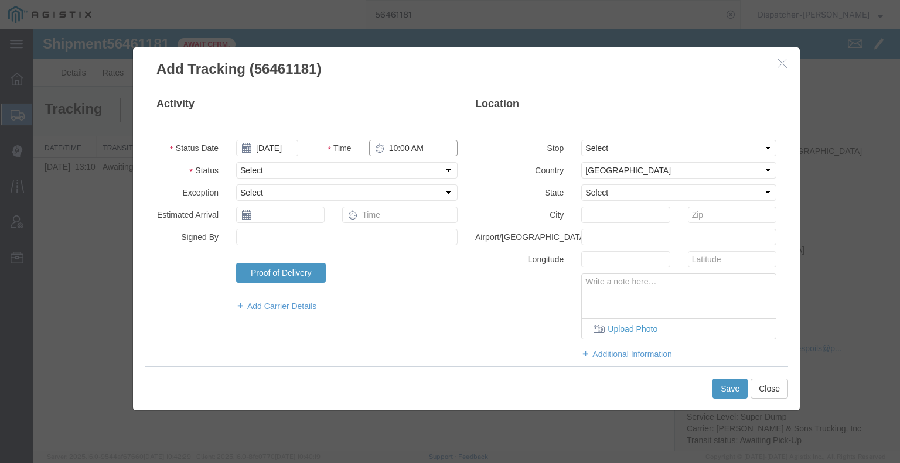
click at [406, 149] on input "10:00 AM" at bounding box center [413, 148] width 88 height 16
type input "7:30 AM"
click at [404, 170] on select "Select Arrival Notice Available Arrival Notice Imported Arrive at Delivery Loca…" at bounding box center [346, 170] width 221 height 16
select select "ARVPULOC"
click at [236, 162] on select "Select Arrival Notice Available Arrival Notice Imported Arrive at Delivery Loca…" at bounding box center [346, 170] width 221 height 16
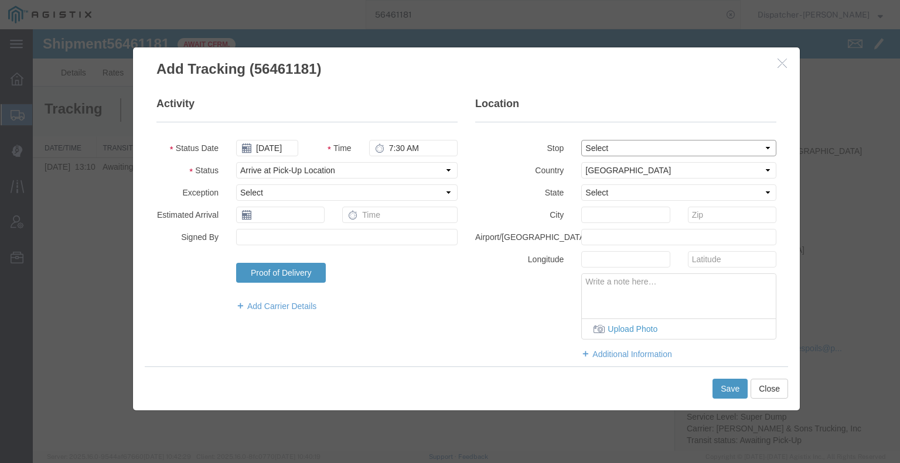
click at [609, 151] on select "Select From: Clinton Bar Rd & Tabeaud Rd, [GEOGRAPHIC_DATA], [GEOGRAPHIC_DATA] …" at bounding box center [678, 148] width 195 height 16
select select "{"pickupDeliveryInfoId": "122208944","pickupOrDelivery": "P","stopNum": "1","lo…"
click at [581, 140] on select "Select From: Clinton Bar Rd & Tabeaud Rd, [GEOGRAPHIC_DATA], [GEOGRAPHIC_DATA] …" at bounding box center [678, 148] width 195 height 16
select select "CA"
type input "[GEOGRAPHIC_DATA]"
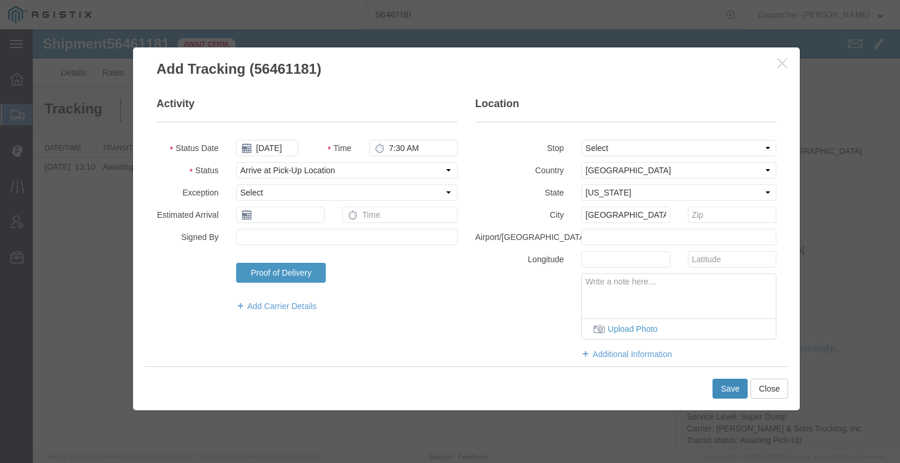
click at [726, 389] on button "Save" at bounding box center [729, 389] width 35 height 20
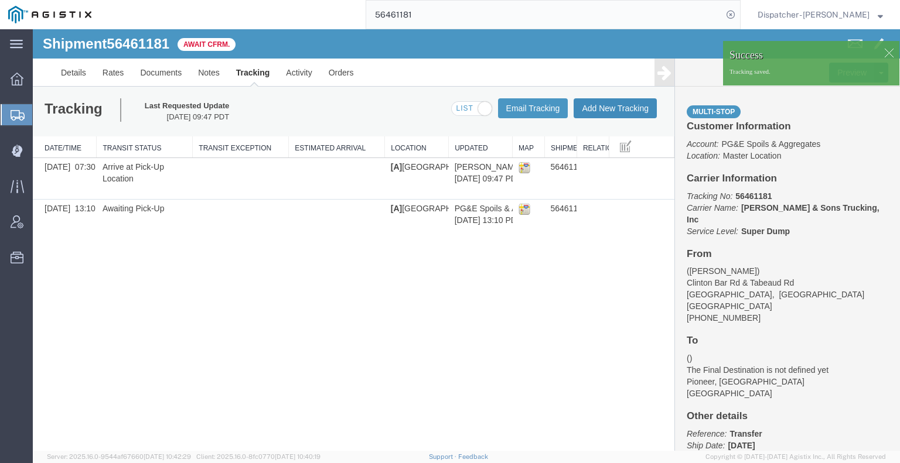
click at [623, 114] on button "Add New Tracking" at bounding box center [614, 108] width 83 height 20
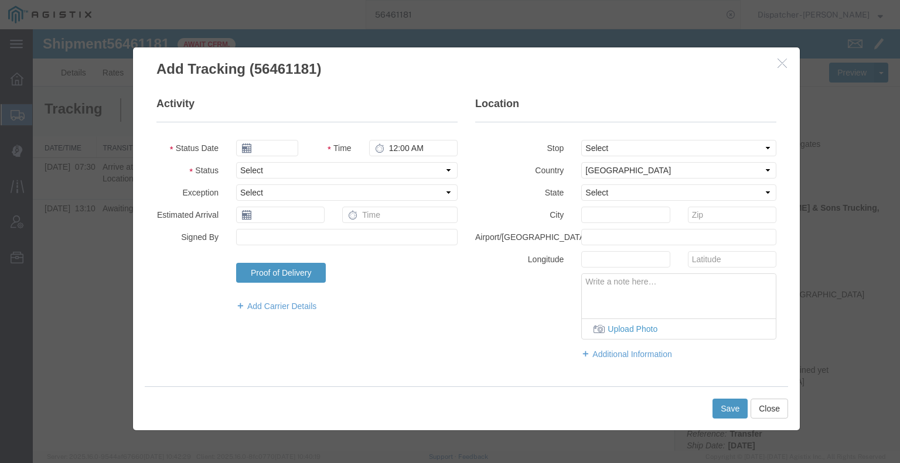
type input "[DATE]"
type input "10:00 AM"
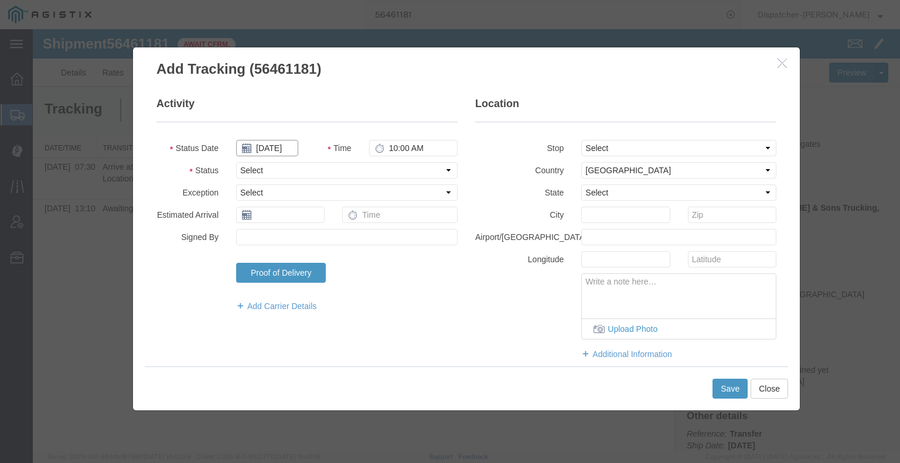
click at [272, 148] on input "[DATE]" at bounding box center [267, 148] width 62 height 16
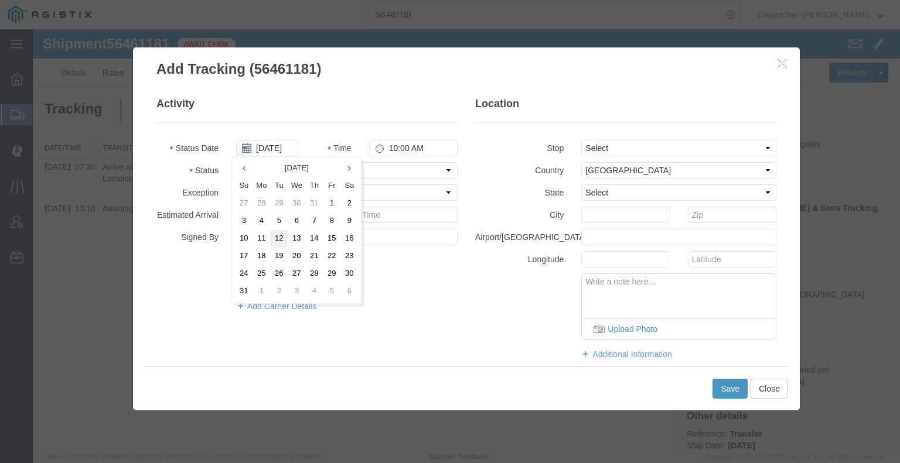
click at [279, 240] on td "12" at bounding box center [279, 239] width 18 height 18
type input "[DATE]"
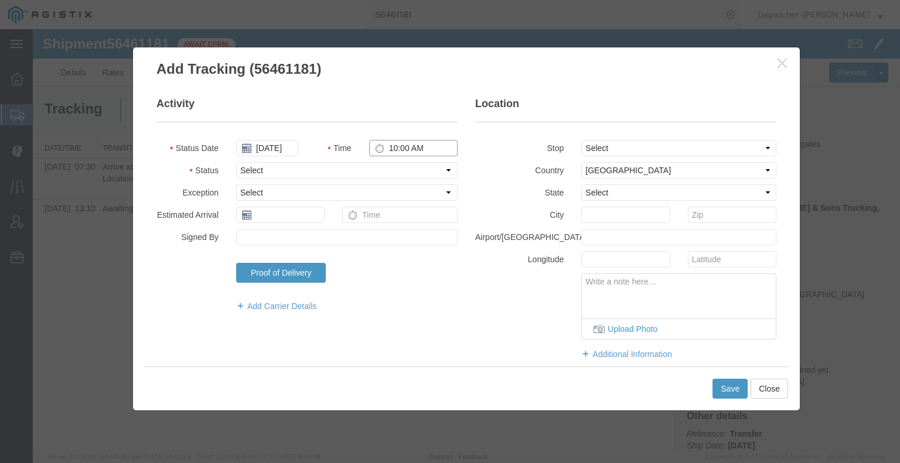
click at [397, 148] on input "10:00 AM" at bounding box center [413, 148] width 88 height 16
type input "6:00 PM"
click at [398, 169] on select "Select Arrival Notice Available Arrival Notice Imported Arrive at Delivery Loca…" at bounding box center [346, 170] width 221 height 16
select select "DPTDLVLOC"
click at [236, 162] on select "Select Arrival Notice Available Arrival Notice Imported Arrive at Delivery Loca…" at bounding box center [346, 170] width 221 height 16
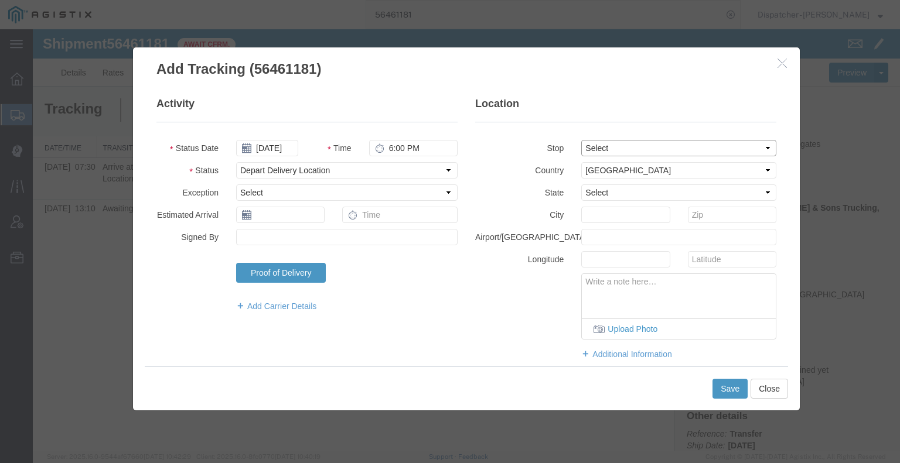
click at [622, 147] on select "Select From: Clinton Bar Rd & Tabeaud Rd, [GEOGRAPHIC_DATA], [GEOGRAPHIC_DATA] …" at bounding box center [678, 148] width 195 height 16
select select "{"pickupDeliveryInfoId": "122208945","pickupOrDelivery": "D","stopNum": "2","lo…"
click at [581, 140] on select "Select From: Clinton Bar Rd & Tabeaud Rd, [GEOGRAPHIC_DATA], [GEOGRAPHIC_DATA] …" at bounding box center [678, 148] width 195 height 16
select select "CA"
type input "Pioneer"
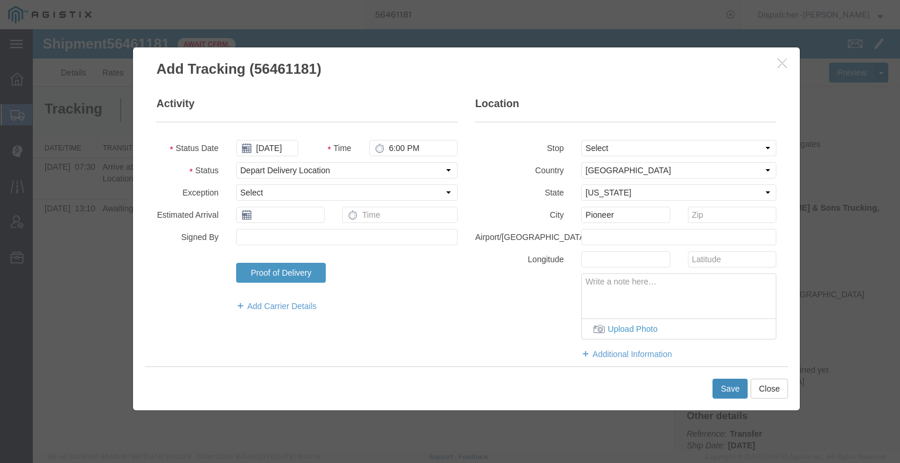
click at [734, 391] on button "Save" at bounding box center [729, 389] width 35 height 20
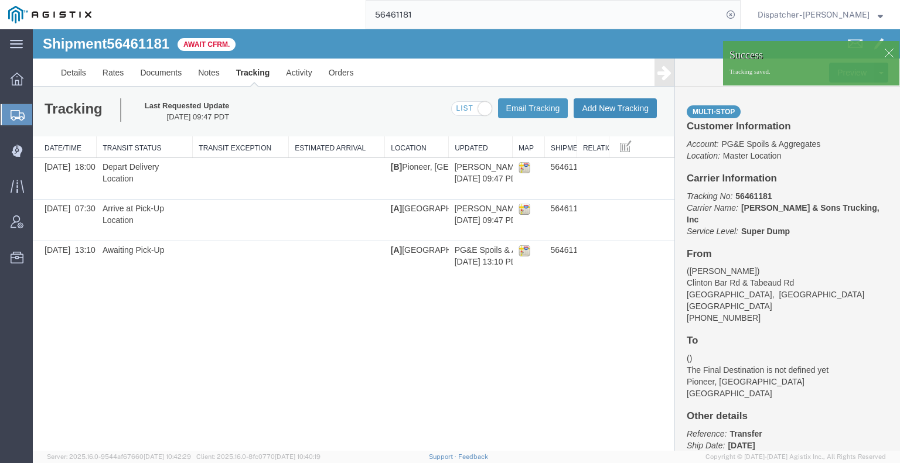
click at [597, 112] on button "Add New Tracking" at bounding box center [614, 108] width 83 height 20
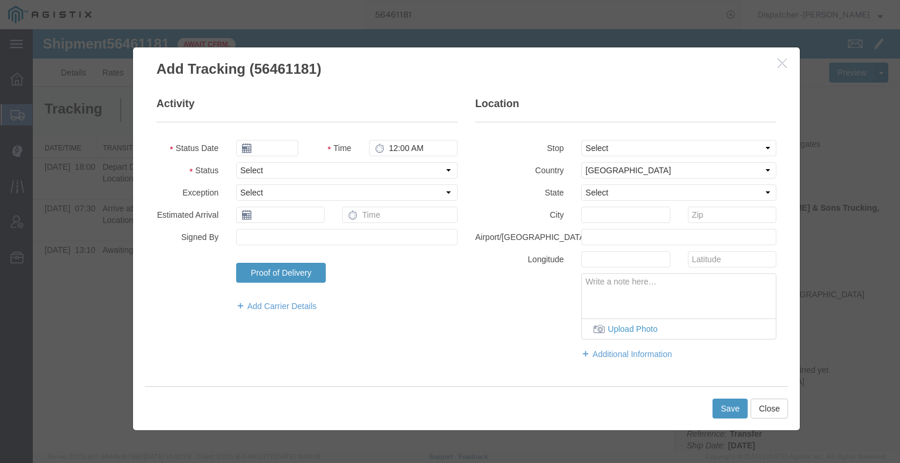
type input "[DATE]"
type input "10:00 AM"
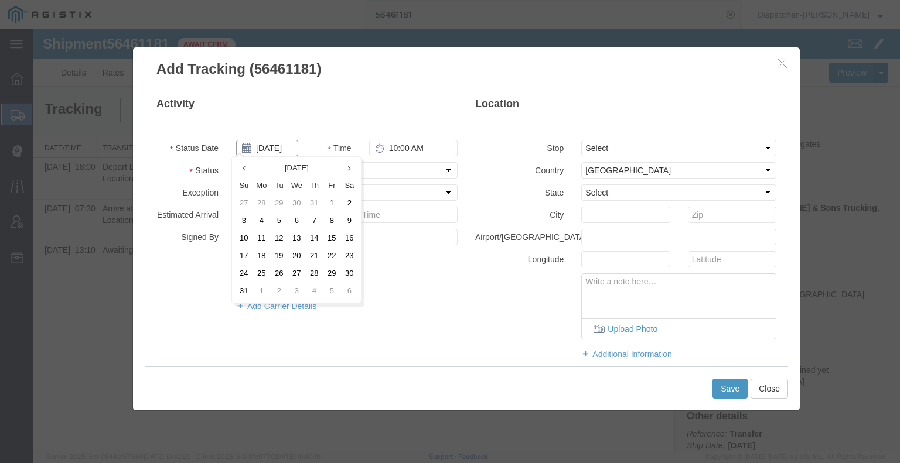
click at [271, 146] on input "[DATE]" at bounding box center [267, 148] width 62 height 16
click at [282, 241] on td "12" at bounding box center [279, 239] width 18 height 18
type input "[DATE]"
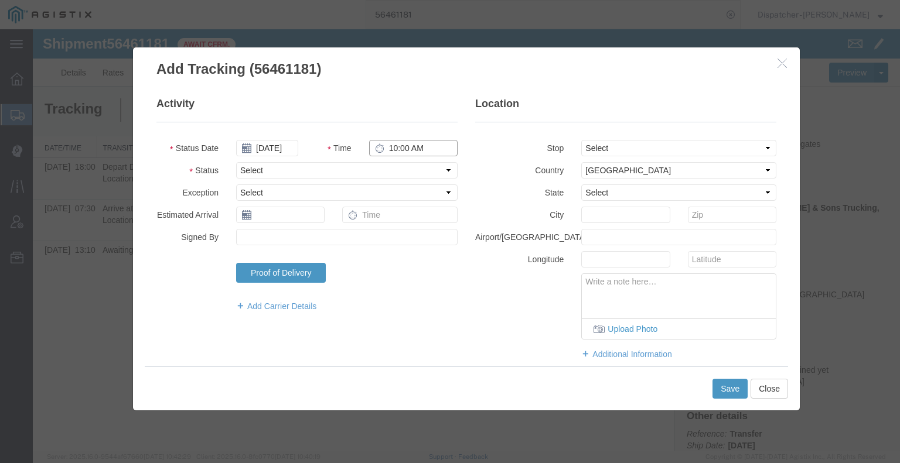
click at [409, 150] on input "10:00 AM" at bounding box center [413, 148] width 88 height 16
type input "6:00 PM45"
click at [401, 147] on input "6:00 PM45" at bounding box center [413, 148] width 88 height 16
drag, startPoint x: 429, startPoint y: 148, endPoint x: 374, endPoint y: 149, distance: 55.1
click at [372, 150] on div "6:00 PM45" at bounding box center [413, 148] width 88 height 16
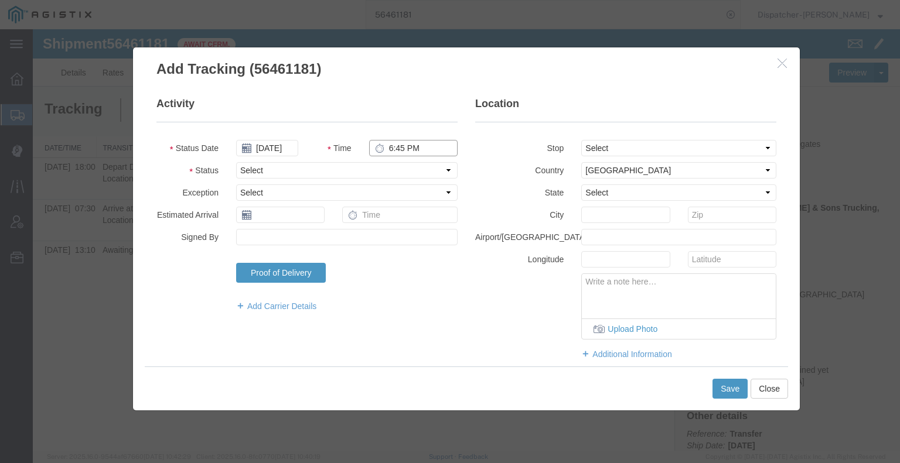
type input "6:45 PM"
click at [375, 173] on select "Select Arrival Notice Available Arrival Notice Imported Arrive at Delivery Loca…" at bounding box center [346, 170] width 221 height 16
select select "ARVPULOC"
click at [236, 162] on select "Select Arrival Notice Available Arrival Notice Imported Arrive at Delivery Loca…" at bounding box center [346, 170] width 221 height 16
click at [602, 148] on select "Select From: Clinton Bar Rd & Tabeaud Rd, [GEOGRAPHIC_DATA], [GEOGRAPHIC_DATA] …" at bounding box center [678, 148] width 195 height 16
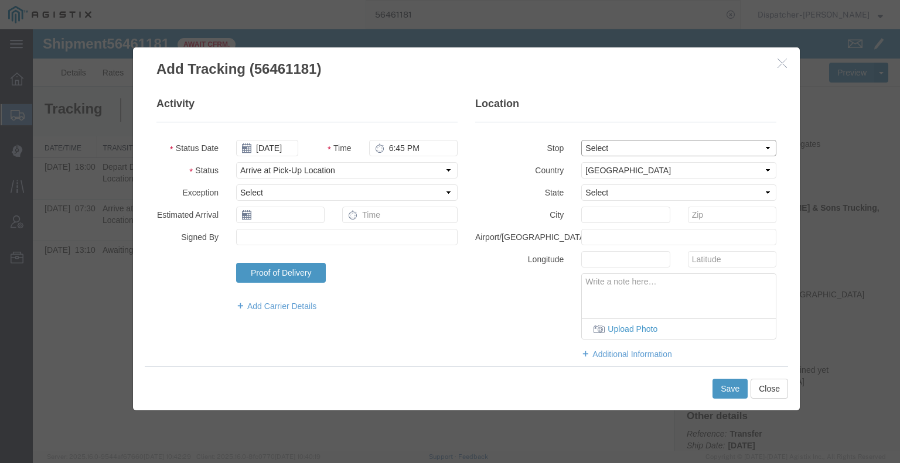
select select "{"pickupDeliveryInfoId": "122208944","pickupOrDelivery": "P","stopNum": "1","lo…"
click at [581, 140] on select "Select From: Clinton Bar Rd & Tabeaud Rd, [GEOGRAPHIC_DATA], [GEOGRAPHIC_DATA] …" at bounding box center [678, 148] width 195 height 16
select select "CA"
type input "[GEOGRAPHIC_DATA]"
click at [736, 390] on button "Save" at bounding box center [729, 389] width 35 height 20
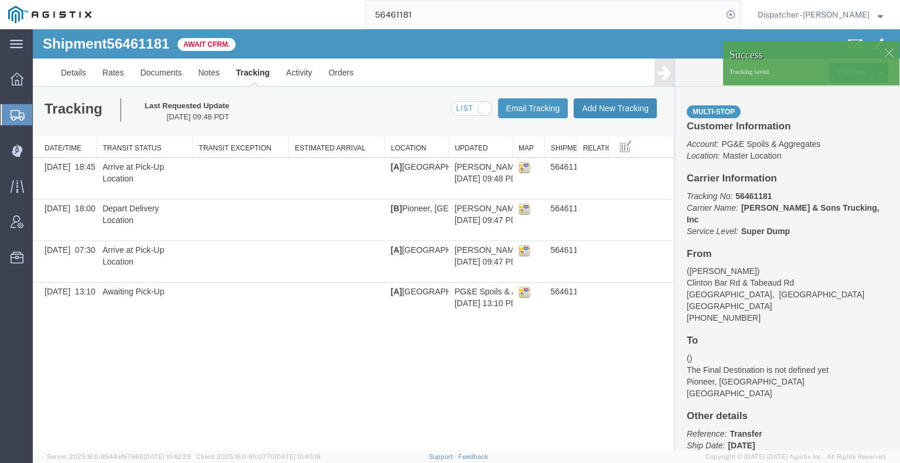
click at [633, 112] on button "Add New Tracking" at bounding box center [614, 108] width 83 height 20
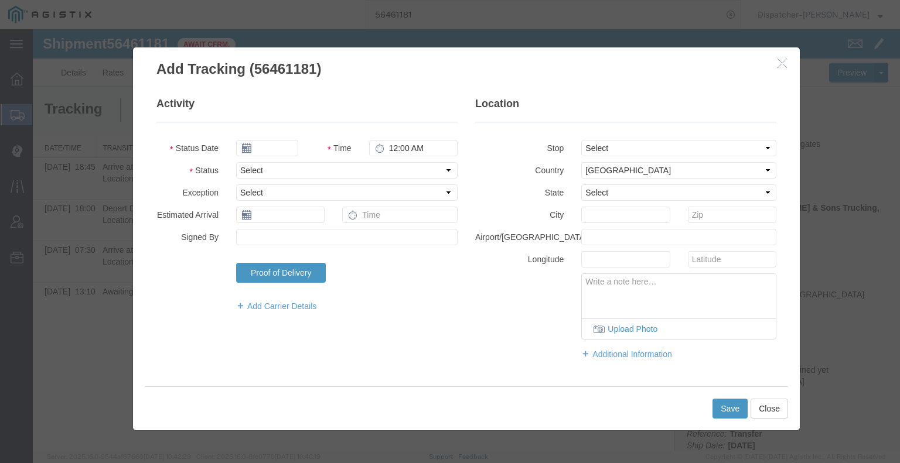
type input "[DATE]"
type input "10:00 AM"
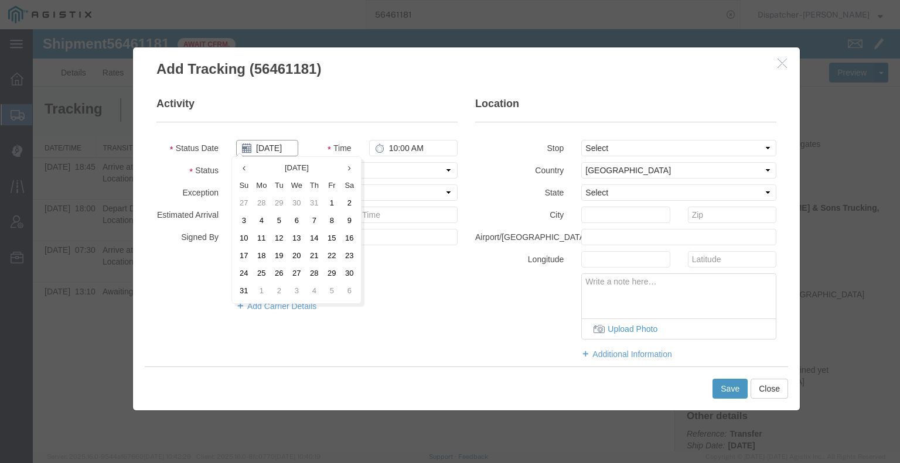
click at [262, 148] on input "[DATE]" at bounding box center [267, 148] width 62 height 16
click at [281, 234] on td "12" at bounding box center [279, 239] width 18 height 18
type input "[DATE]"
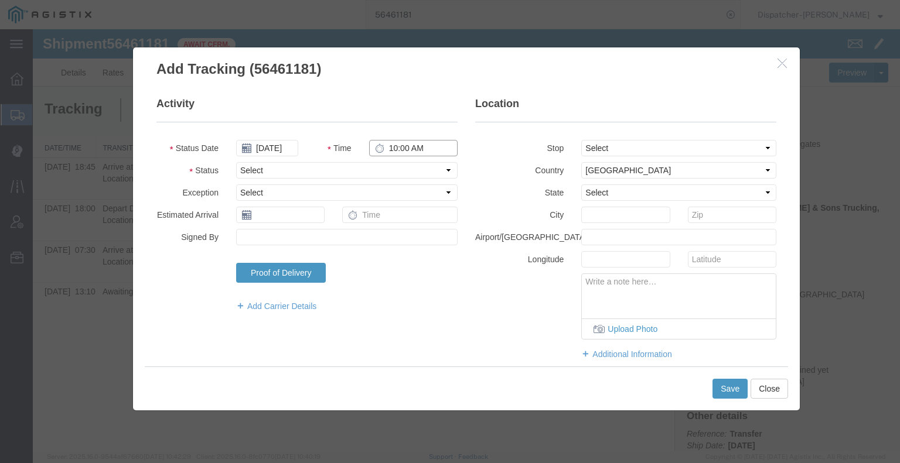
click at [407, 148] on input "10:00 AM" at bounding box center [413, 148] width 88 height 16
type input "7:15 PM"
click at [408, 168] on select "Select Arrival Notice Available Arrival Notice Imported Arrive at Delivery Loca…" at bounding box center [346, 170] width 221 height 16
select select "DELIVRED"
click at [236, 162] on select "Select Arrival Notice Available Arrival Notice Imported Arrive at Delivery Loca…" at bounding box center [346, 170] width 221 height 16
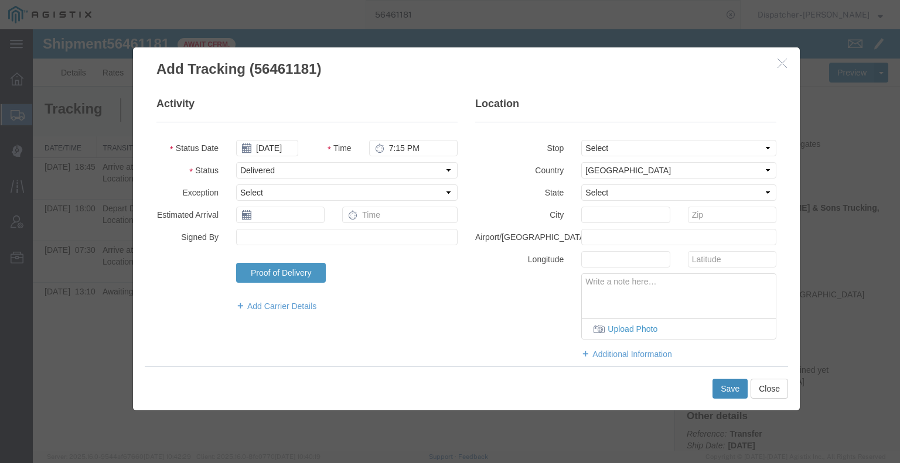
click at [732, 398] on button "Save" at bounding box center [729, 389] width 35 height 20
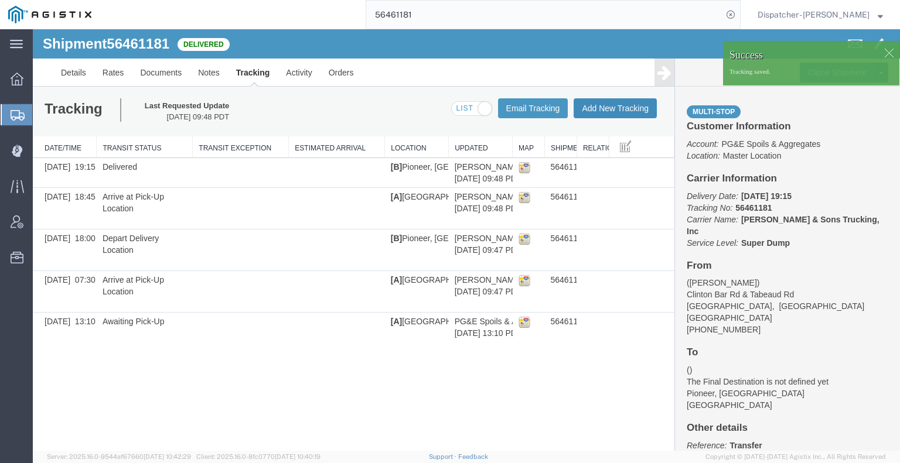
click at [631, 111] on button "Add New Tracking" at bounding box center [614, 108] width 83 height 20
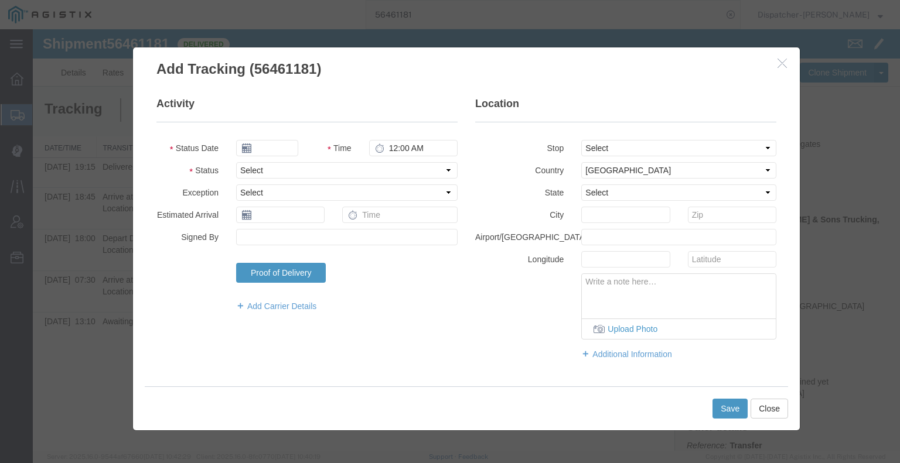
type input "[DATE]"
type input "10:00 AM"
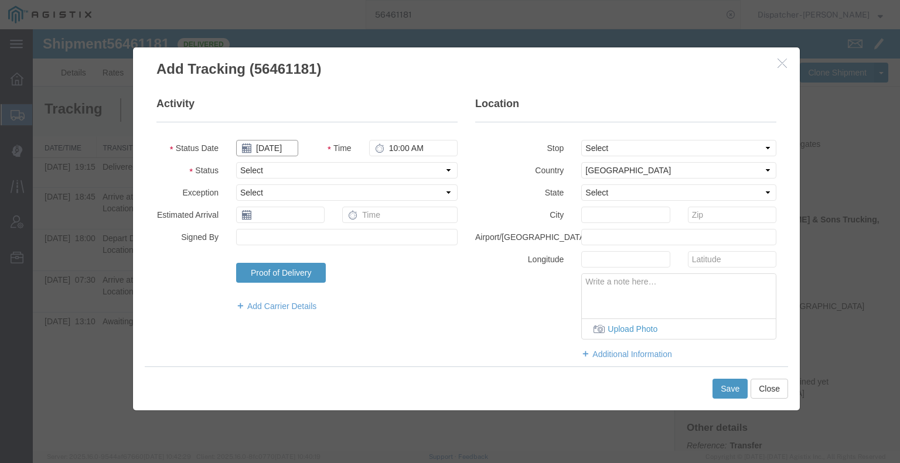
click at [272, 147] on input "[DATE]" at bounding box center [267, 148] width 62 height 16
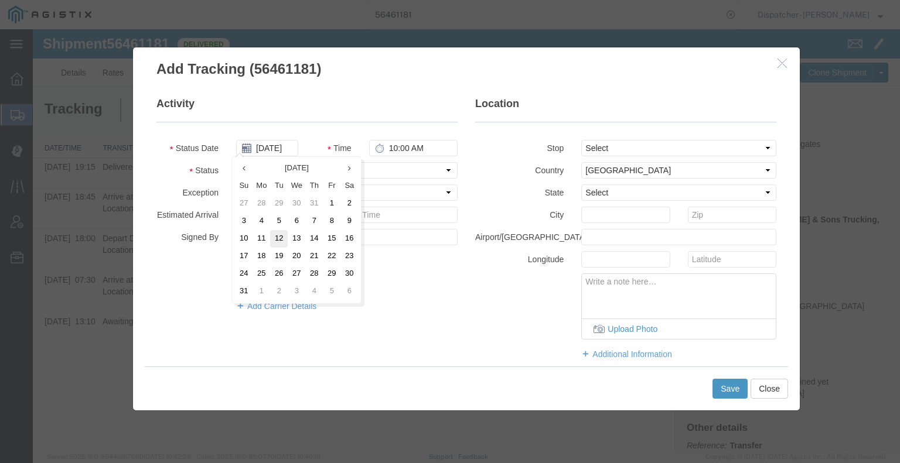
click at [283, 241] on td "12" at bounding box center [279, 239] width 18 height 18
type input "[DATE]"
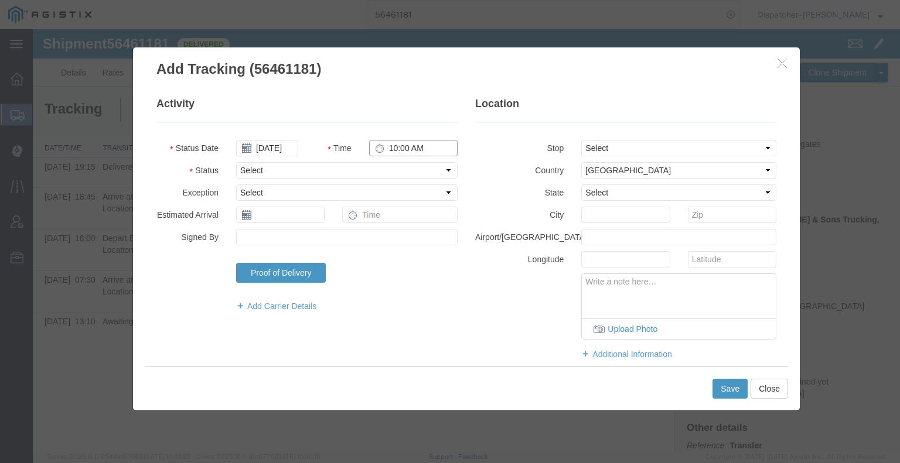
click at [421, 148] on input "10:00 AM" at bounding box center [413, 148] width 88 height 16
type input "6:00 PM"
drag, startPoint x: 421, startPoint y: 155, endPoint x: 412, endPoint y: 169, distance: 16.9
click at [412, 169] on select "Select Arrival Notice Available Arrival Notice Imported Arrive at Delivery Loca…" at bounding box center [346, 170] width 221 height 16
click at [236, 162] on select "Select Arrival Notice Available Arrival Notice Imported Arrive at Delivery Loca…" at bounding box center [346, 170] width 221 height 16
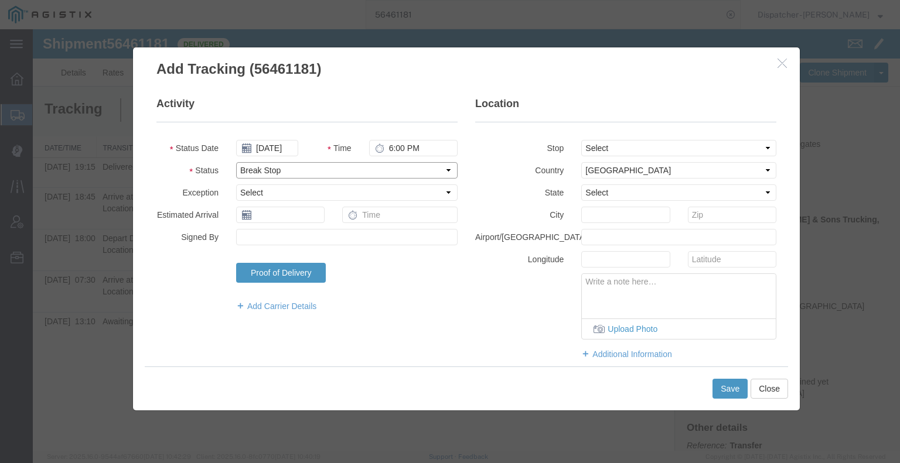
click at [363, 174] on select "Select Arrival Notice Available Arrival Notice Imported Arrive at Delivery Loca…" at bounding box center [346, 170] width 221 height 16
select select "BREAKSTART"
click at [236, 162] on select "Select Arrival Notice Available Arrival Notice Imported Arrive at Delivery Loca…" at bounding box center [346, 170] width 221 height 16
click at [729, 387] on button "Save" at bounding box center [729, 389] width 35 height 20
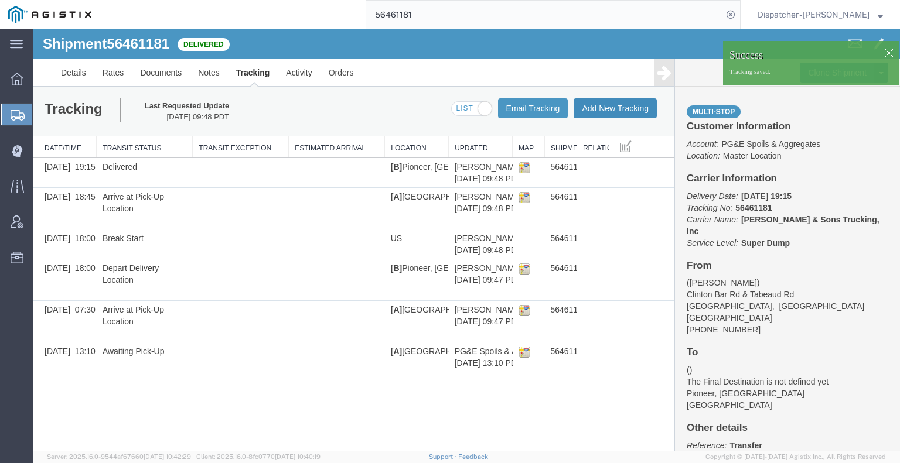
click at [614, 111] on button "Add New Tracking" at bounding box center [614, 108] width 83 height 20
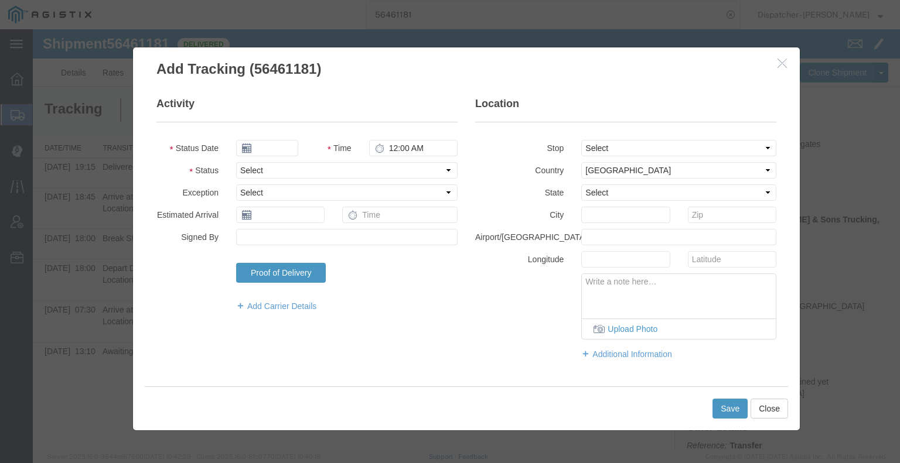
type input "[DATE]"
type input "10:00 AM"
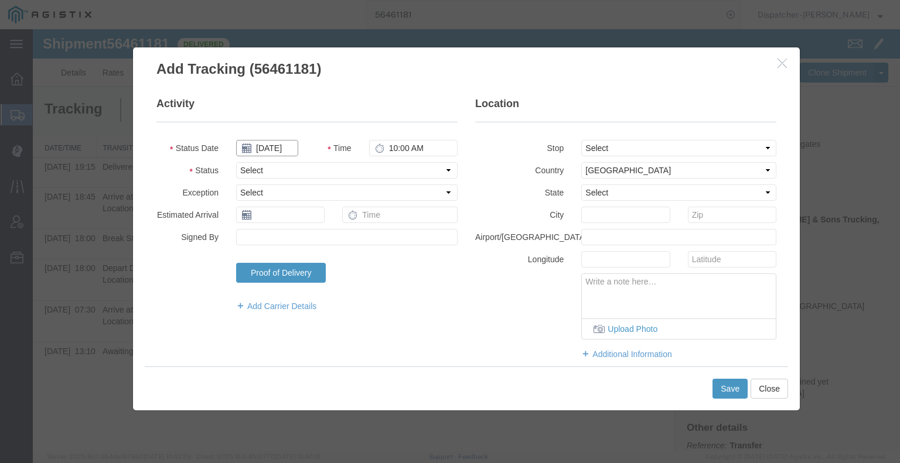
click at [269, 152] on input "[DATE]" at bounding box center [267, 148] width 62 height 16
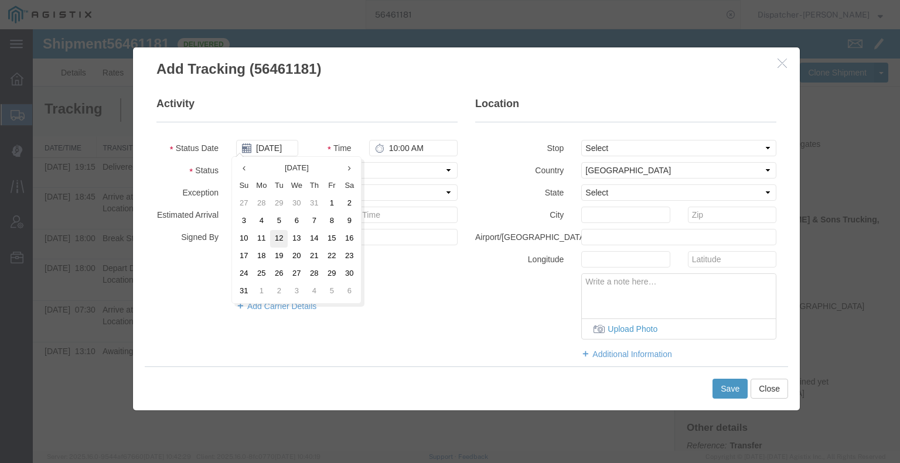
click at [276, 234] on td "12" at bounding box center [279, 239] width 18 height 18
type input "[DATE]"
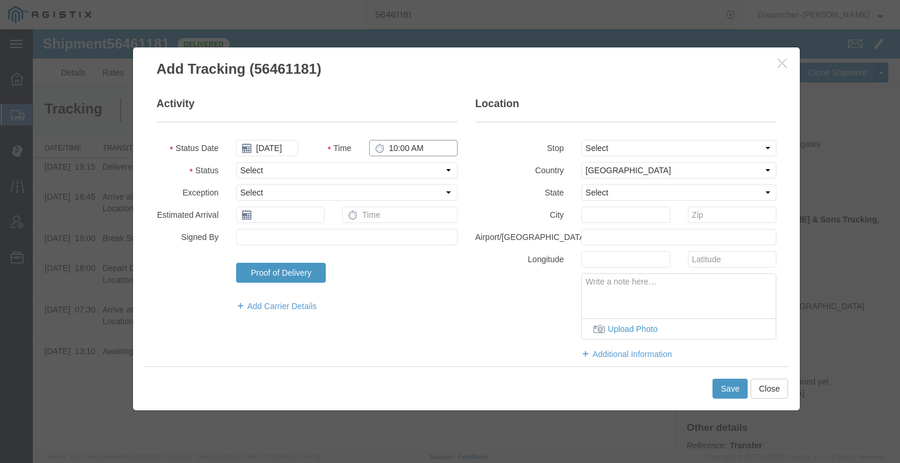
click at [401, 146] on input "10:00 AM" at bounding box center [413, 148] width 88 height 16
type input "6:30 PM"
click at [398, 176] on select "Select Arrival Notice Available Arrival Notice Imported Arrive at Delivery Loca…" at bounding box center [346, 170] width 221 height 16
select select "BREAKSTOP"
click at [236, 162] on select "Select Arrival Notice Available Arrival Notice Imported Arrive at Delivery Loca…" at bounding box center [346, 170] width 221 height 16
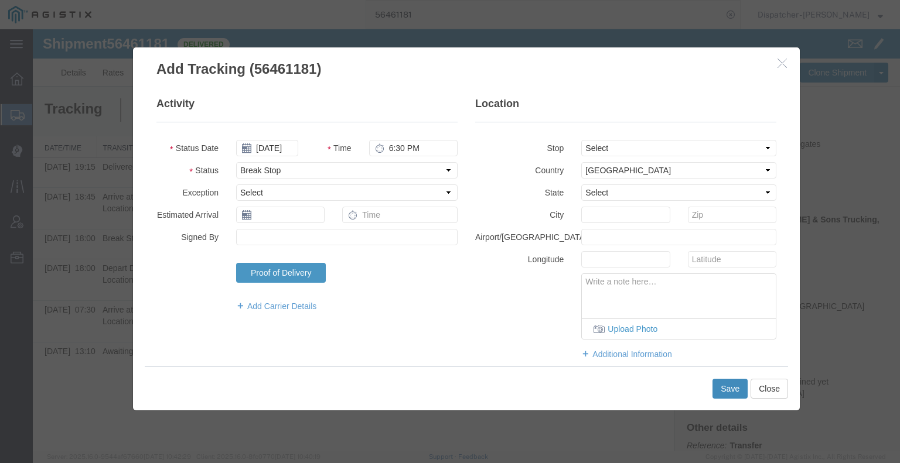
click at [720, 397] on button "Save" at bounding box center [729, 389] width 35 height 20
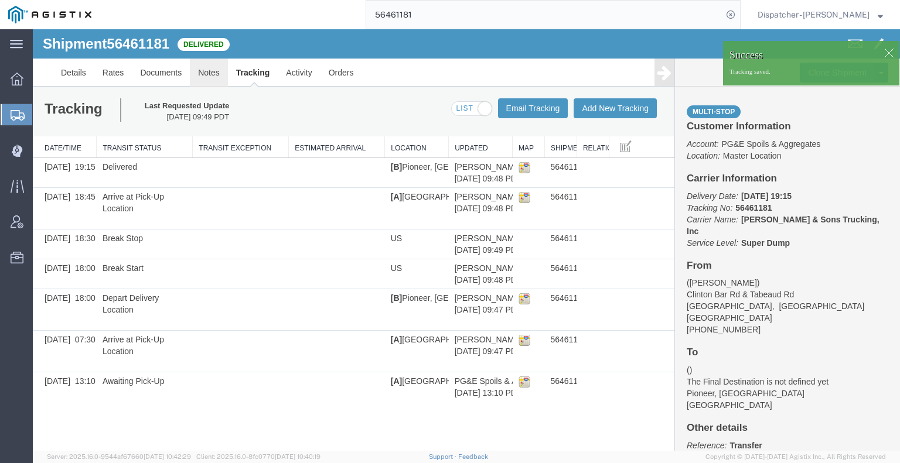
click at [209, 69] on link "Notes" at bounding box center [209, 73] width 38 height 28
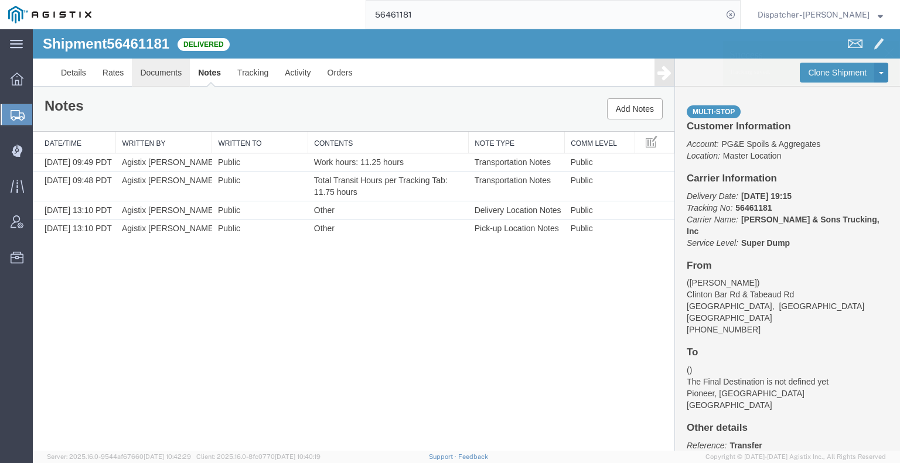
click at [176, 71] on link "Documents" at bounding box center [161, 73] width 58 height 28
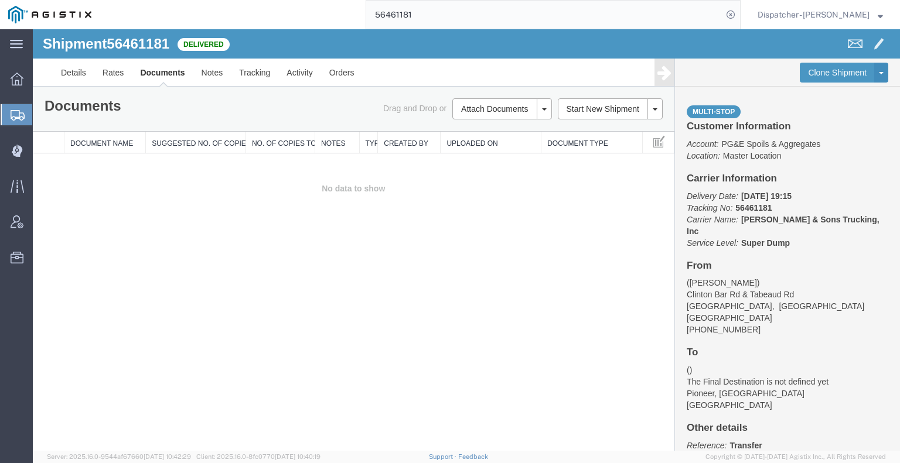
drag, startPoint x: 76, startPoint y: 254, endPoint x: 88, endPoint y: 248, distance: 13.1
click at [80, 252] on div "Shipment 56461181 0 of 0 Delivered Details Rates Documents Notes Tracking Activ…" at bounding box center [466, 240] width 867 height 422
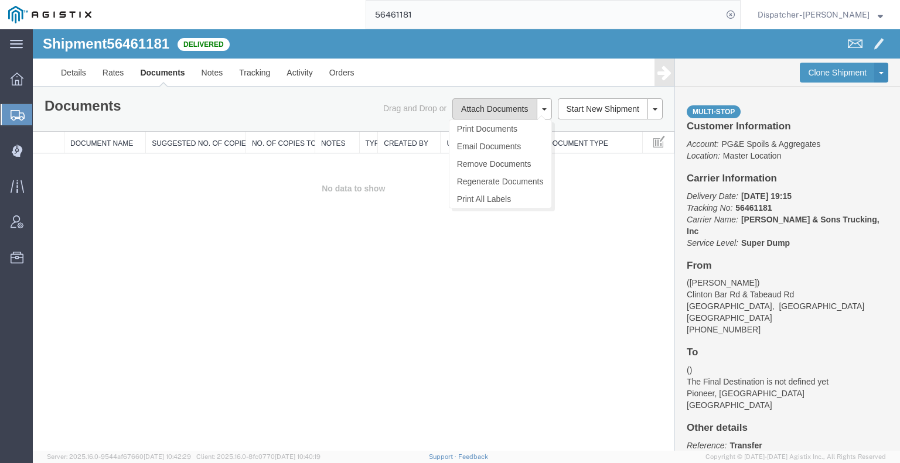
click at [511, 103] on button "Attach Documents" at bounding box center [494, 108] width 84 height 21
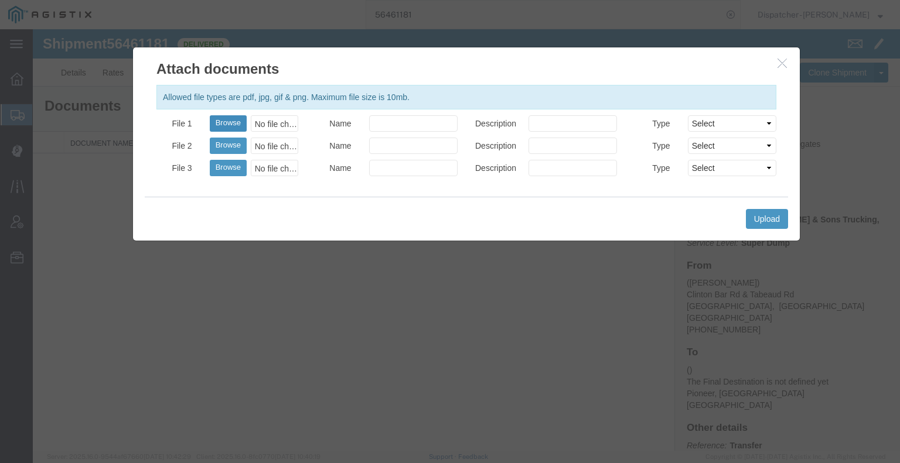
click at [228, 119] on button "Browse" at bounding box center [228, 123] width 37 height 16
type input "C:\fakepath\56461181trktag.pdf"
click at [770, 226] on button "Upload" at bounding box center [767, 219] width 42 height 20
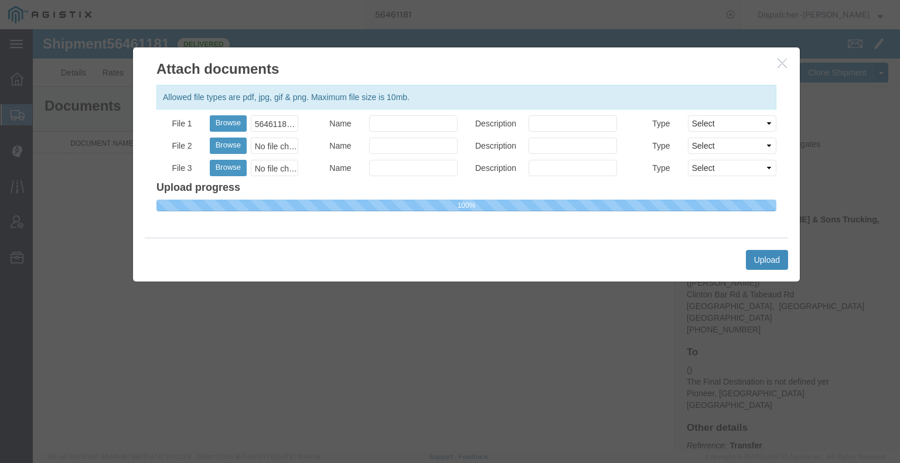
select select
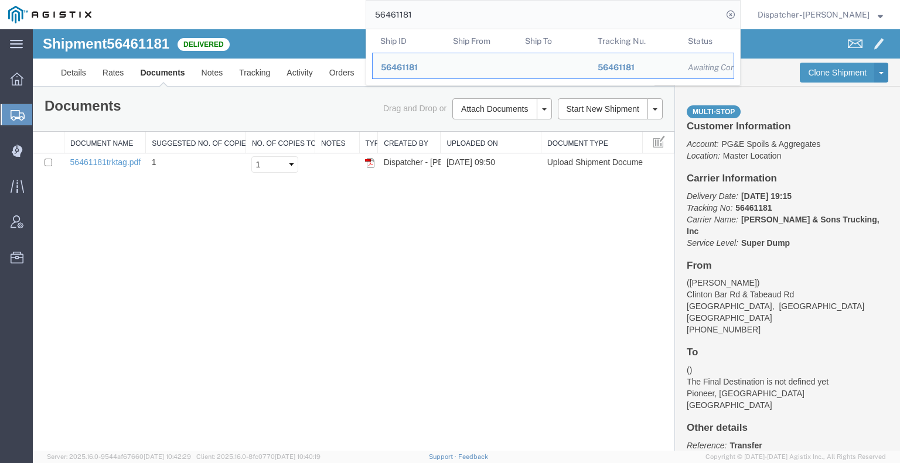
drag, startPoint x: 431, startPoint y: 12, endPoint x: 291, endPoint y: 19, distance: 140.7
click at [300, 18] on div "56461181 Ship ID Ship From Ship To Tracking Nu. Status Ship ID 56461181 Ship Fr…" at bounding box center [420, 14] width 641 height 29
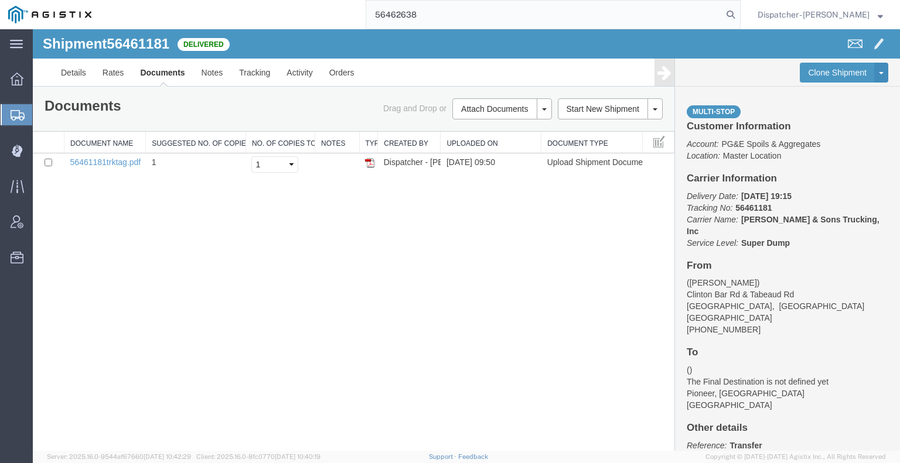
type input "56462638"
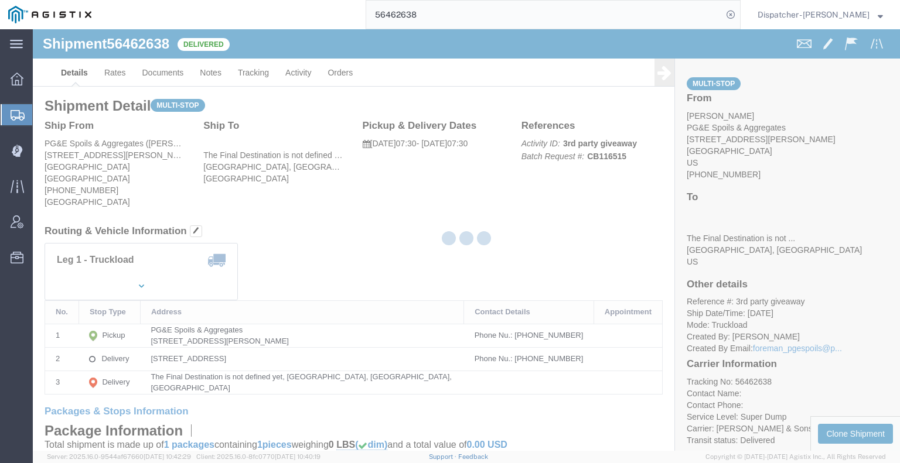
click at [168, 74] on div at bounding box center [466, 240] width 867 height 422
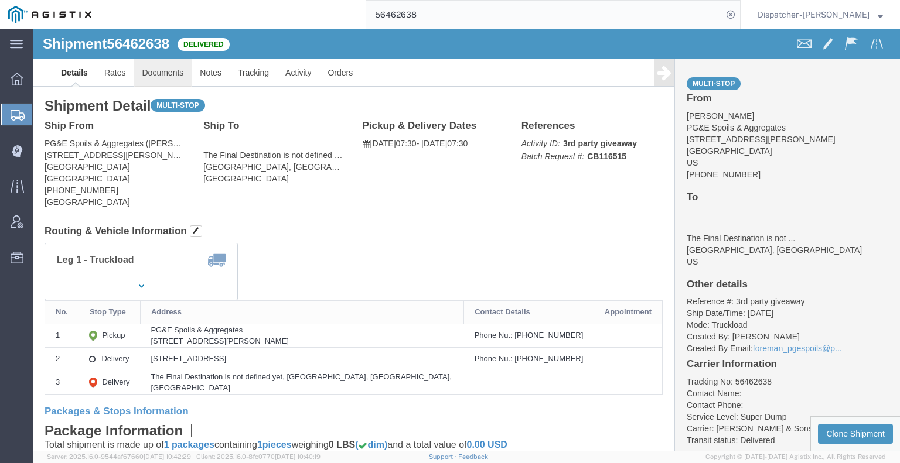
click link "Documents"
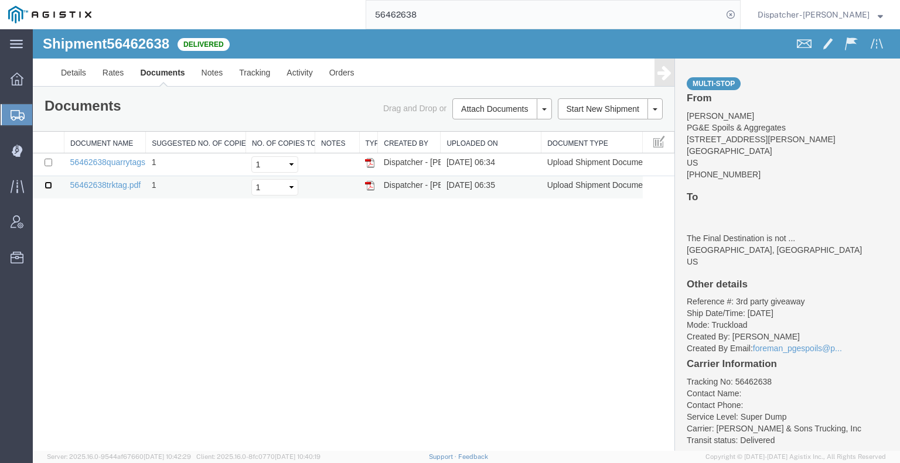
click at [46, 185] on input "checkbox" at bounding box center [49, 186] width 8 height 8
checkbox input "true"
click at [479, 163] on link "Remove Documents" at bounding box center [500, 164] width 102 height 18
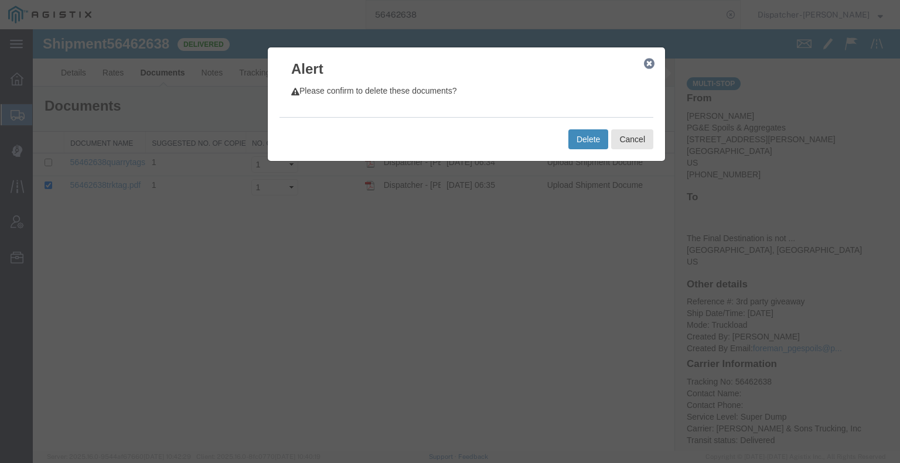
click at [586, 141] on button "Delete" at bounding box center [588, 139] width 40 height 20
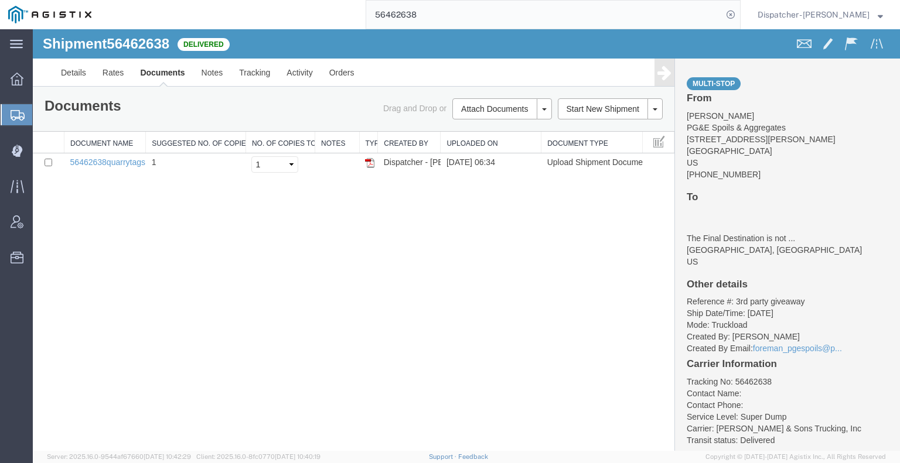
drag, startPoint x: 423, startPoint y: 16, endPoint x: 292, endPoint y: 3, distance: 132.5
click at [320, 13] on div "56462638" at bounding box center [420, 14] width 641 height 29
type input "56464108"
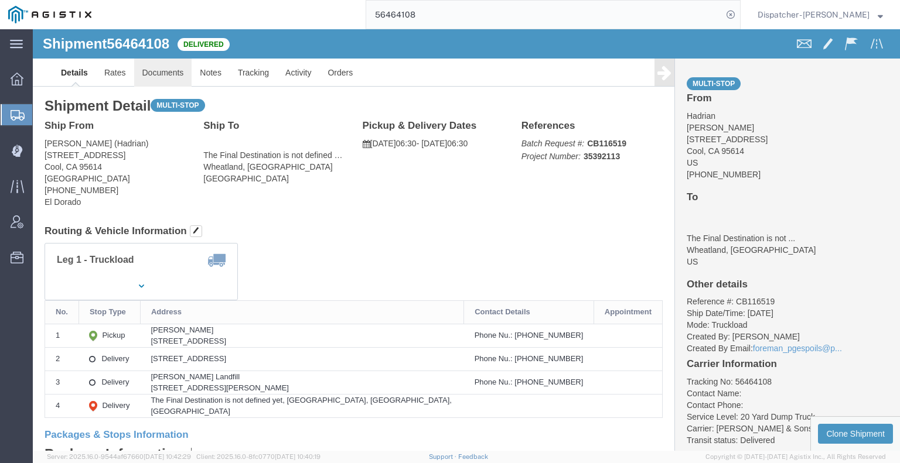
click link "Documents"
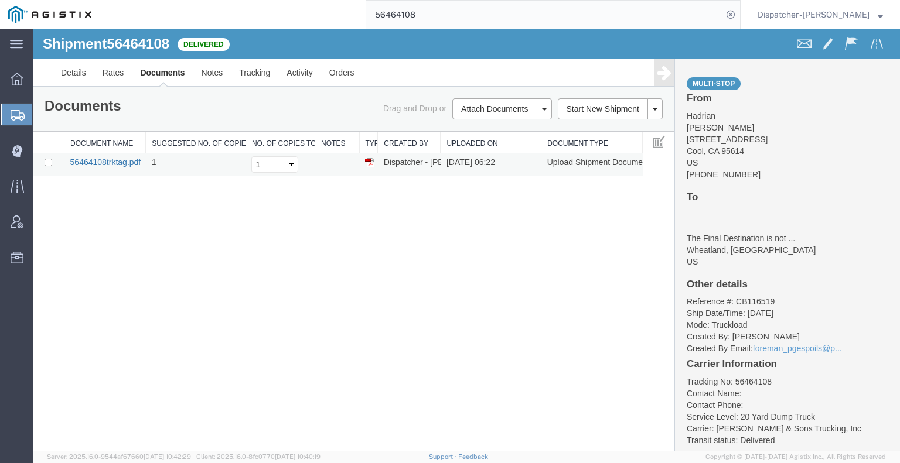
click at [94, 165] on link "56464108trktag.pdf" at bounding box center [105, 162] width 71 height 9
click at [47, 162] on input "checkbox" at bounding box center [49, 163] width 8 height 8
checkbox input "true"
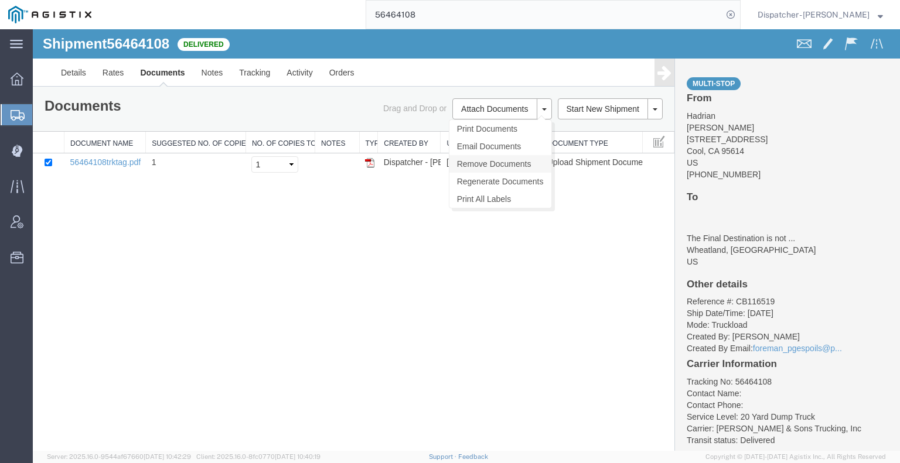
click at [490, 160] on link "Remove Documents" at bounding box center [500, 164] width 102 height 18
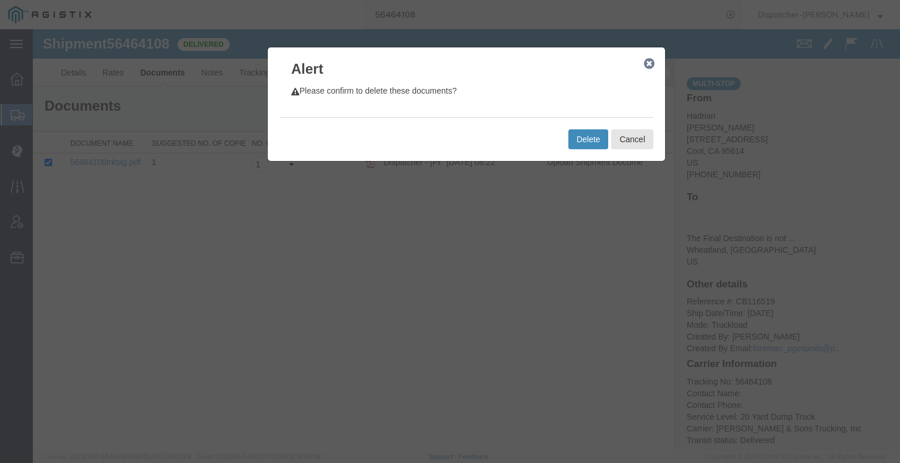
click at [589, 144] on button "Delete" at bounding box center [588, 139] width 40 height 20
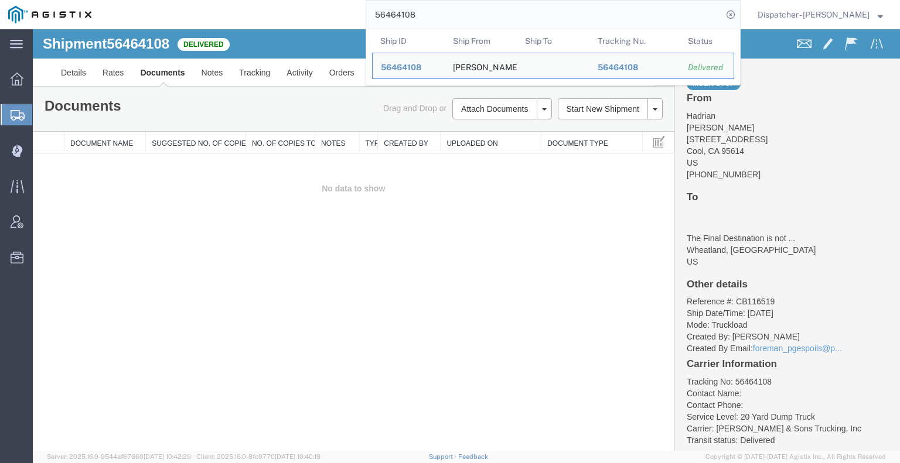
drag, startPoint x: 422, startPoint y: 11, endPoint x: 326, endPoint y: 3, distance: 96.4
click at [337, 4] on div "56464108 Ship ID Ship From Ship To Tracking Nu. Status Ship ID 56464108 Ship Fr…" at bounding box center [420, 14] width 641 height 29
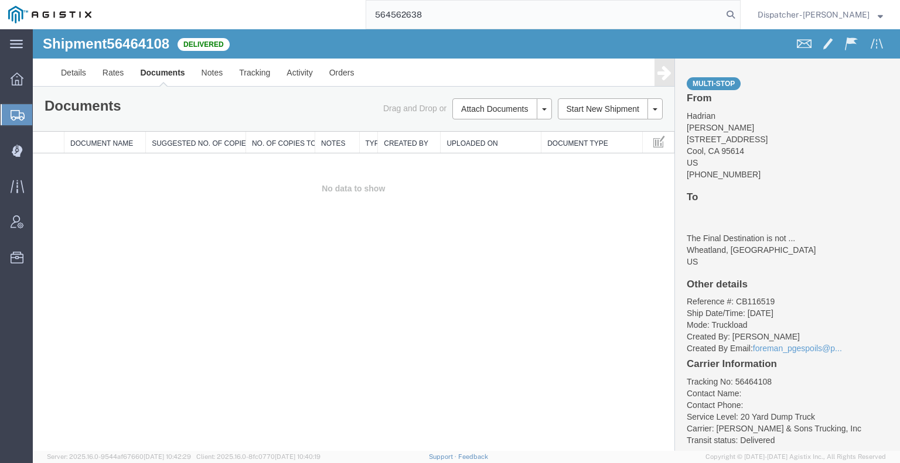
type input "564562638"
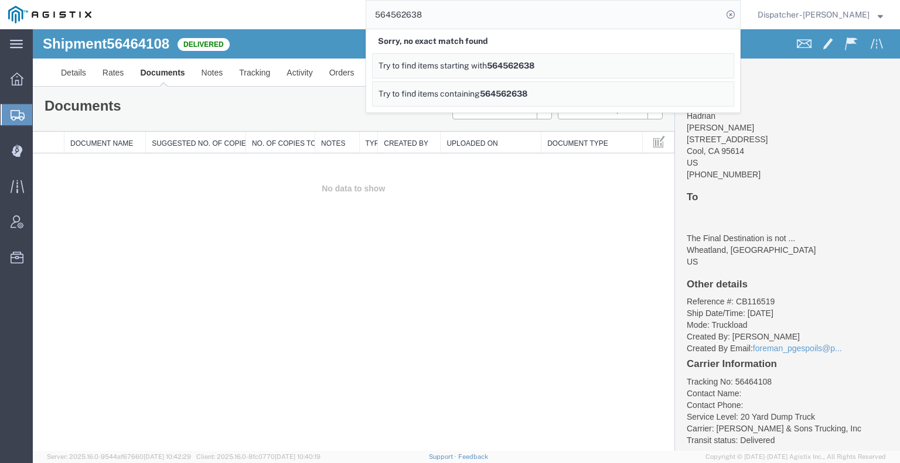
drag, startPoint x: 70, startPoint y: 241, endPoint x: 84, endPoint y: 230, distance: 17.9
click at [70, 241] on div "Shipment 56464108 0 of 0 Delivered Details Rates Documents Notes Tracking Activ…" at bounding box center [466, 240] width 867 height 422
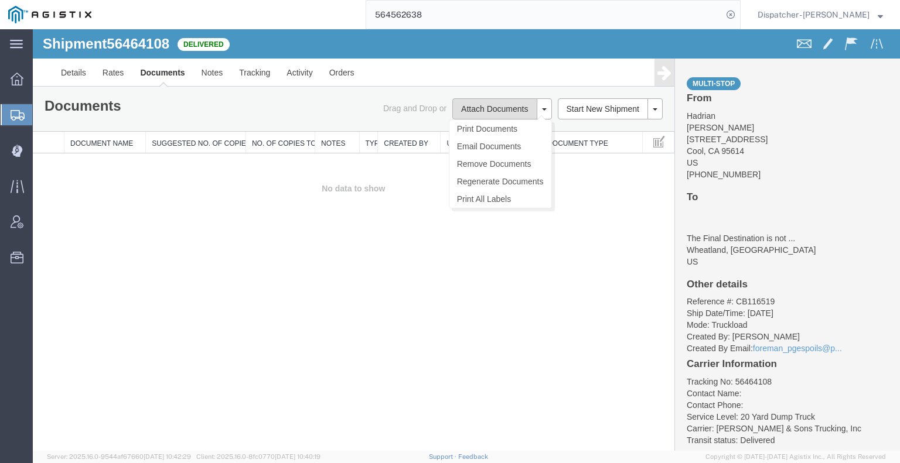
click at [506, 107] on button "Attach Documents" at bounding box center [494, 108] width 84 height 21
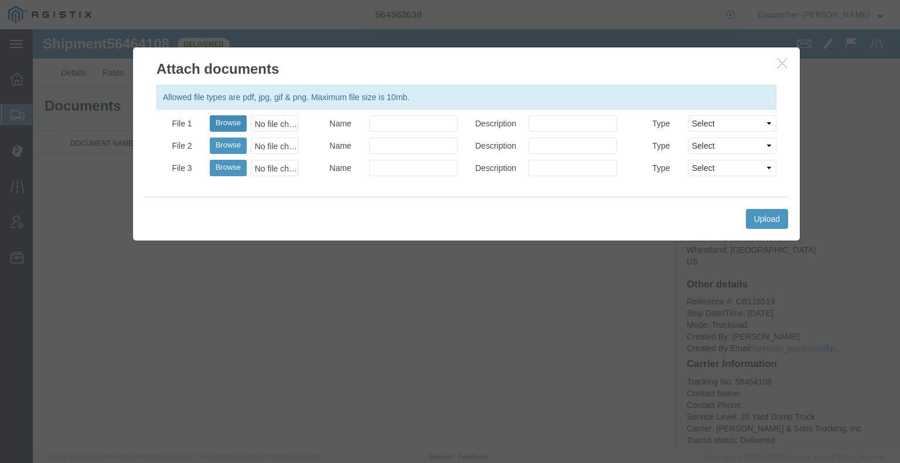
click at [229, 122] on button "Browse" at bounding box center [228, 123] width 37 height 16
type input "C:\fakepath\56462638trktag.pdf"
click at [768, 213] on button "Upload" at bounding box center [767, 219] width 42 height 20
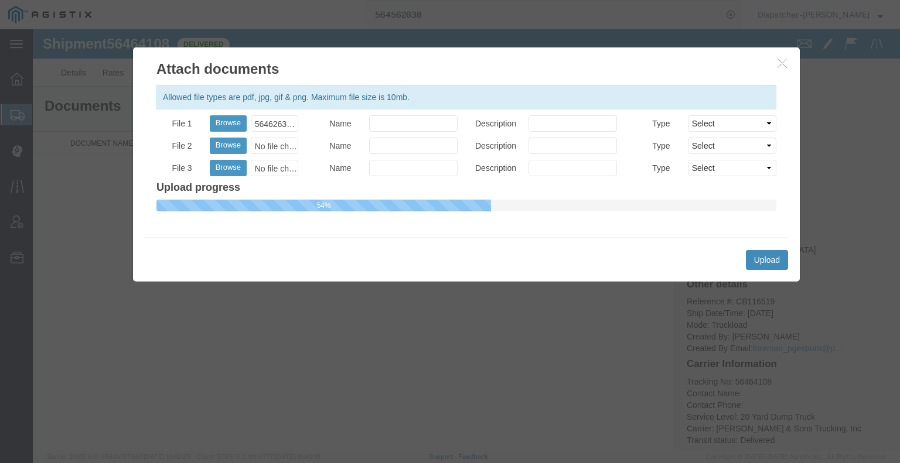
select select
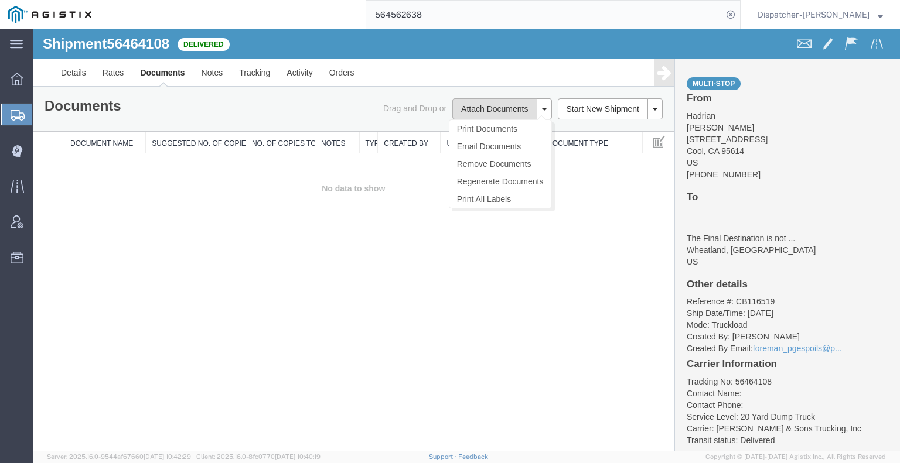
click at [504, 107] on button "Attach Documents" at bounding box center [494, 108] width 84 height 21
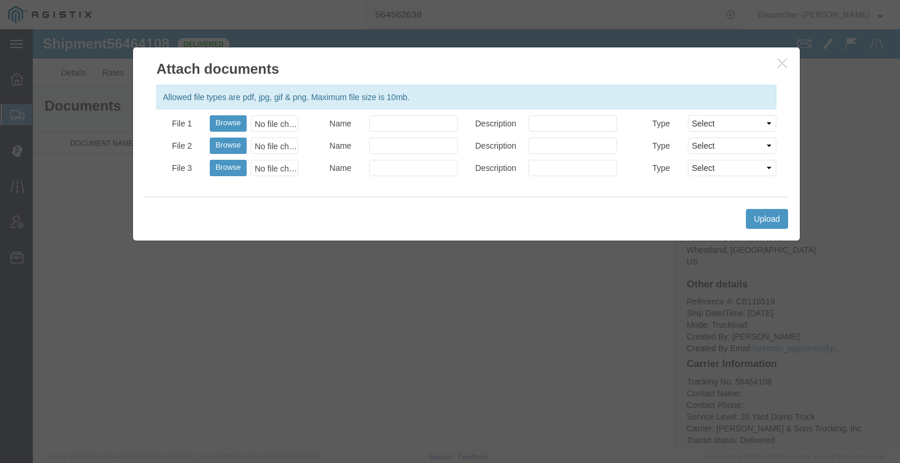
click at [33, 29] on agx-top-navbar "564562638 Dispatcher - [PERSON_NAME]" at bounding box center [33, 246] width 0 height 434
click at [743, 329] on div at bounding box center [466, 240] width 867 height 422
click at [780, 62] on icon "button" at bounding box center [781, 63] width 9 height 10
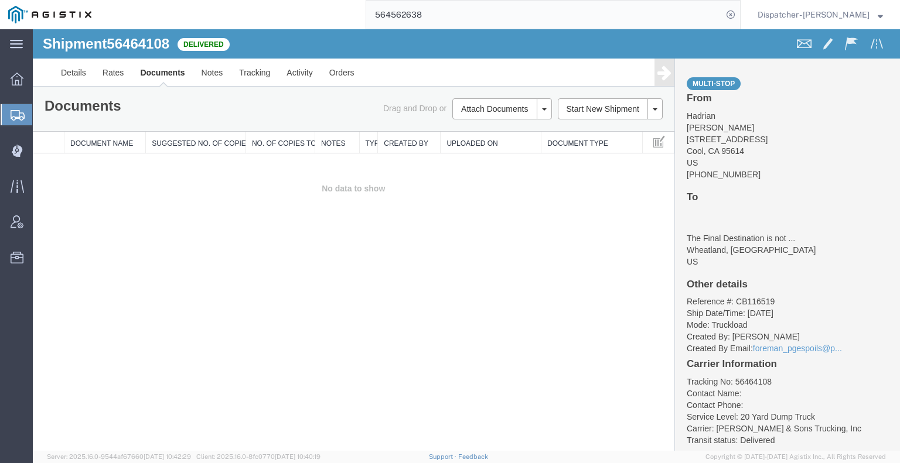
drag, startPoint x: 380, startPoint y: 19, endPoint x: 316, endPoint y: 18, distance: 63.3
click at [324, 22] on div "564562638" at bounding box center [420, 14] width 641 height 29
type input "8"
type input "56462638"
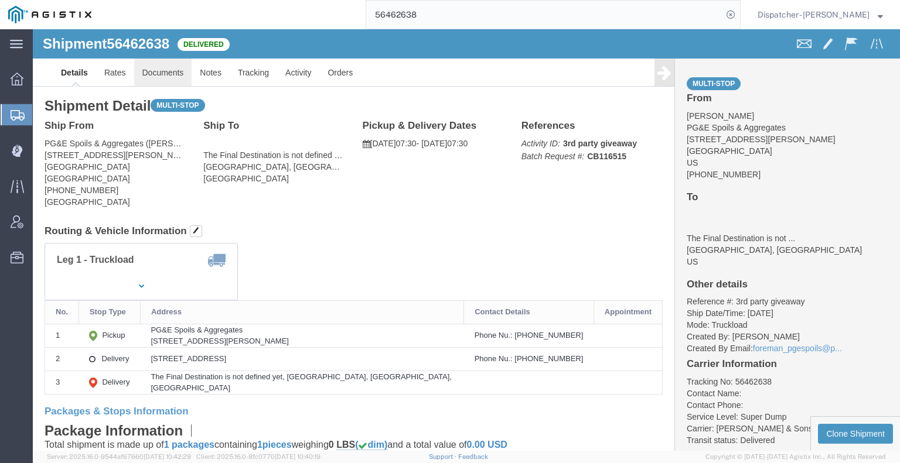
click link "Documents"
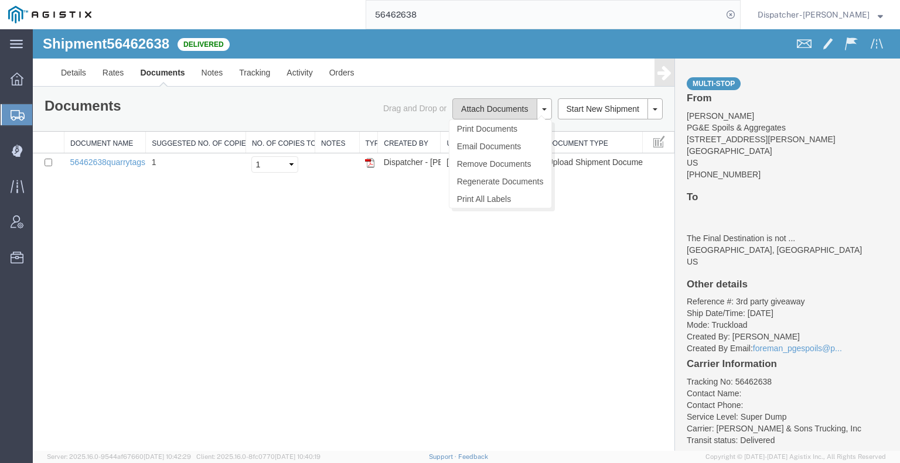
click at [485, 111] on button "Attach Documents" at bounding box center [494, 108] width 84 height 21
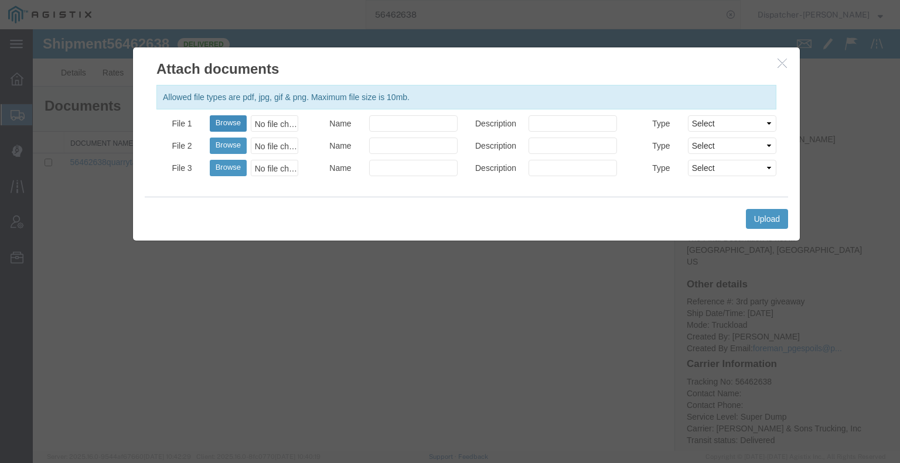
click at [237, 121] on button "Browse" at bounding box center [228, 123] width 37 height 16
type input "C:\fakepath\56462638trktag.pdf"
click at [768, 221] on button "Upload" at bounding box center [767, 219] width 42 height 20
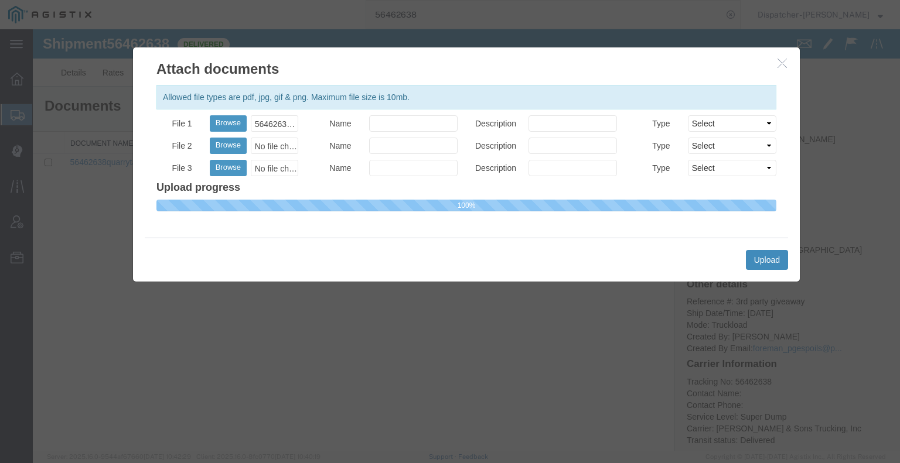
select select
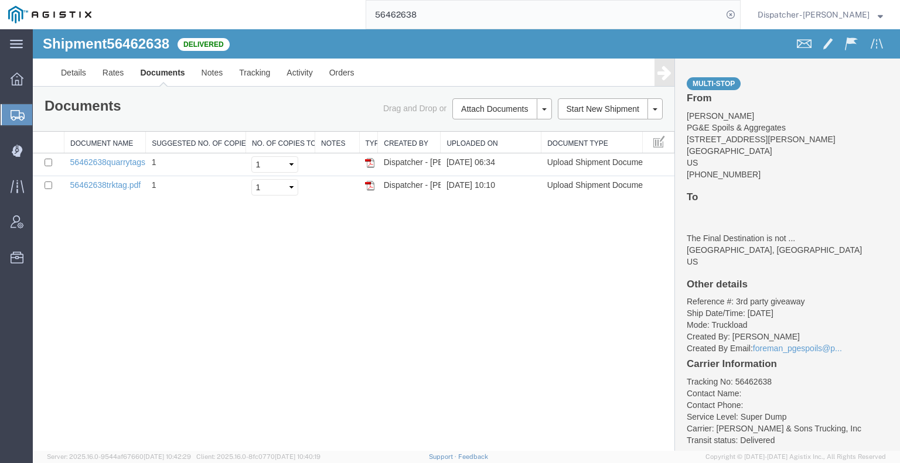
drag, startPoint x: 427, startPoint y: 20, endPoint x: 335, endPoint y: 0, distance: 94.1
click at [342, 4] on div "56462638" at bounding box center [420, 14] width 641 height 29
type input "56461182"
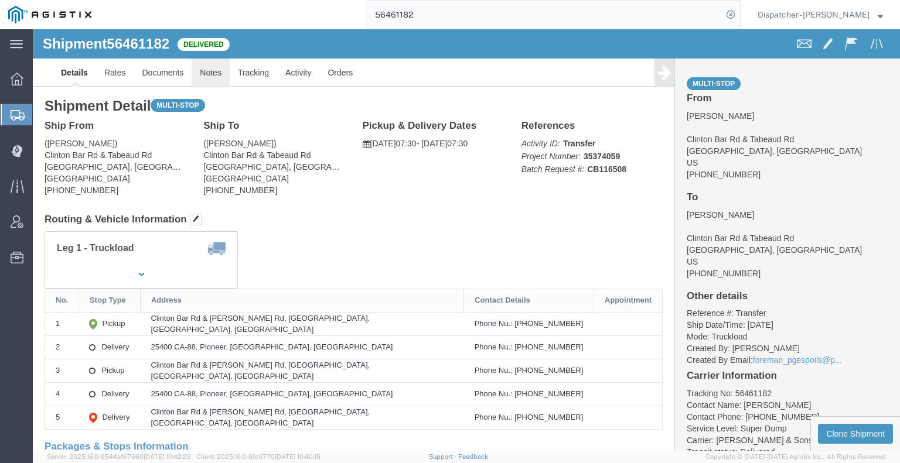
click link "Notes"
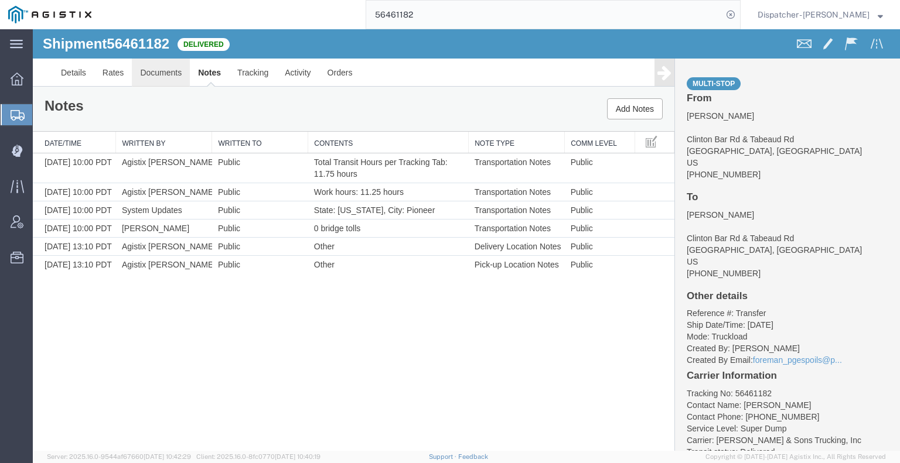
click at [160, 73] on link "Documents" at bounding box center [161, 73] width 58 height 28
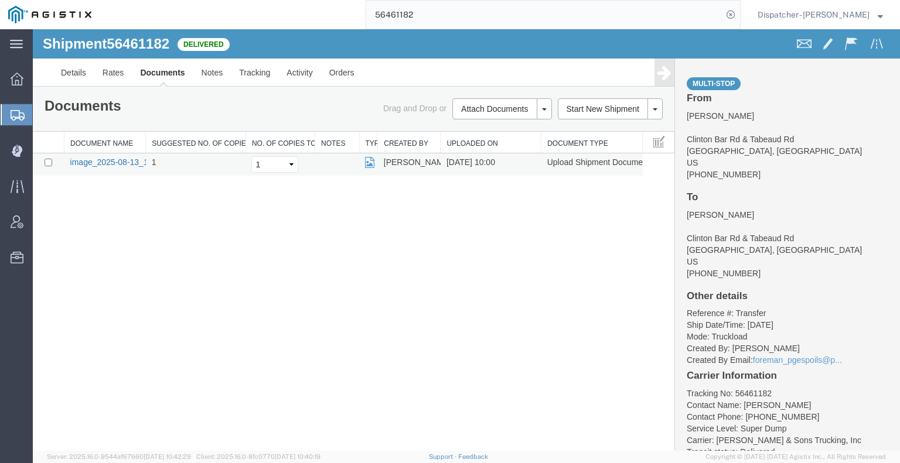
click at [113, 158] on link "image_2025-08-13_10_00_13.jpg" at bounding box center [131, 162] width 123 height 9
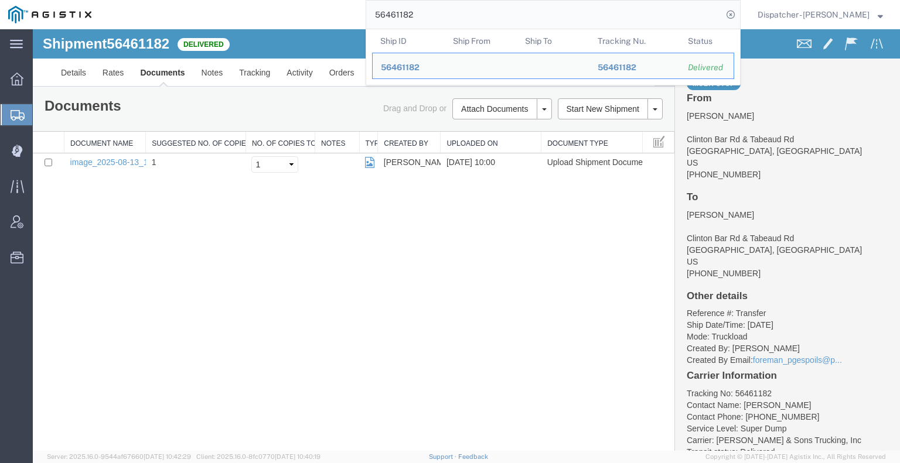
drag, startPoint x: 433, startPoint y: 8, endPoint x: 332, endPoint y: 12, distance: 101.4
click at [336, 11] on div "56461182 Ship ID Ship From Ship To Tracking Nu. Status Ship ID 56461182 Ship Fr…" at bounding box center [420, 14] width 641 height 29
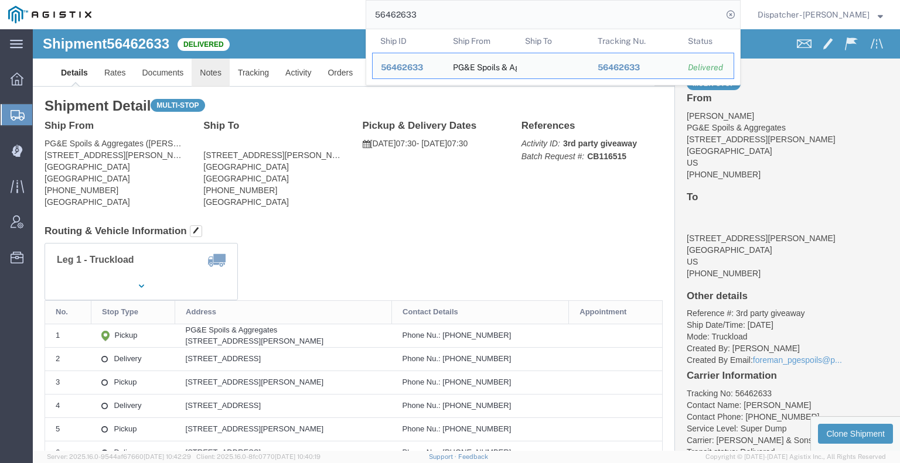
click link "Notes"
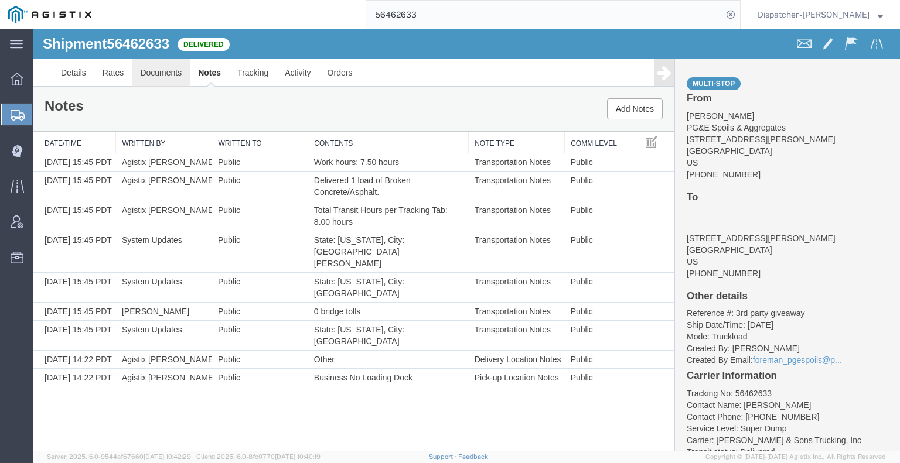
click at [165, 72] on link "Documents" at bounding box center [161, 73] width 58 height 28
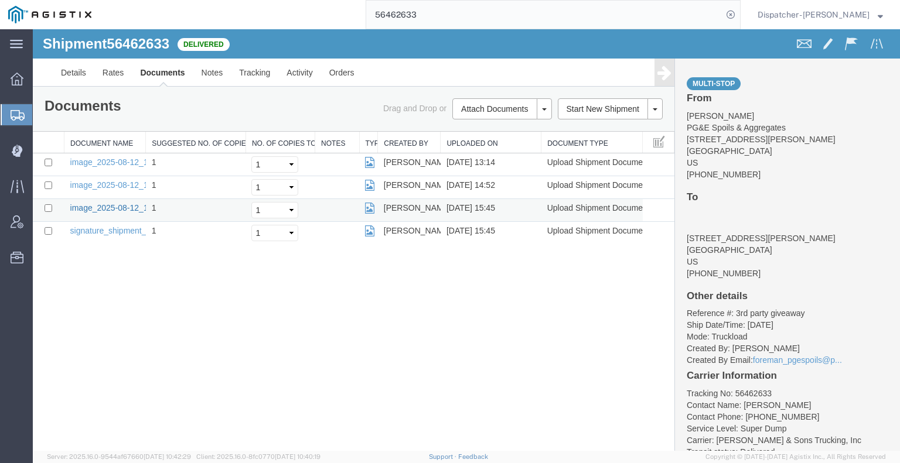
click at [94, 209] on link "image_2025-08-12_15_45_10.jpg" at bounding box center [131, 207] width 123 height 9
click at [110, 208] on link "image_2025-08-12_15_45_10.jpg" at bounding box center [131, 207] width 123 height 9
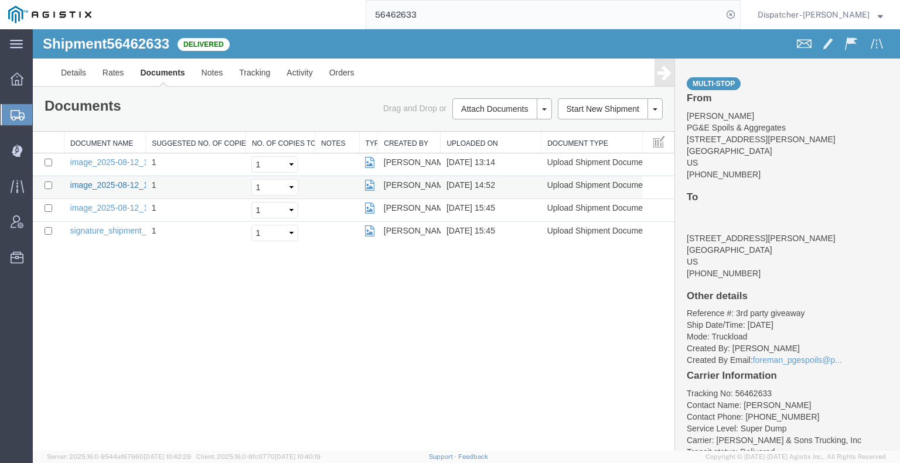
click at [84, 187] on link "image_2025-08-12_14_51_59.jpg" at bounding box center [131, 184] width 123 height 9
click at [110, 161] on link "image_2025-08-12_13_14_55.jpg" at bounding box center [131, 162] width 123 height 9
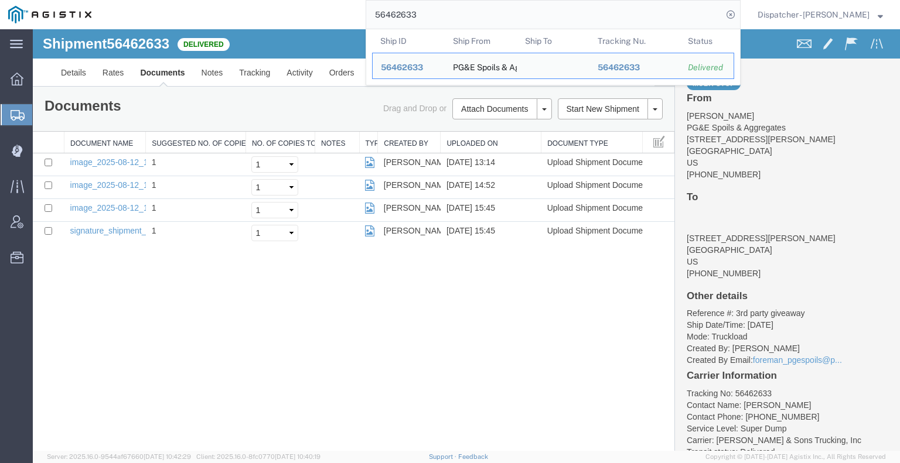
drag, startPoint x: 466, startPoint y: 22, endPoint x: 308, endPoint y: 9, distance: 159.3
click at [317, 9] on div "56462633 Ship ID Ship From Ship To Tracking Nu. Status Ship ID 56462633 Ship Fr…" at bounding box center [420, 14] width 641 height 29
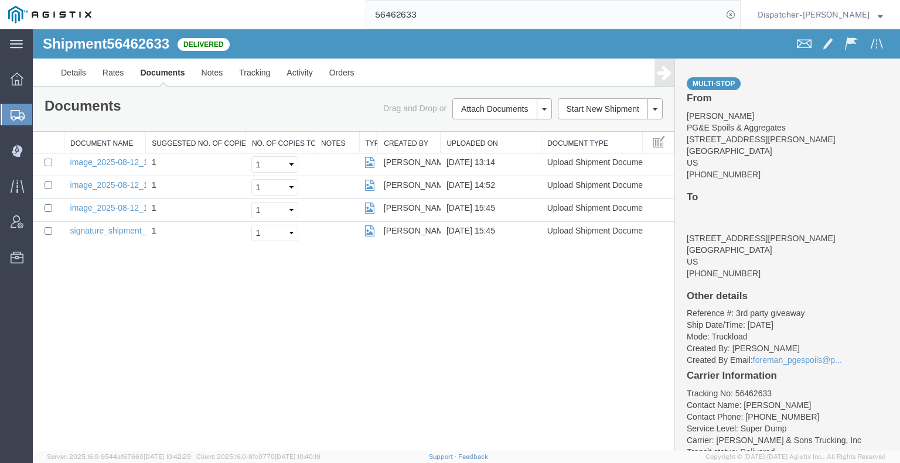
type input "="
type input "56464108"
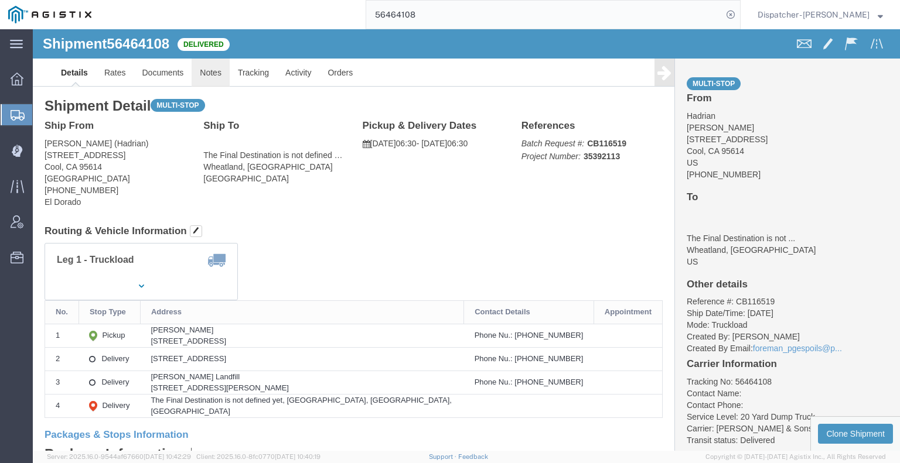
click link "Notes"
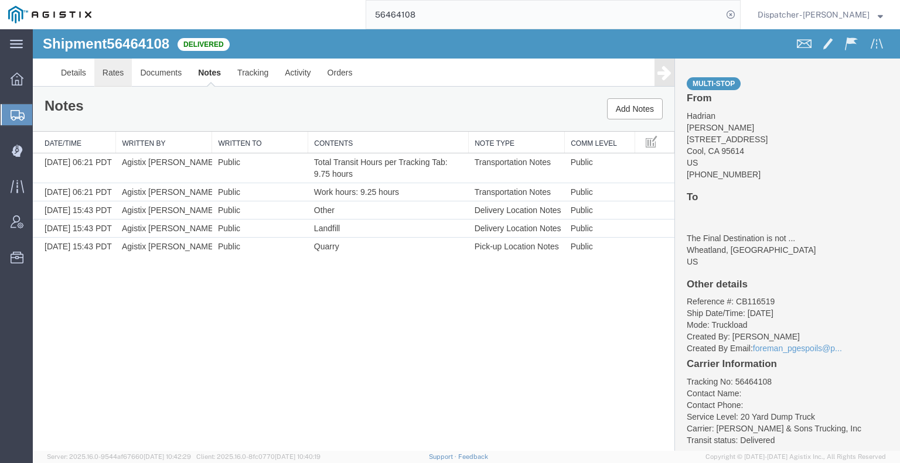
click at [122, 68] on link "Rates" at bounding box center [113, 73] width 38 height 28
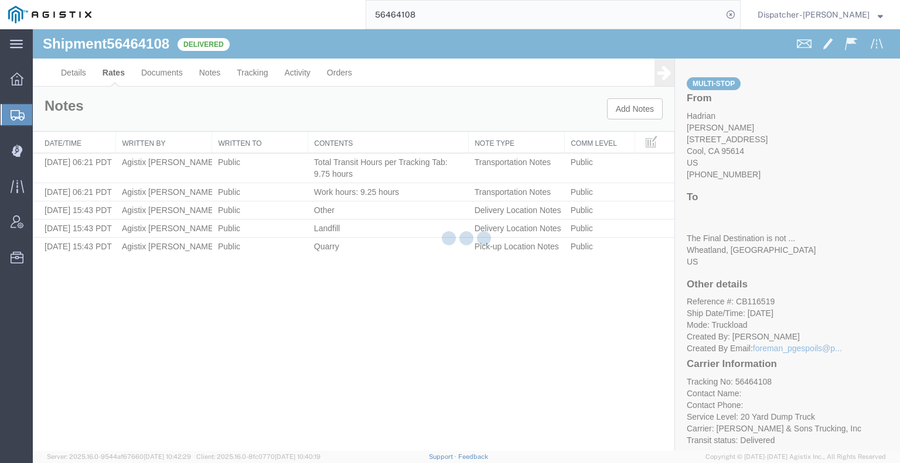
click at [148, 71] on div at bounding box center [466, 240] width 867 height 422
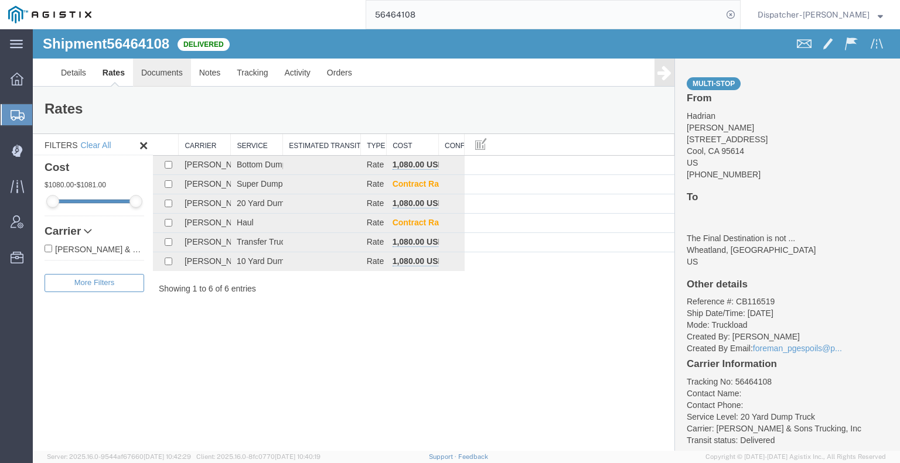
drag, startPoint x: 190, startPoint y: 103, endPoint x: 157, endPoint y: 74, distance: 44.0
click at [157, 74] on link "Documents" at bounding box center [162, 73] width 58 height 28
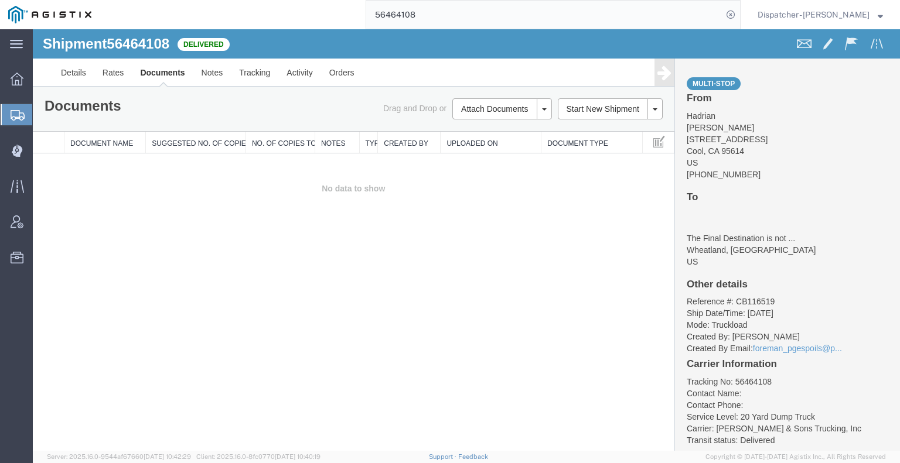
click at [65, 275] on div "Shipment 56464108 0 of 0 Delivered Details Rates Documents Notes Tracking Activ…" at bounding box center [466, 240] width 867 height 422
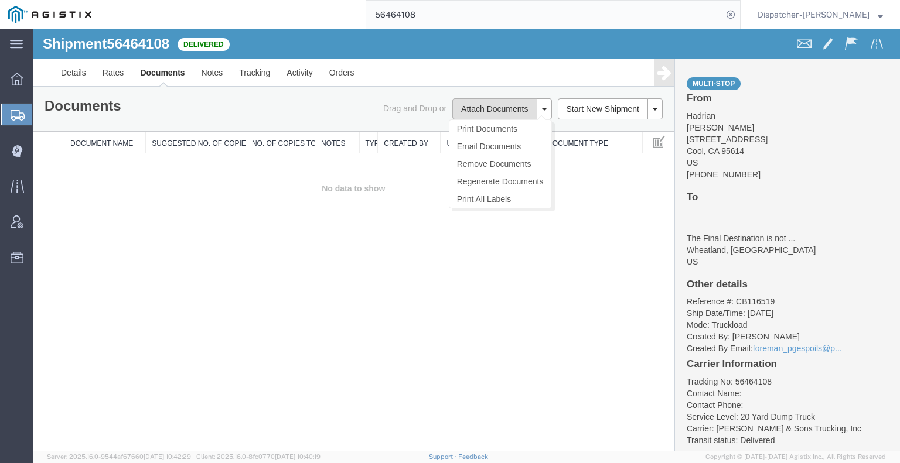
click at [490, 105] on button "Attach Documents" at bounding box center [494, 108] width 84 height 21
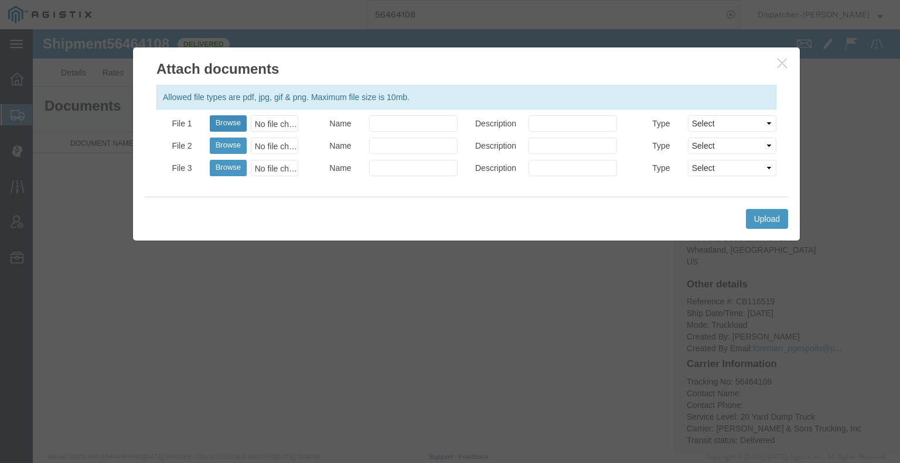
click at [226, 126] on button "Browse" at bounding box center [228, 123] width 37 height 16
type input "C:\fakepath\56464108trktag.pdf"
click at [773, 214] on button "Upload" at bounding box center [767, 219] width 42 height 20
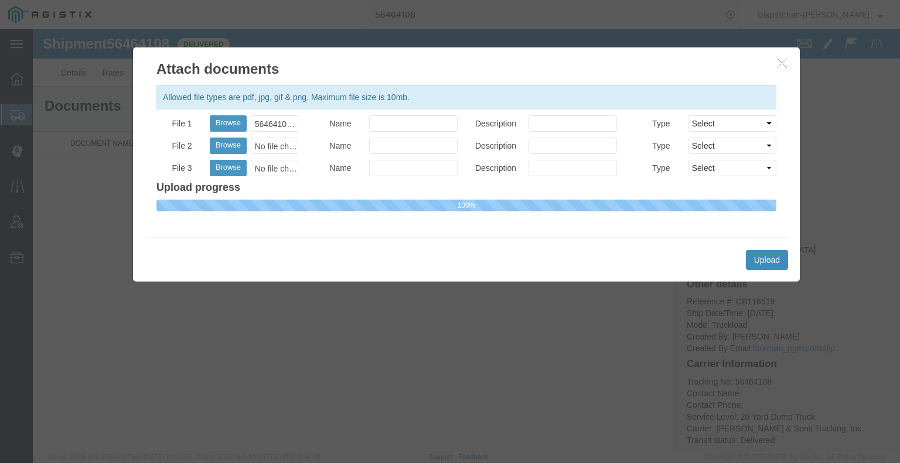
select select
